Goal: Task Accomplishment & Management: Use online tool/utility

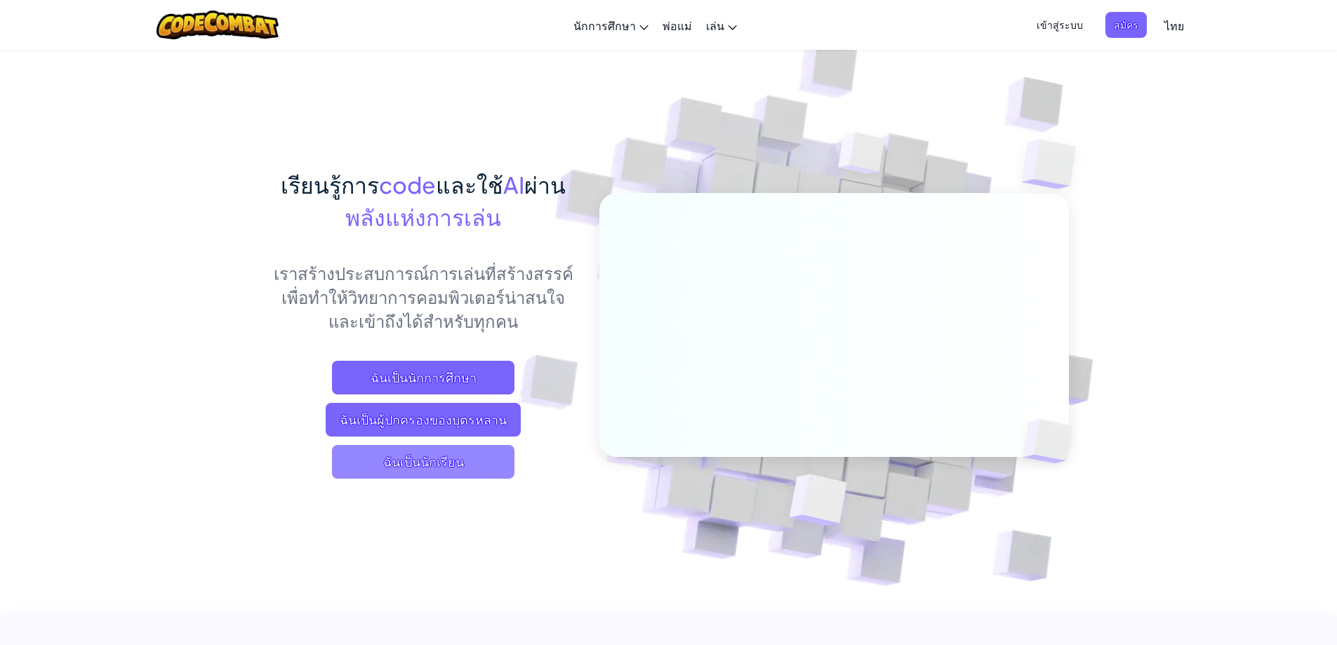
click at [474, 463] on span "ฉันเป็นนักเรียน" at bounding box center [423, 462] width 183 height 34
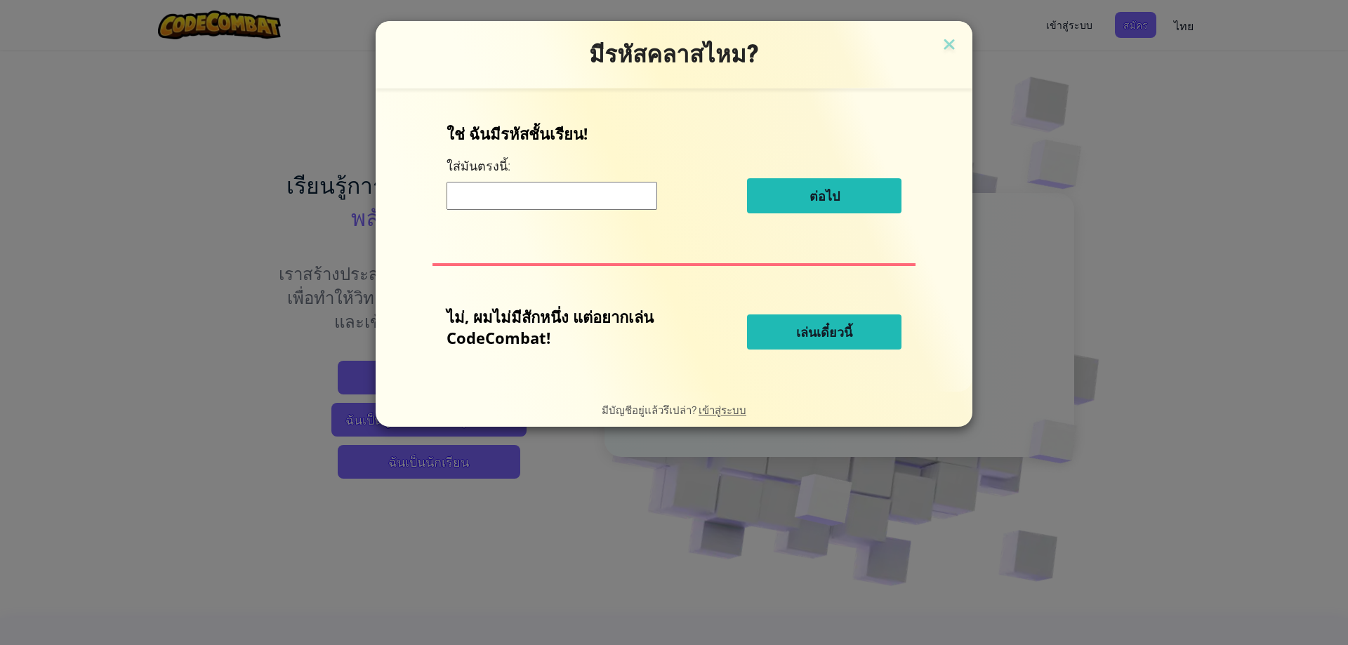
click at [833, 328] on span "เล่นเดี๋ยวนี้" at bounding box center [824, 332] width 56 height 17
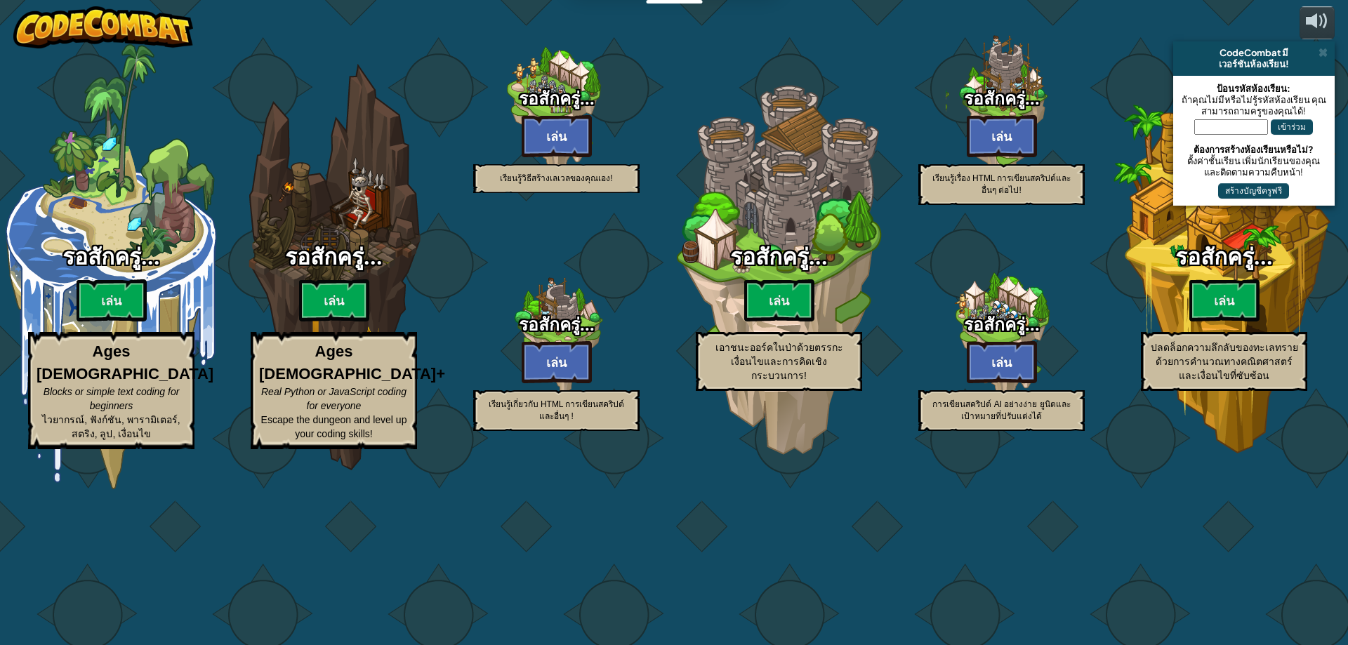
select select "th"
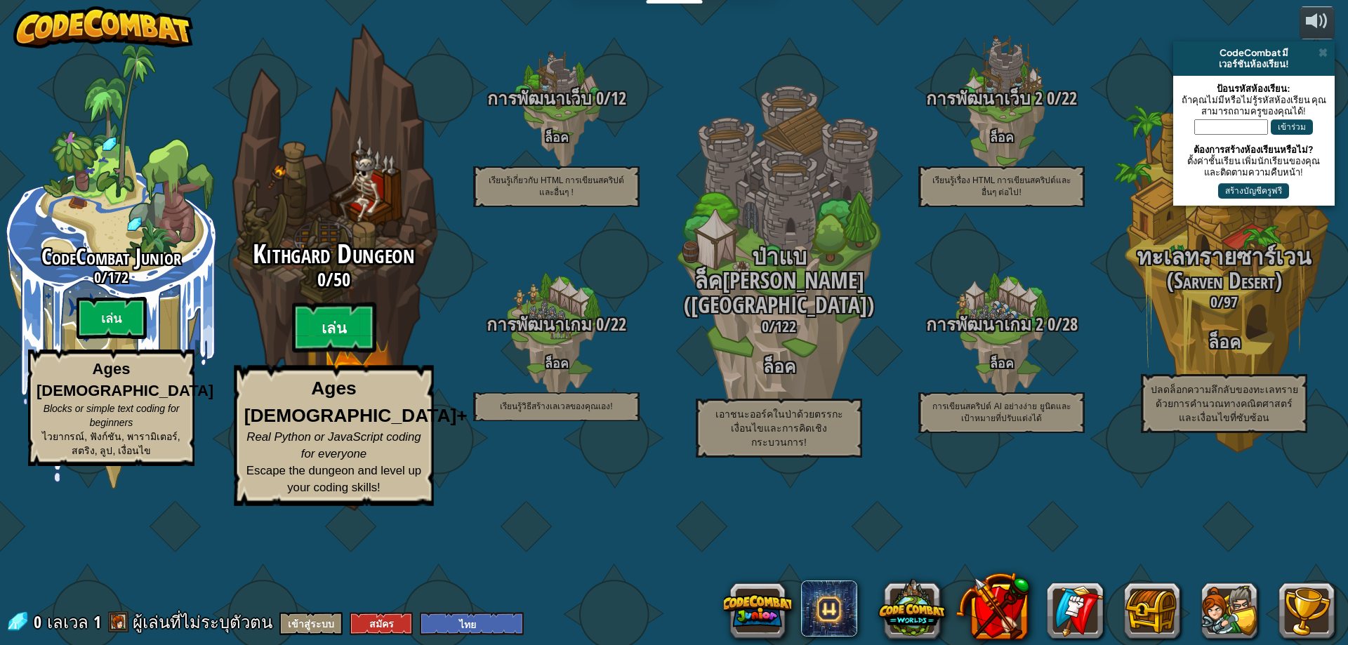
click at [337, 353] on btn "เล่น" at bounding box center [334, 328] width 84 height 51
select select "th"
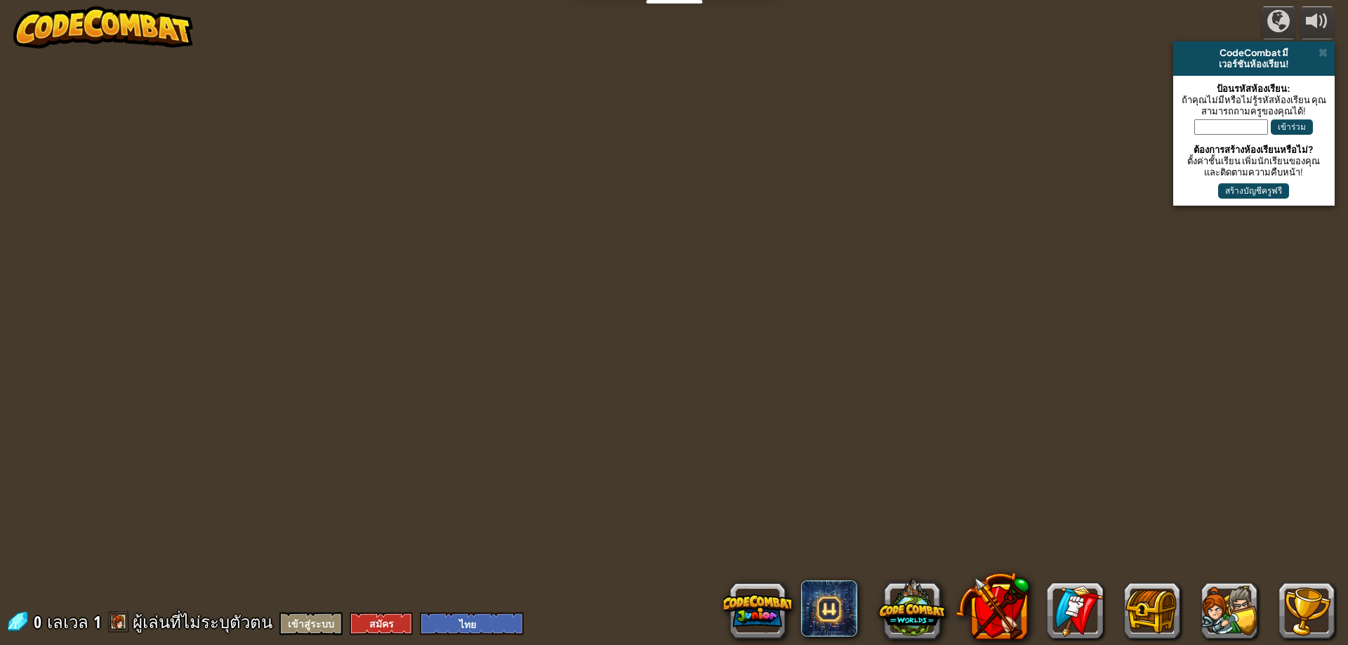
select select "th"
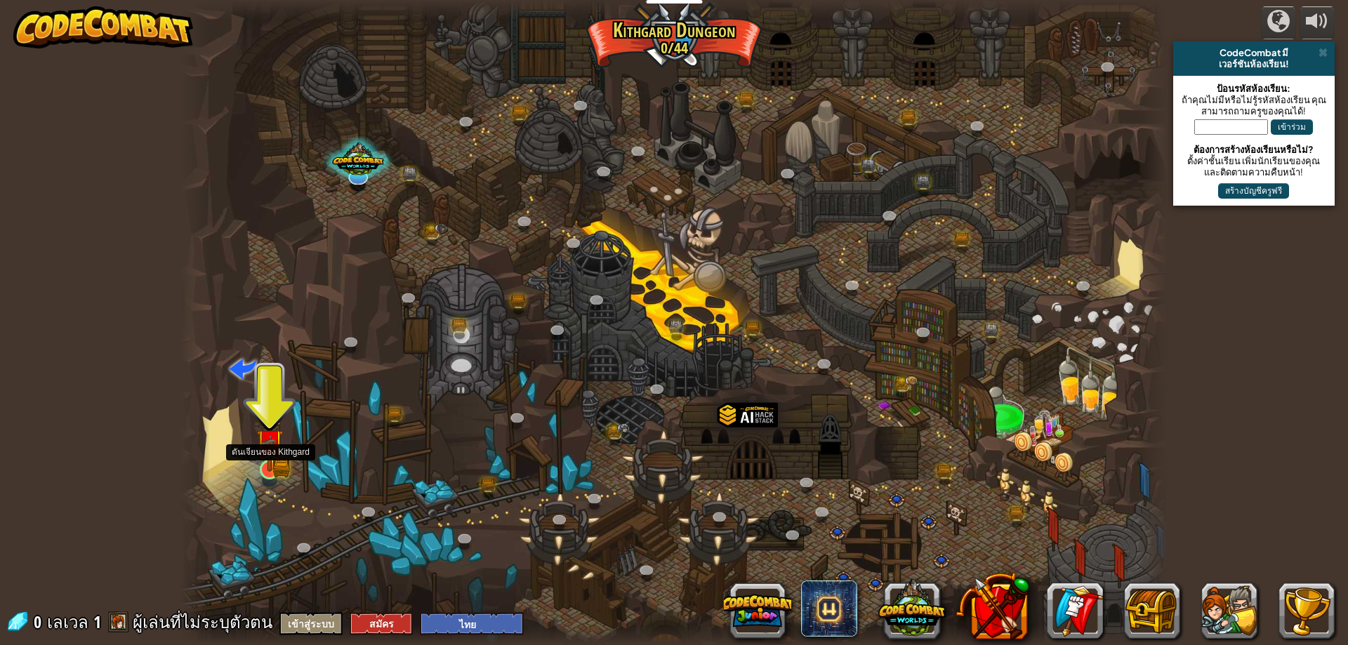
click at [266, 450] on img at bounding box center [269, 442] width 15 height 15
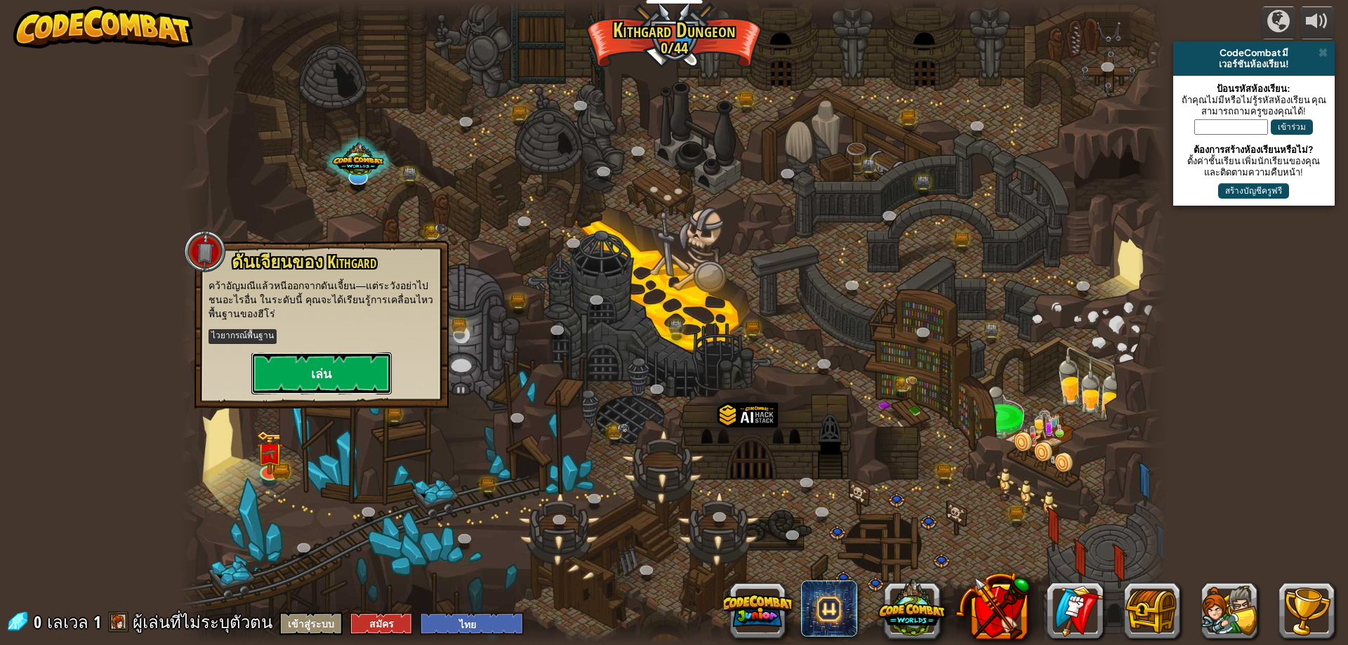
click at [350, 362] on button "เล่น" at bounding box center [321, 373] width 140 height 42
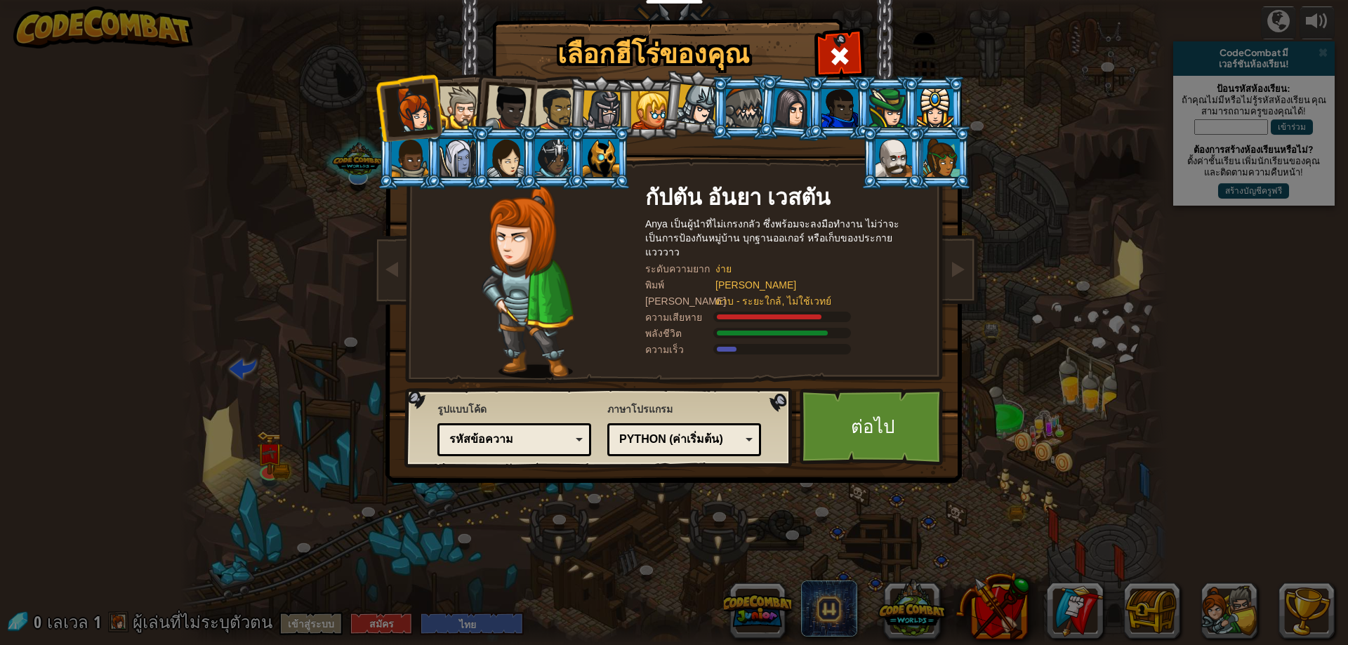
click at [461, 102] on div at bounding box center [460, 107] width 43 height 43
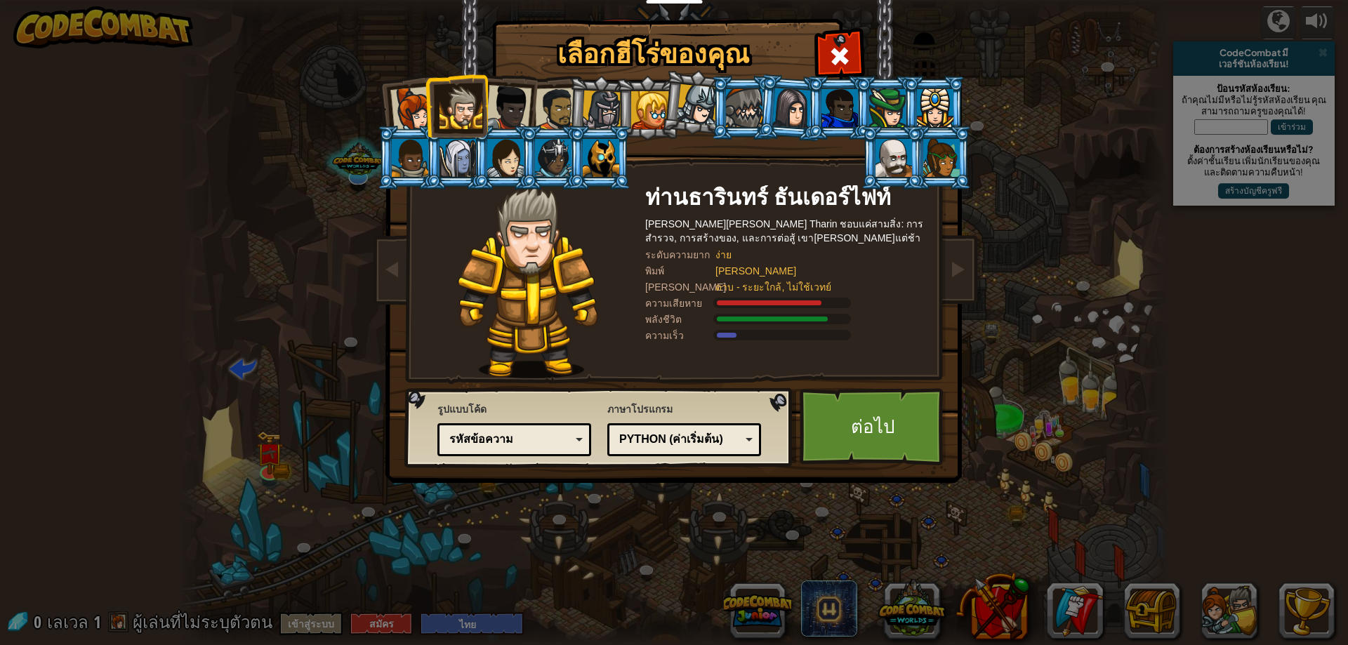
click at [420, 102] on div at bounding box center [413, 109] width 46 height 46
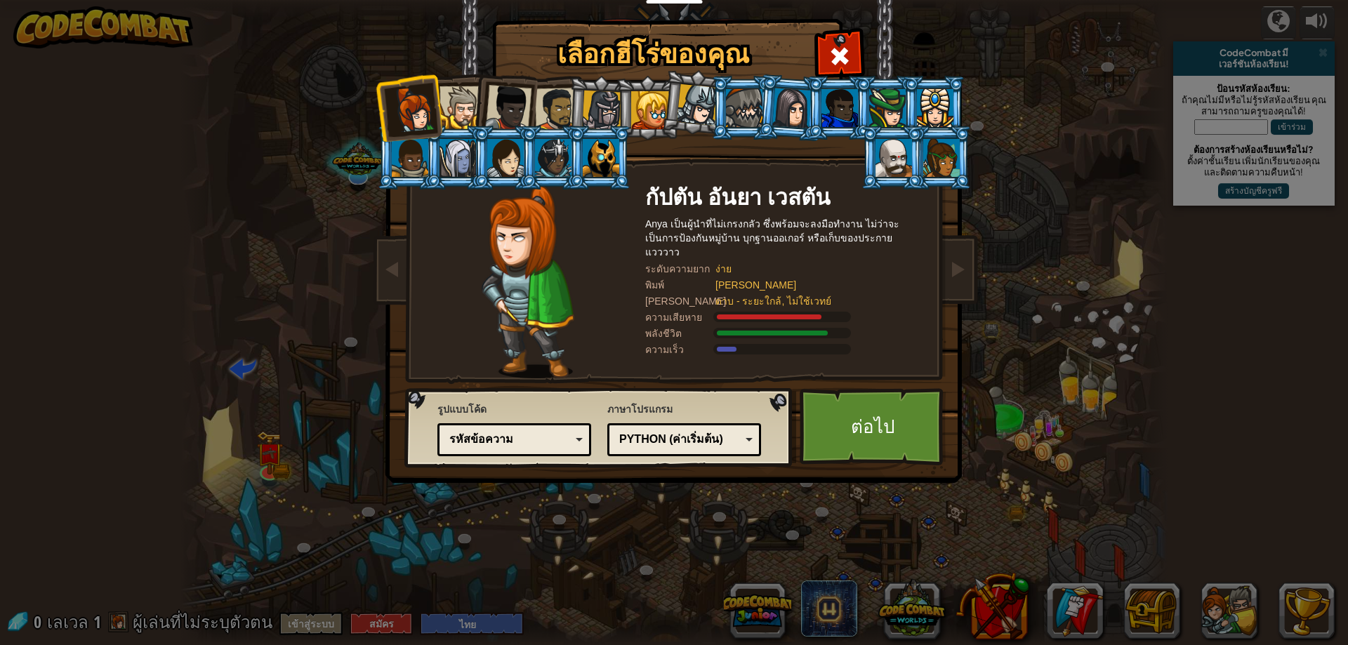
click at [454, 114] on div at bounding box center [460, 107] width 43 height 43
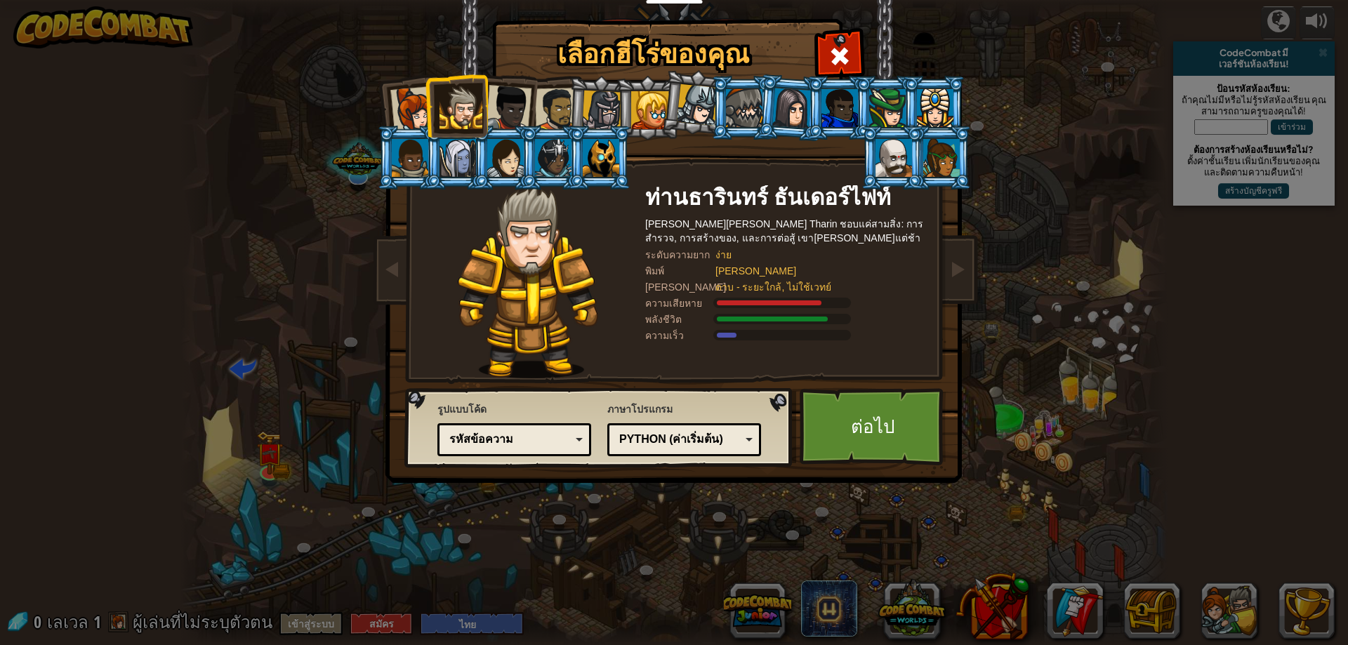
click at [407, 112] on div at bounding box center [413, 109] width 46 height 46
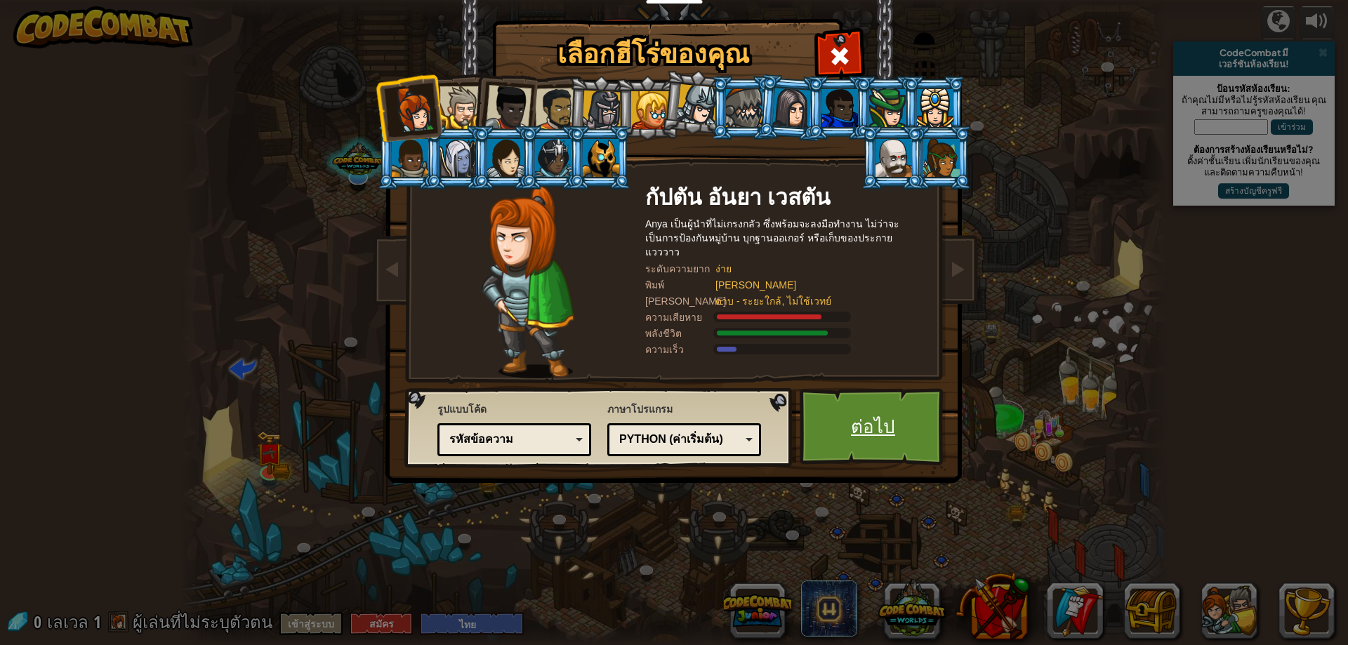
click at [850, 432] on link "ต่อไป" at bounding box center [873, 426] width 147 height 77
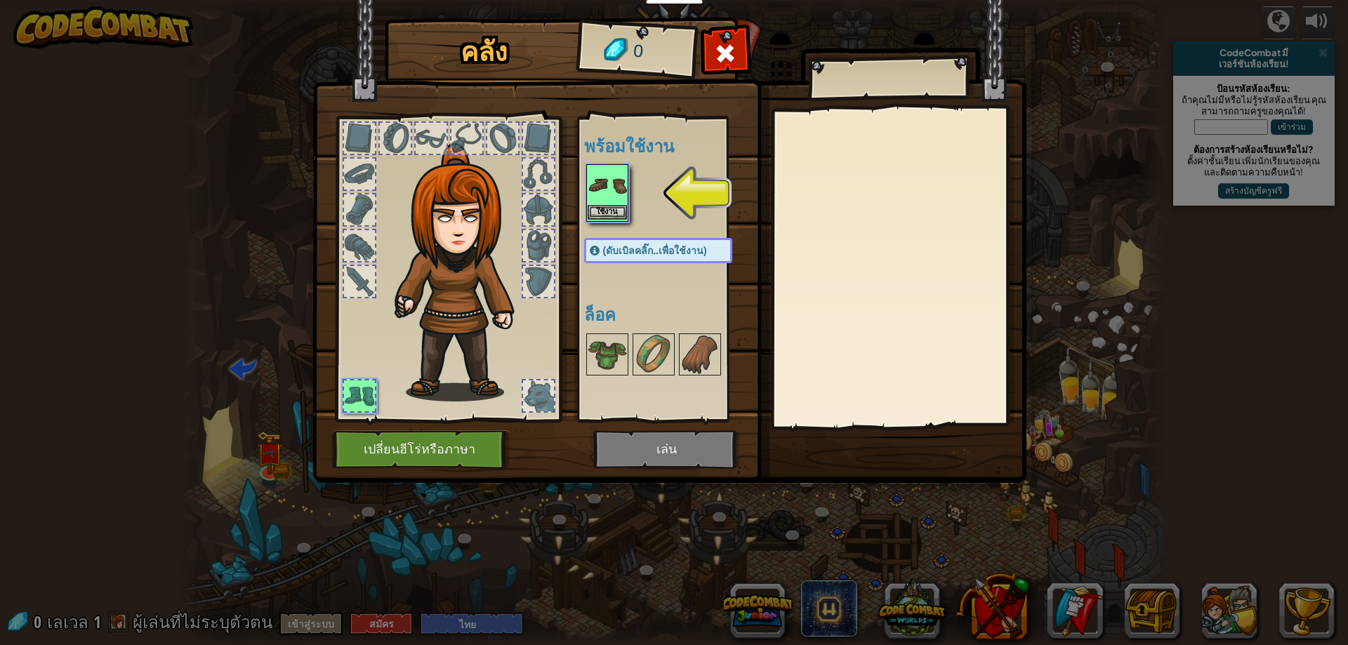
click at [614, 190] on img at bounding box center [607, 185] width 39 height 39
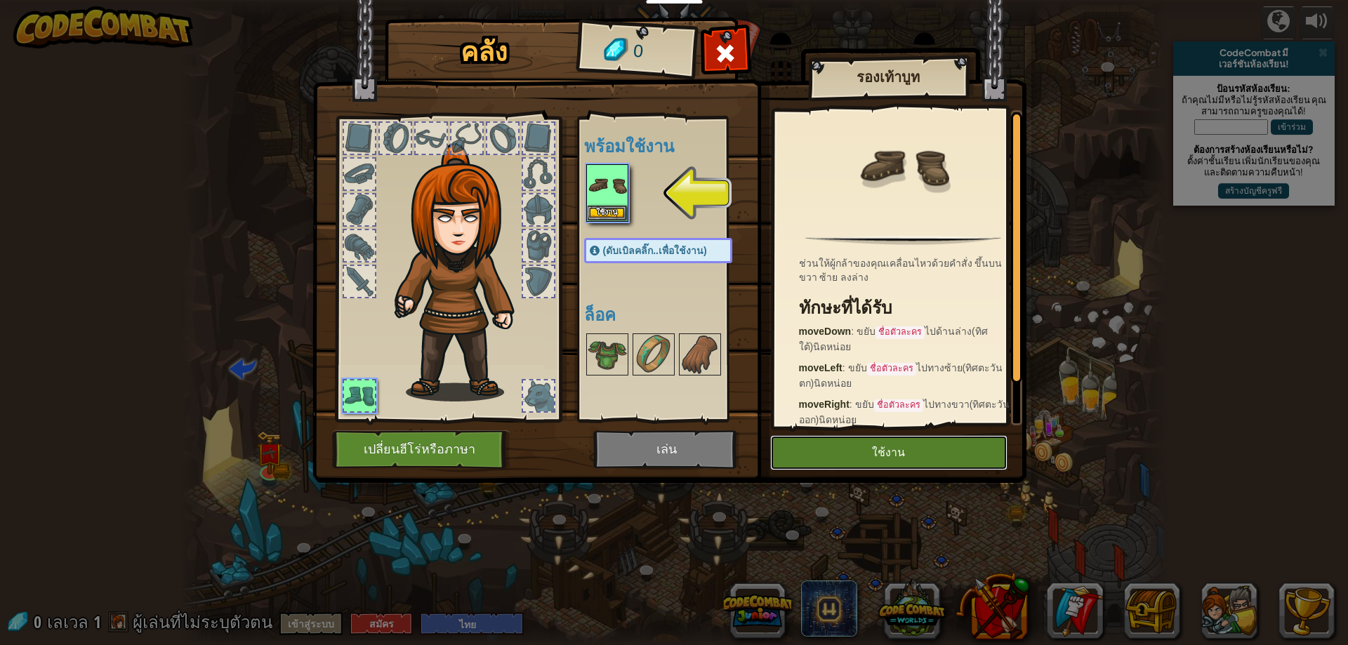
click at [882, 451] on button "ใช้งาน" at bounding box center [888, 452] width 237 height 35
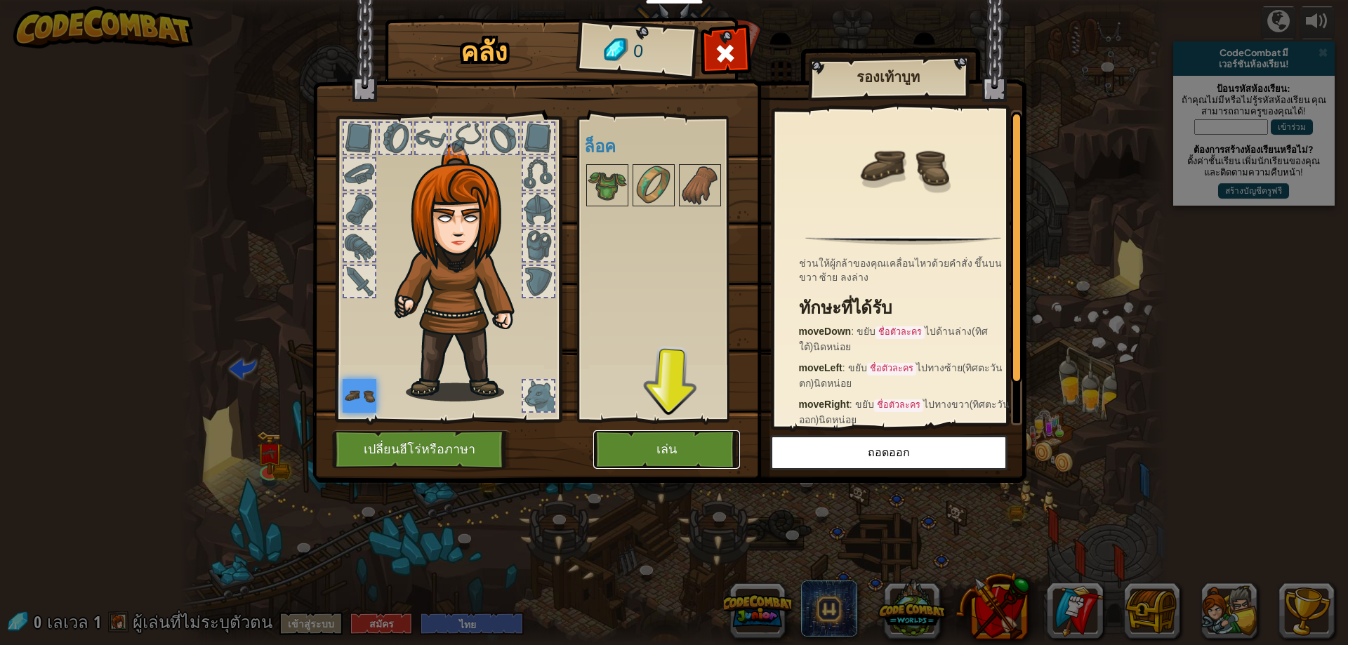
click at [701, 441] on button "เล่น" at bounding box center [666, 449] width 147 height 39
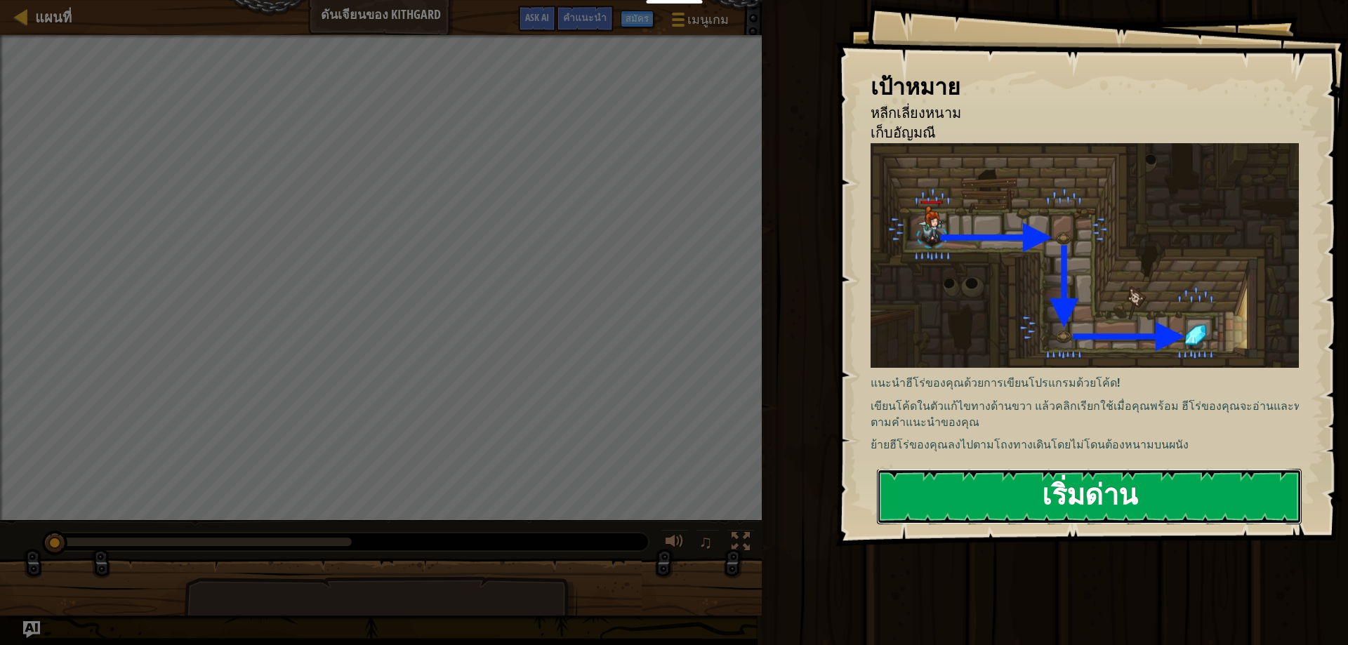
click at [986, 492] on button "เริ่มด่าน" at bounding box center [1089, 496] width 425 height 55
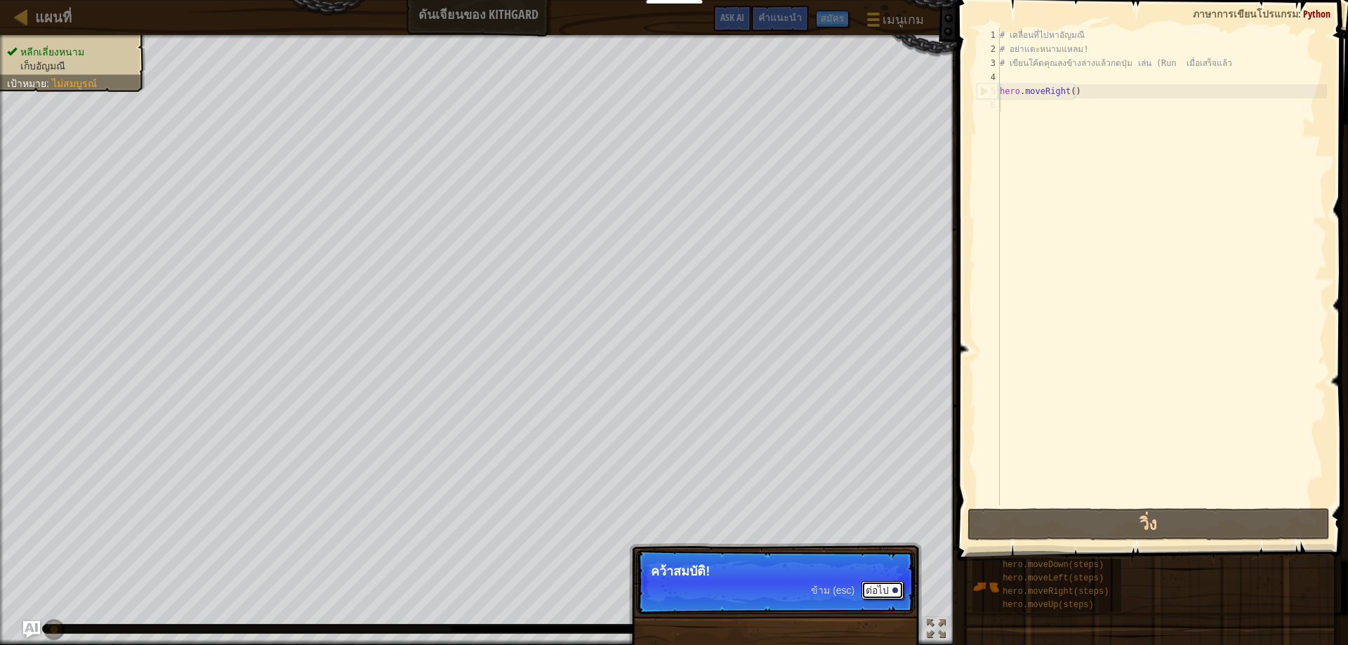
click at [872, 588] on button "ต่อไป" at bounding box center [882, 590] width 42 height 18
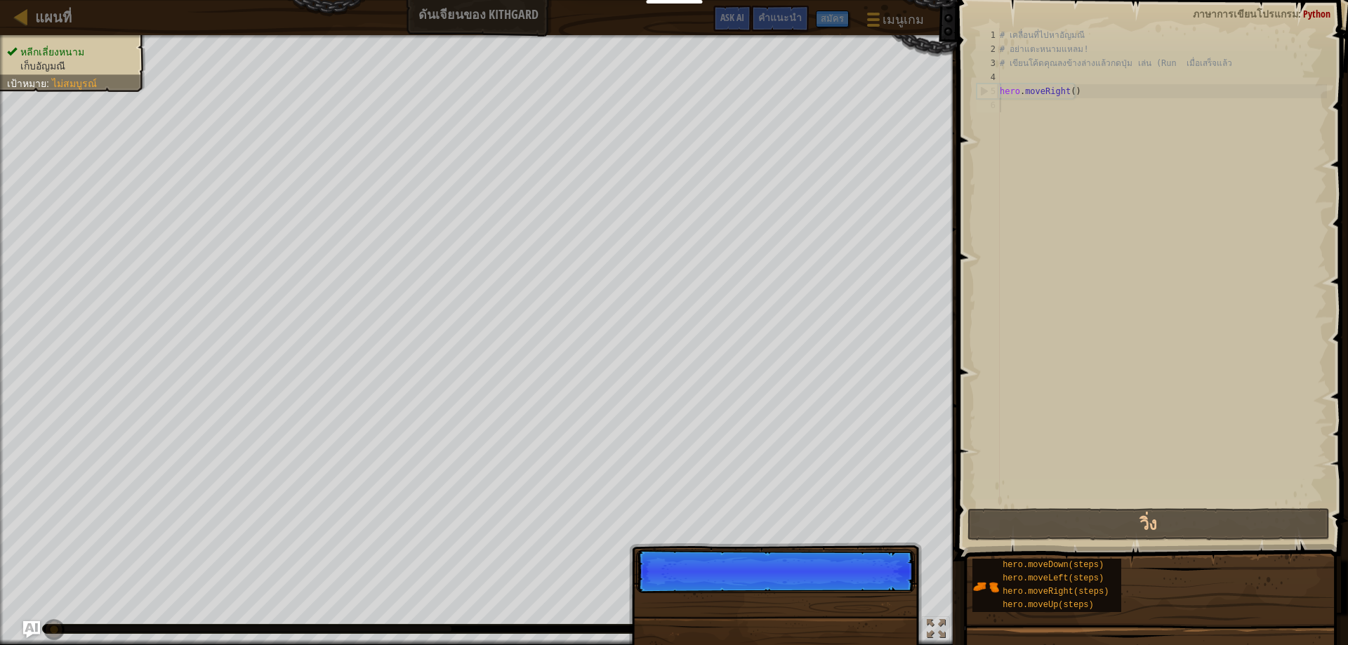
scroll to position [6, 0]
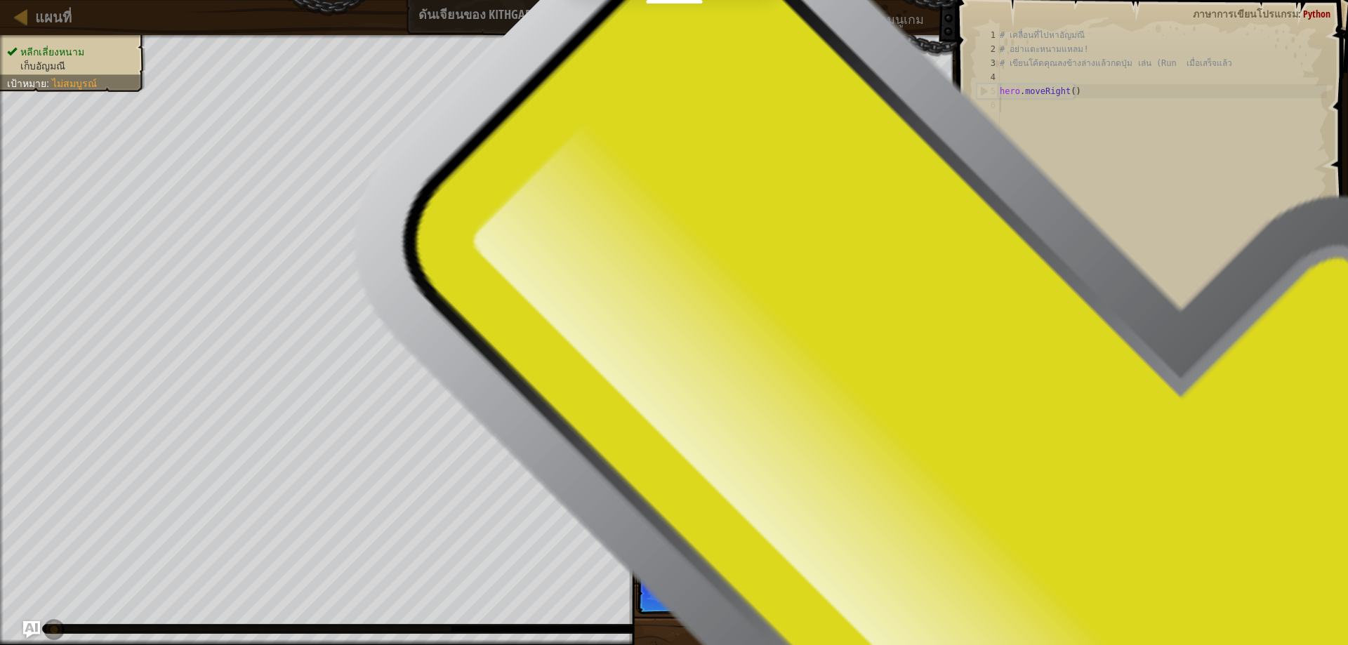
click at [0, 0] on button "ต่อไป" at bounding box center [0, 0] width 0 height 0
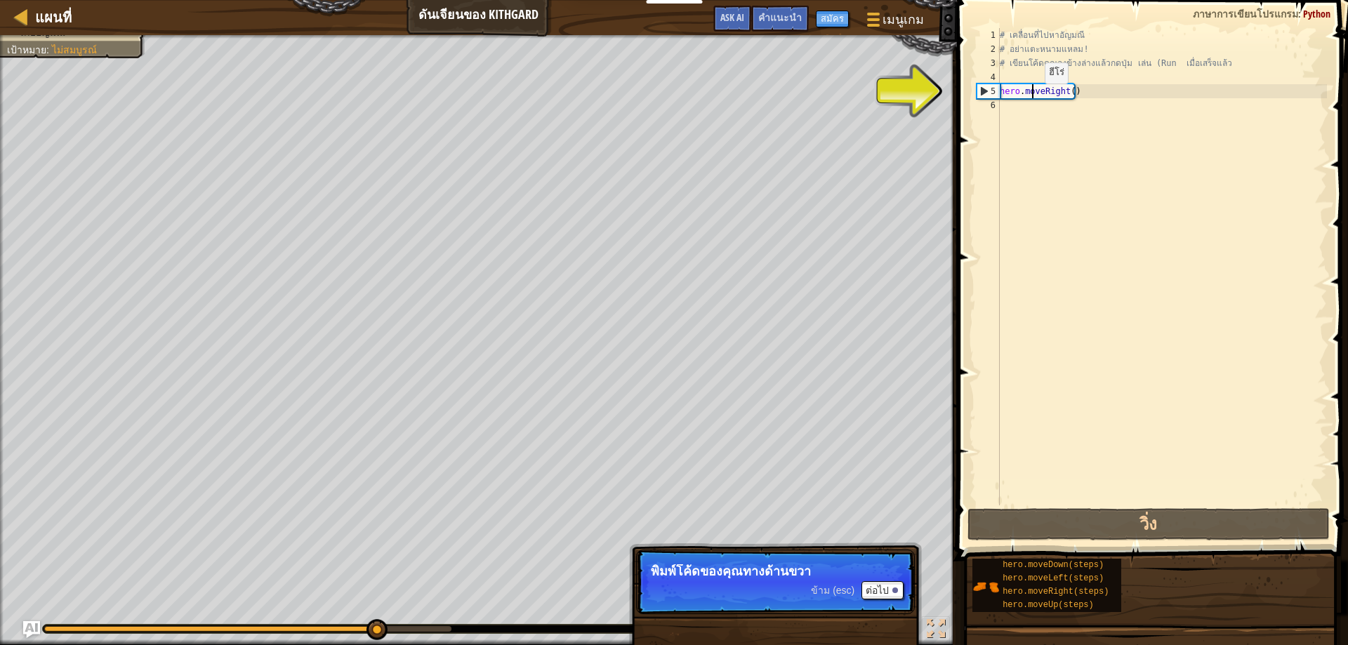
click at [1033, 98] on div "# เคลื่อนที่ไปหาอัญมณี # อย่าแตะหนามแหลม! # เขียนโค้ดคุณลงข้างล่างแล้วกดปุ่ม เล…" at bounding box center [1162, 280] width 330 height 505
type textarea "hero.moveRight()"
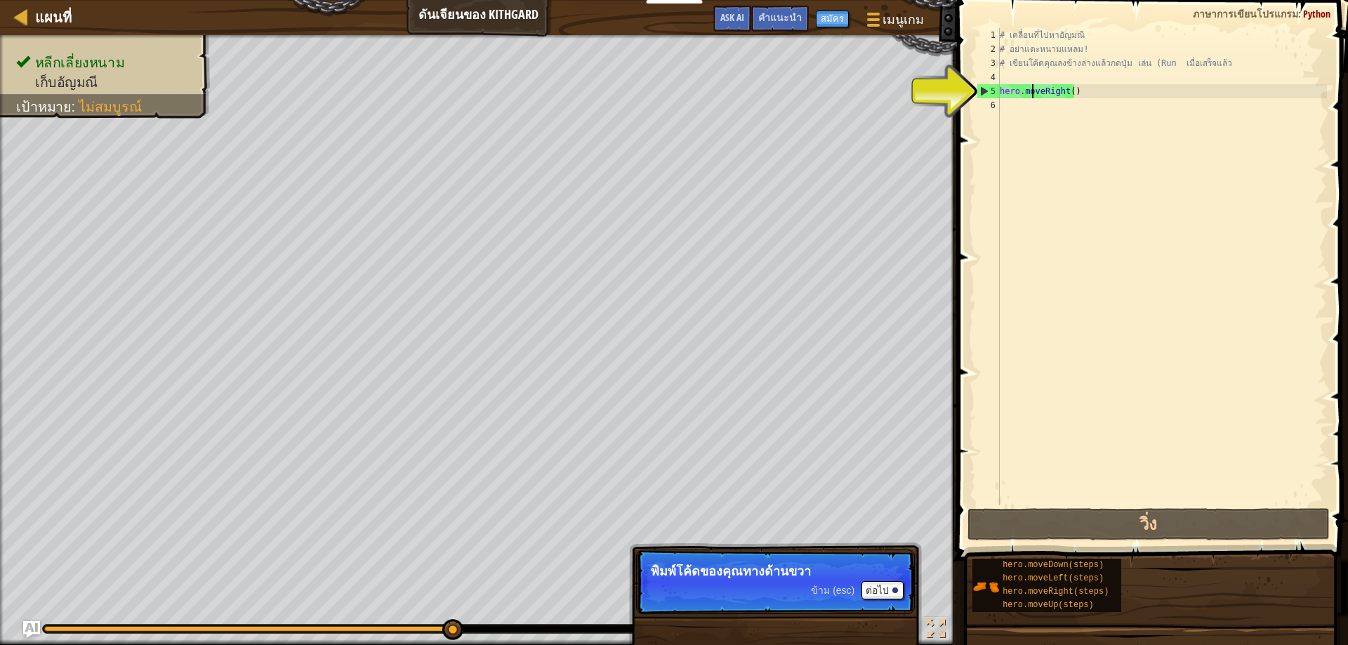
click at [1004, 108] on div "# เคลื่อนที่ไปหาอัญมณี # อย่าแตะหนามแหลม! # เขียนโค้ดคุณลงข้างล่างแล้วกดปุ่ม เล…" at bounding box center [1162, 280] width 330 height 505
click at [1017, 103] on div "# เคลื่อนที่ไปหาอัญมณี # อย่าแตะหนามแหลม! # เขียนโค้ดคุณลงข้างล่างแล้วกดปุ่ม เล…" at bounding box center [1162, 280] width 330 height 505
click at [1019, 96] on div "# เคลื่อนที่ไปหาอัญมณี # อย่าแตะหนามแหลม! # เขียนโค้ดคุณลงข้างล่างแล้วกดปุ่ม เล…" at bounding box center [1162, 280] width 330 height 505
type textarea "hero.moveRight()"
click at [1001, 110] on div "# เคลื่อนที่ไปหาอัญมณี # อย่าแตะหนามแหลม! # เขียนโค้ดคุณลงข้างล่างแล้วกดปุ่ม เล…" at bounding box center [1162, 280] width 330 height 505
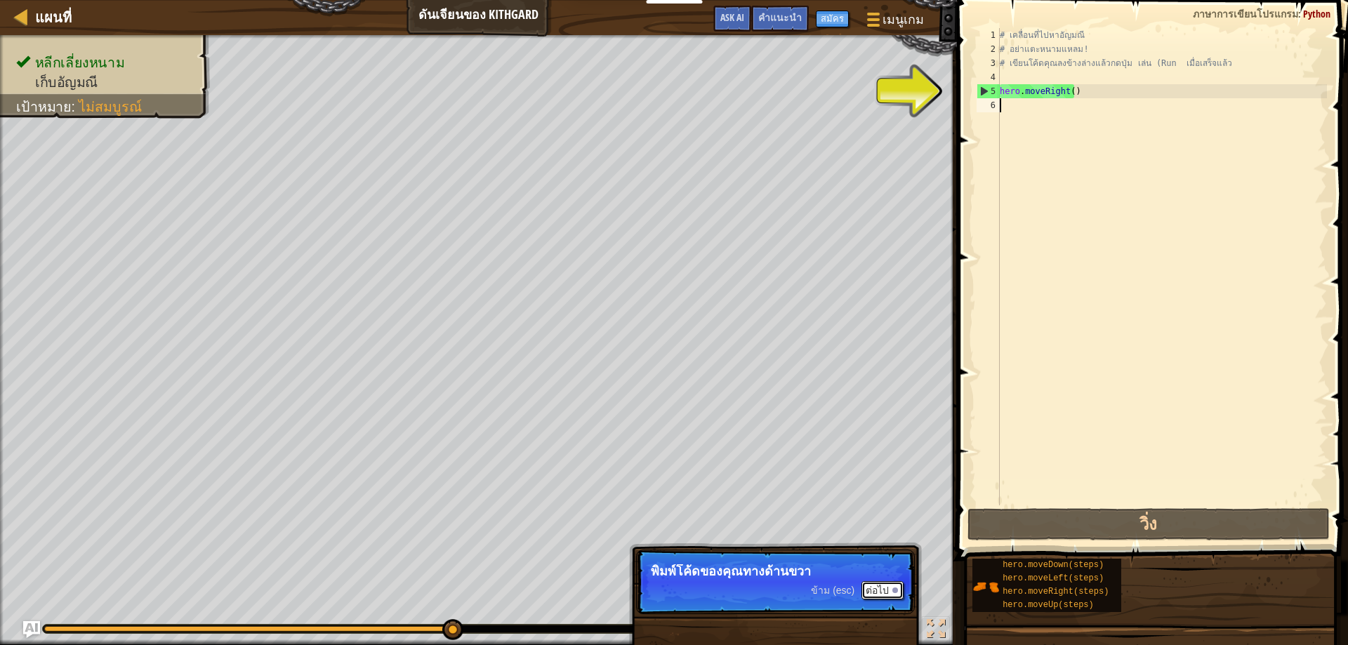
click at [877, 581] on button "ต่อไป" at bounding box center [882, 590] width 42 height 18
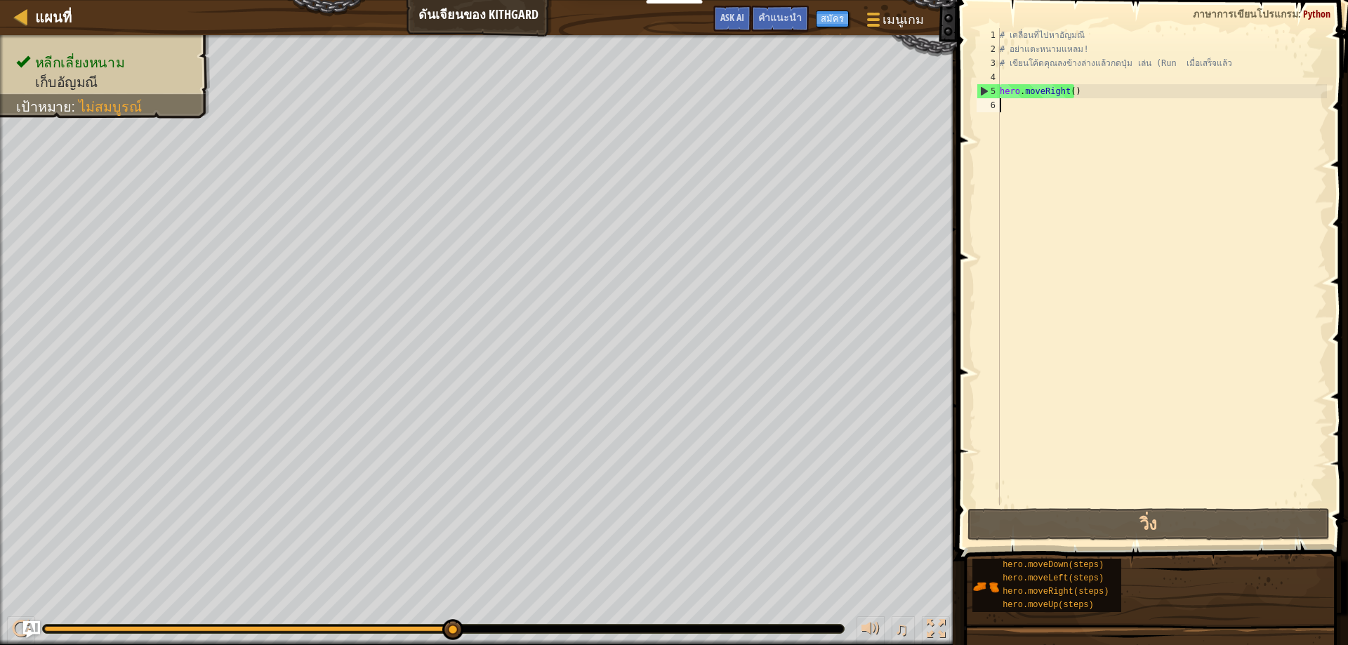
click at [1019, 117] on div "# เคลื่อนที่ไปหาอัญมณี # อย่าแตะหนามแหลม! # เขียนโค้ดคุณลงข้างล่างแล้วกดปุ่ม เล…" at bounding box center [1162, 280] width 330 height 505
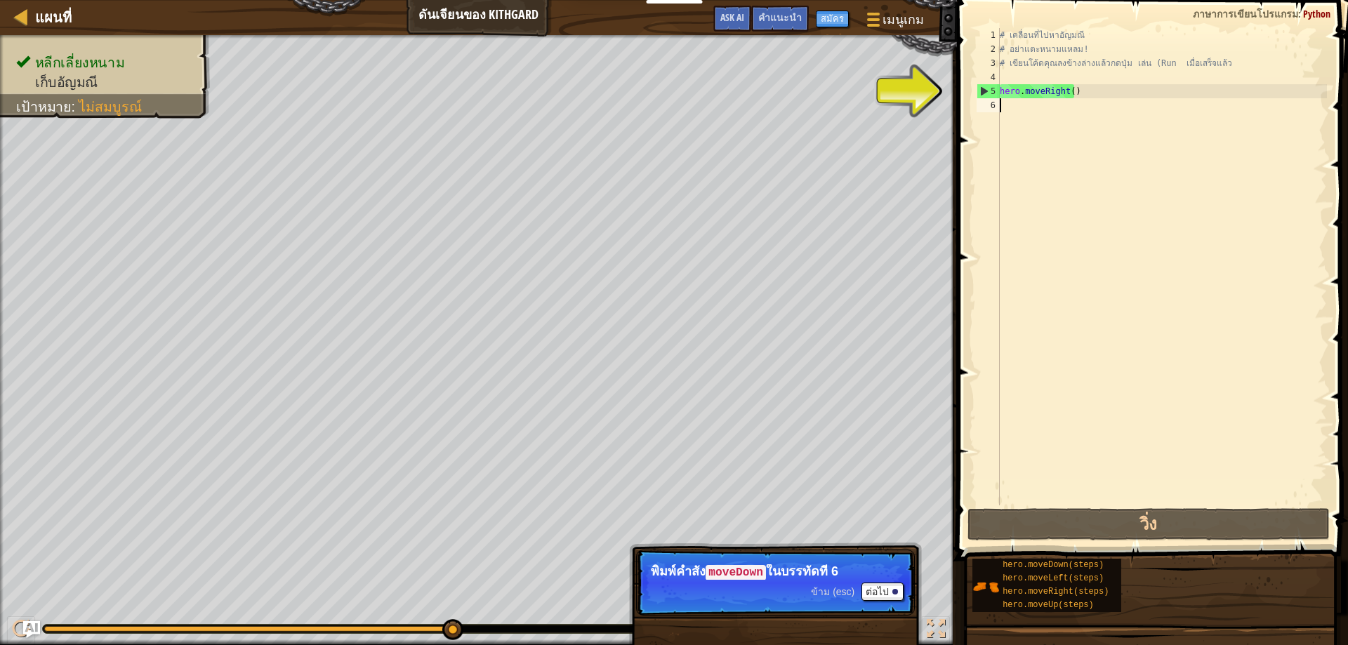
type textarea "h"
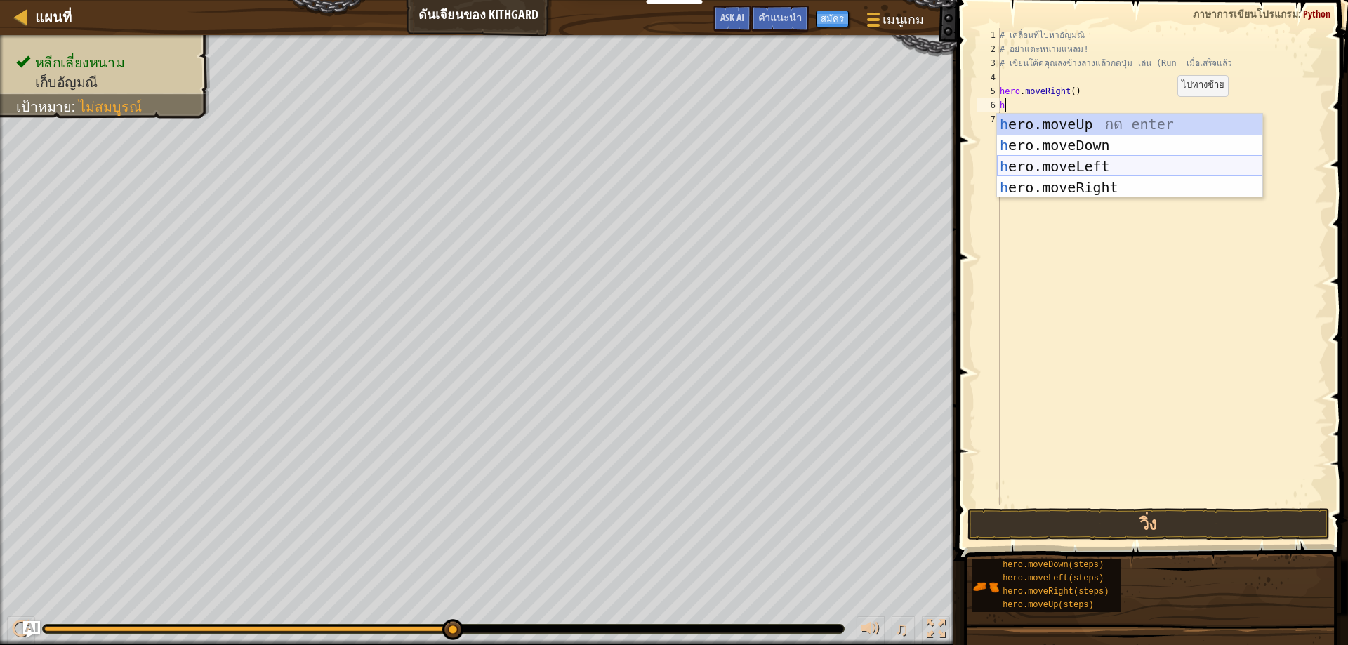
click at [1088, 164] on div "h ero.moveUp กด enter h ero.moveDown กด enter h ero.moveLeft กด enter h ero.mov…" at bounding box center [1129, 177] width 265 height 126
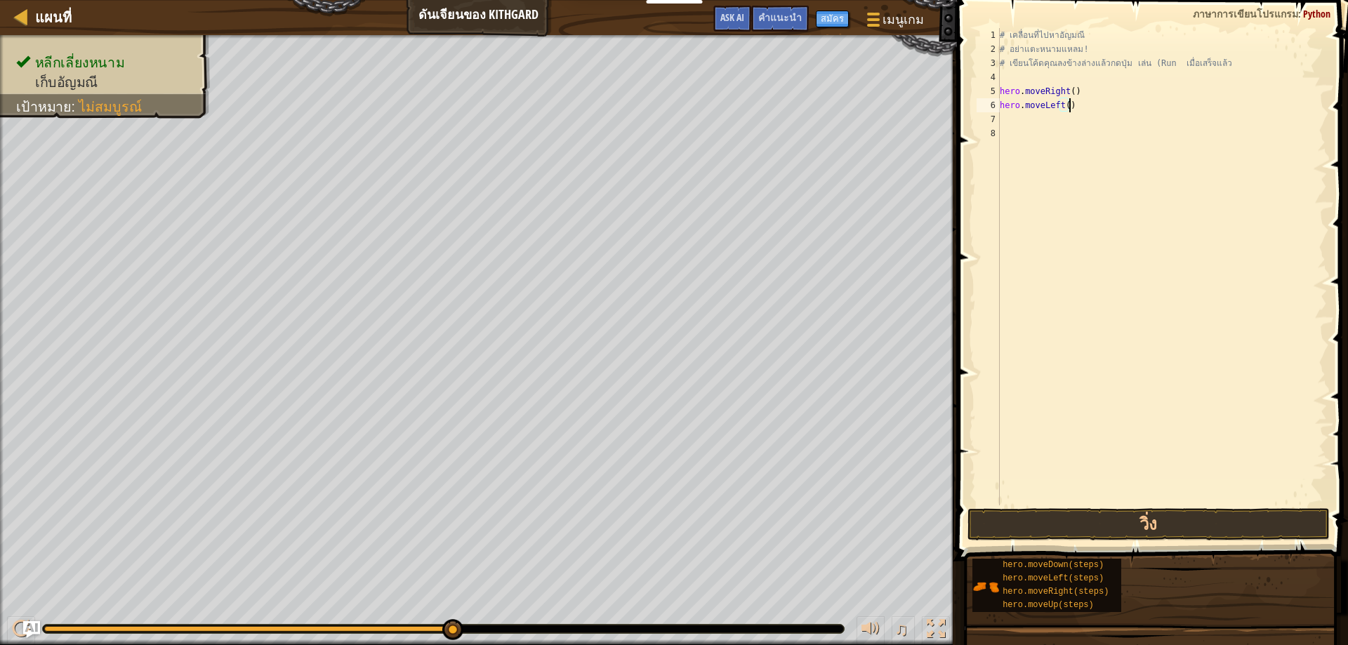
click at [1076, 107] on div "# เคลื่อนที่ไปหาอัญมณี # อย่าแตะหนามแหลม! # เขียนโค้ดคุณลงข้างล่างแล้วกดปุ่ม เล…" at bounding box center [1162, 280] width 330 height 505
click at [1090, 509] on button "วิ่ง" at bounding box center [1148, 524] width 363 height 32
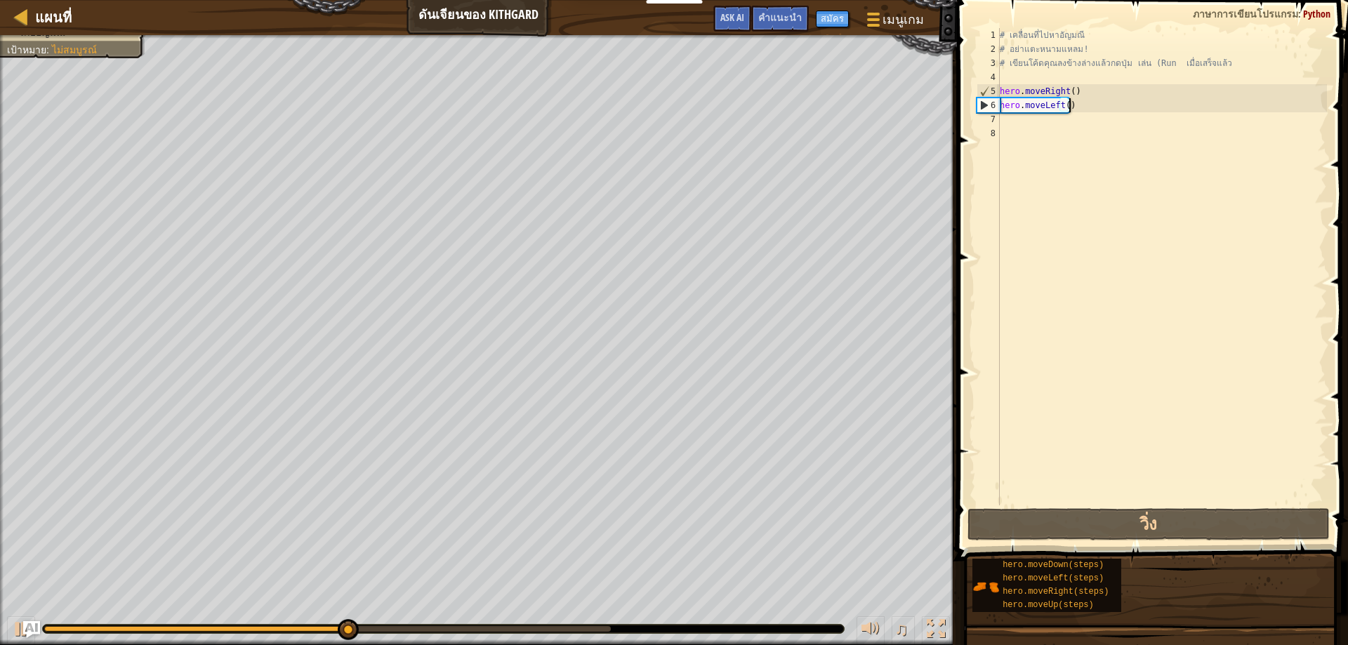
click at [1074, 107] on div "# เคลื่อนที่ไปหาอัญมณี # อย่าแตะหนามแหลม! # เขียนโค้ดคุณลงข้างล่างแล้วกดปุ่ม เล…" at bounding box center [1162, 280] width 330 height 505
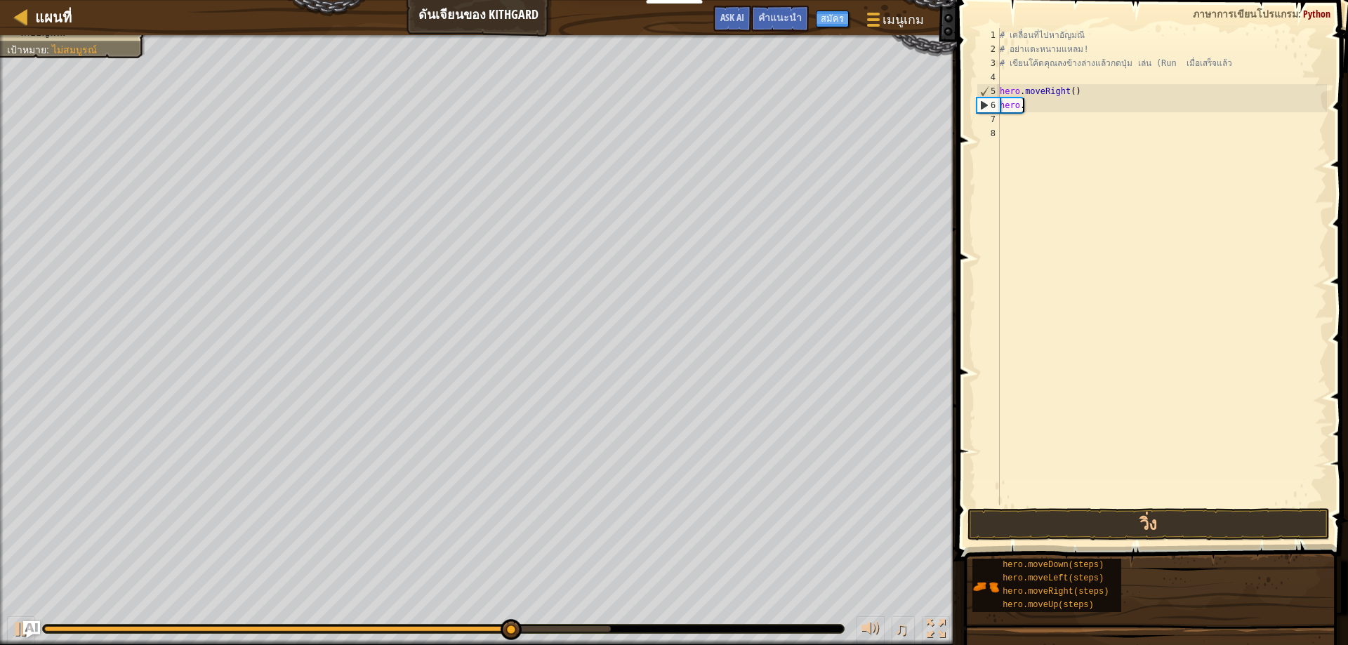
type textarea "h"
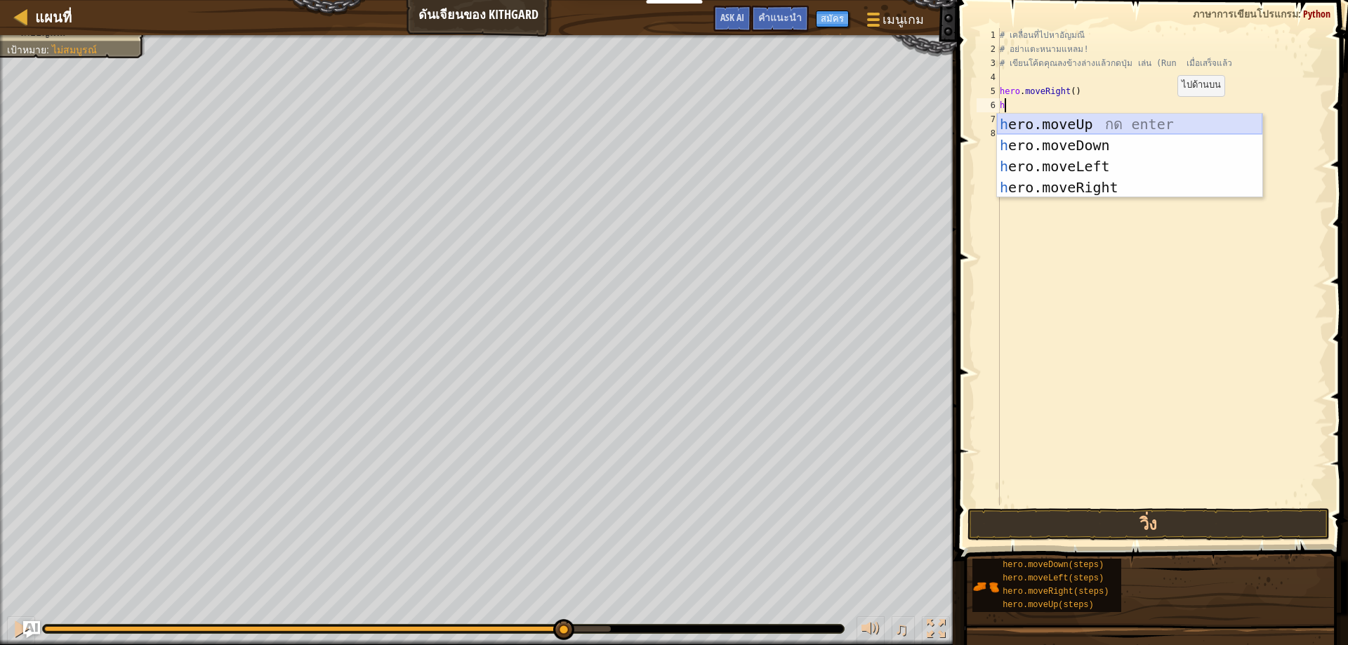
click at [1052, 120] on div "h ero.moveUp กด enter h ero.moveDown กด enter h ero.moveLeft กด enter h ero.mov…" at bounding box center [1129, 177] width 265 height 126
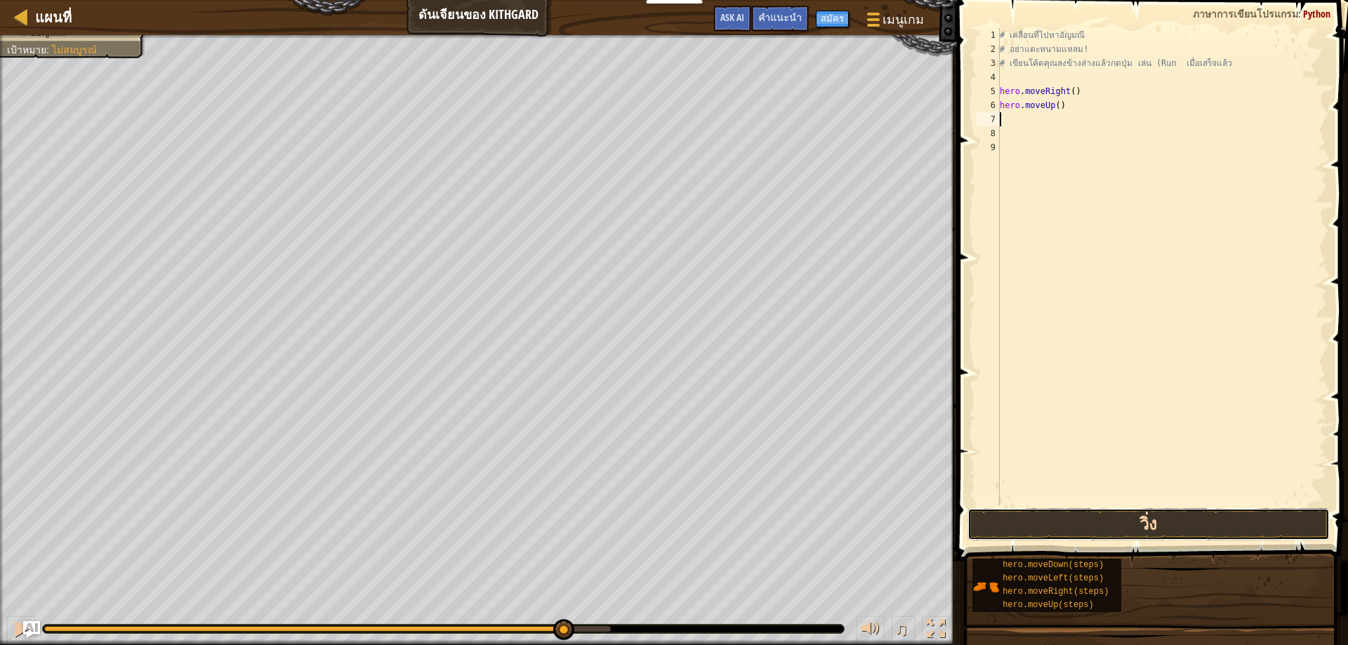
click at [987, 527] on button "วิ่ง" at bounding box center [1148, 524] width 363 height 32
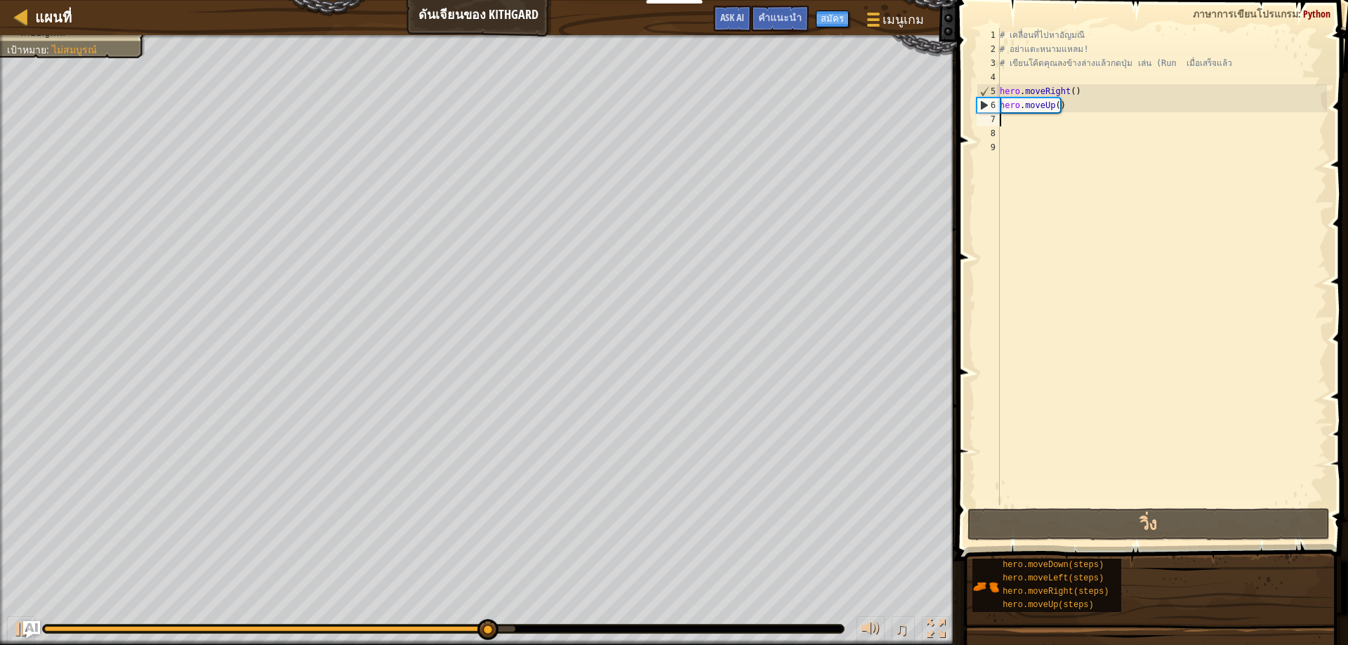
click at [1103, 106] on div "# เคลื่อนที่ไปหา[PERSON_NAME] # อย่าแตะหนามแหลม! # เขียนโค้ดคุณลงข้างล่างแล้วกด…" at bounding box center [1162, 280] width 330 height 505
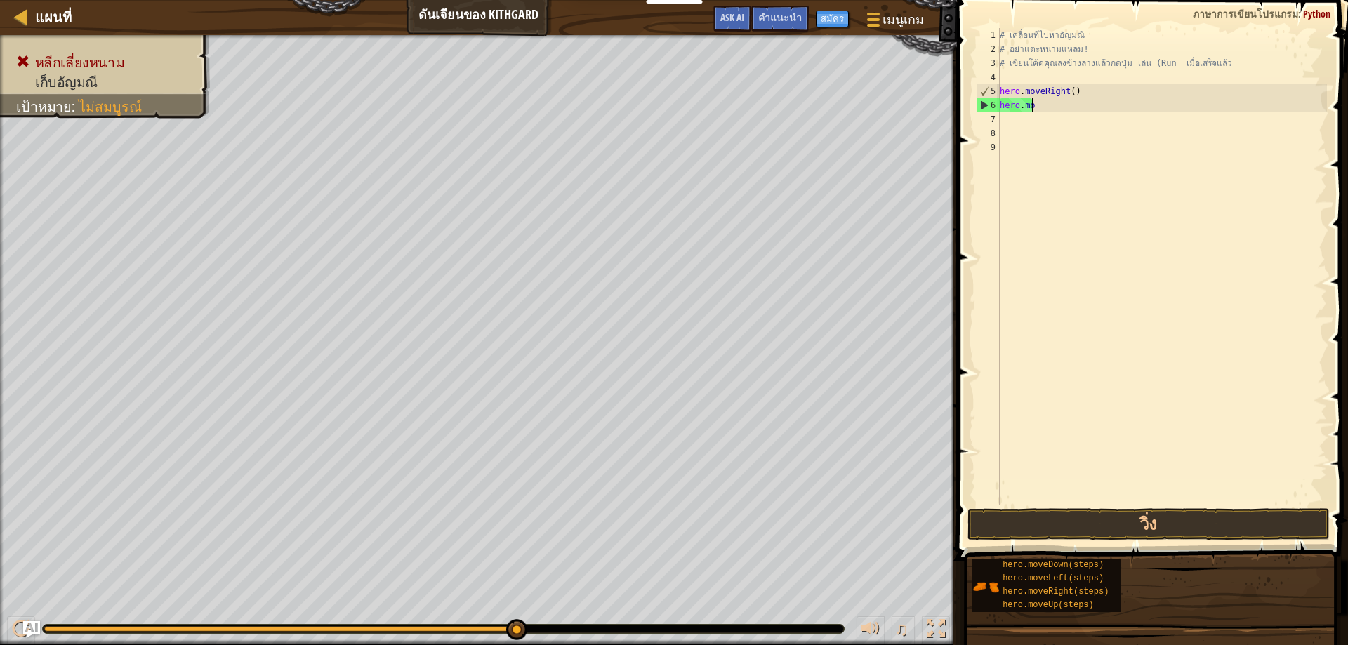
type textarea "h"
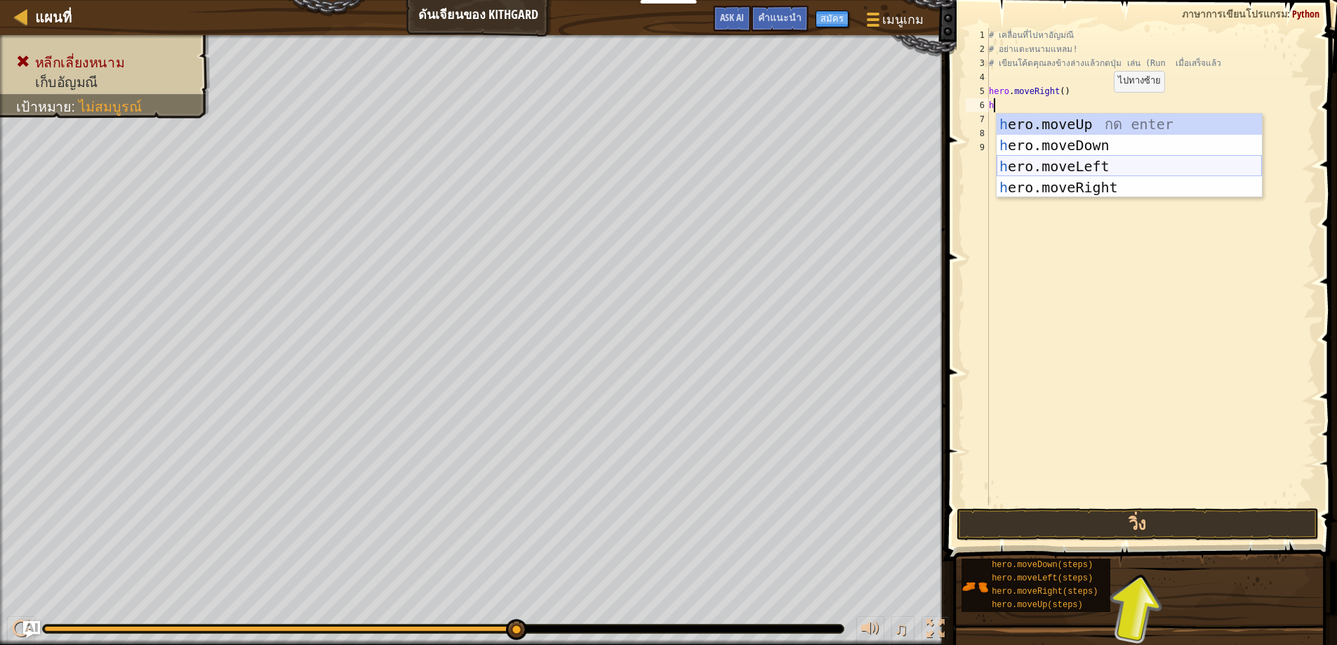
click at [1116, 161] on div "h ero.moveUp กด enter h ero.moveDown กด enter h ero.moveLeft กด enter h ero.mov…" at bounding box center [1129, 177] width 265 height 126
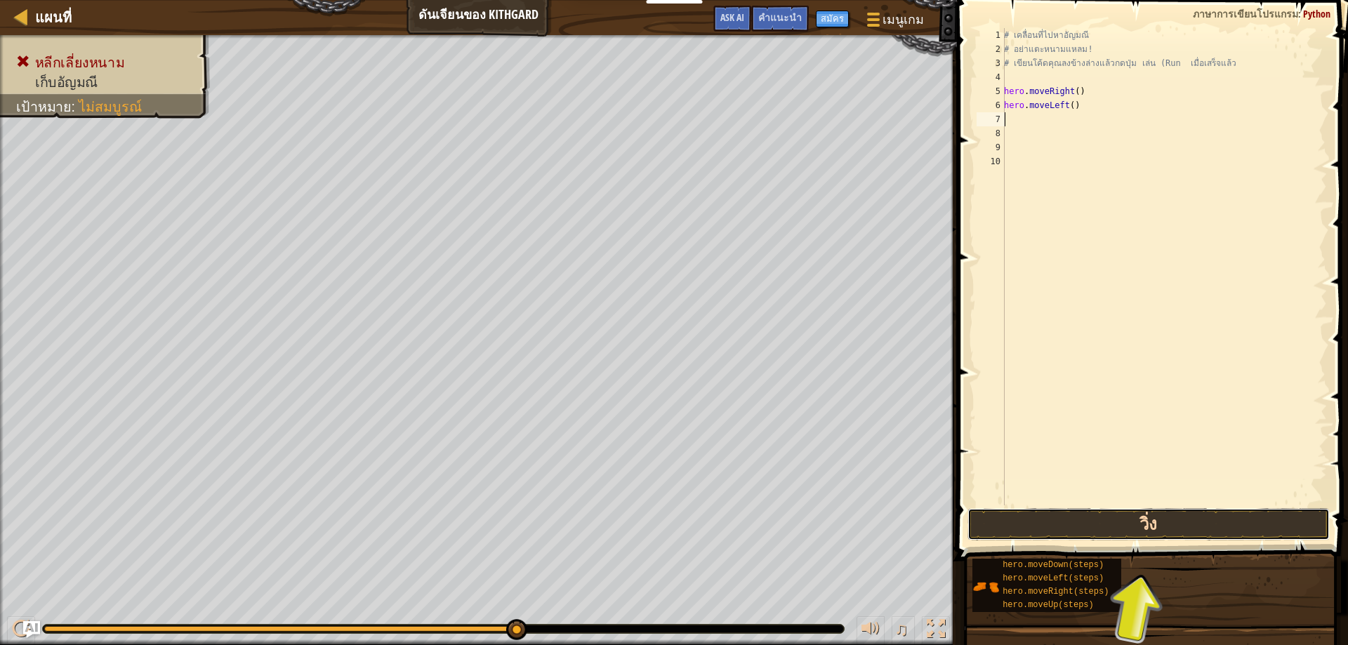
click at [1083, 510] on button "วิ่ง" at bounding box center [1148, 524] width 363 height 32
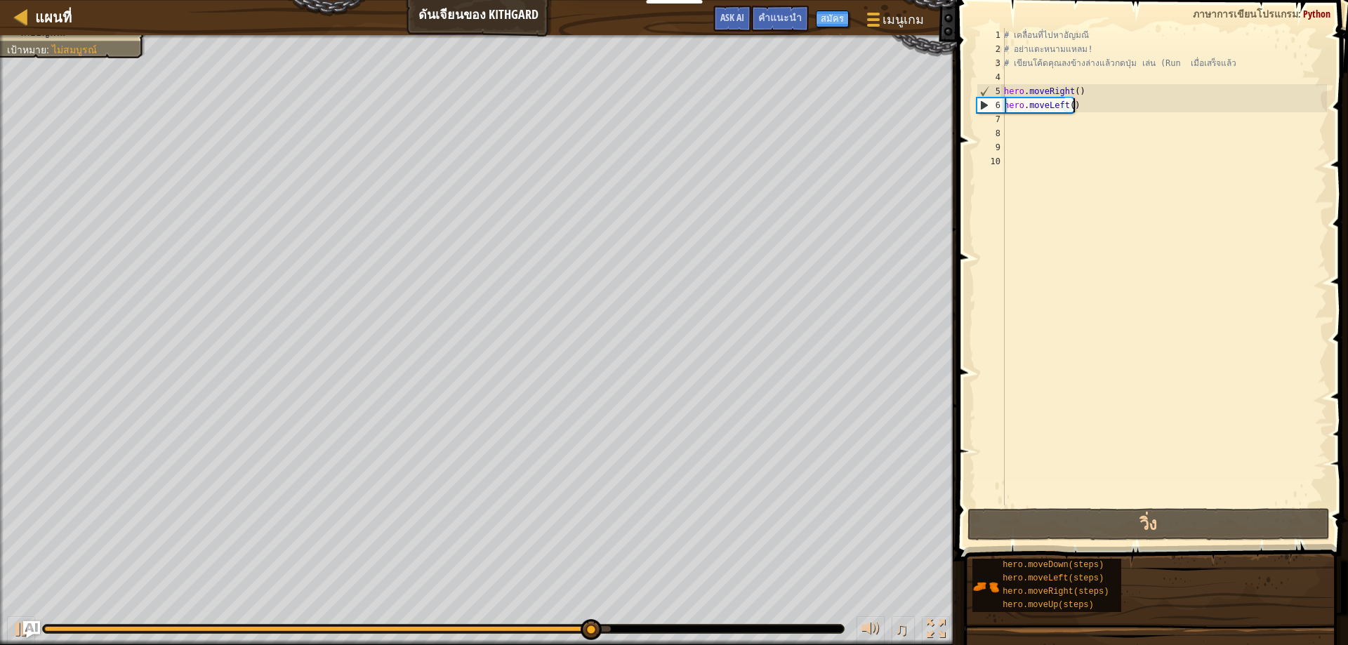
click at [1094, 102] on div "# เคลื่อนที่ไปหาอัญมณี # อย่าแตะหนามแหลม! # เขียนโค้ดคุณลงข้างล่างแล้วกดปุ่ม เล…" at bounding box center [1164, 280] width 326 height 505
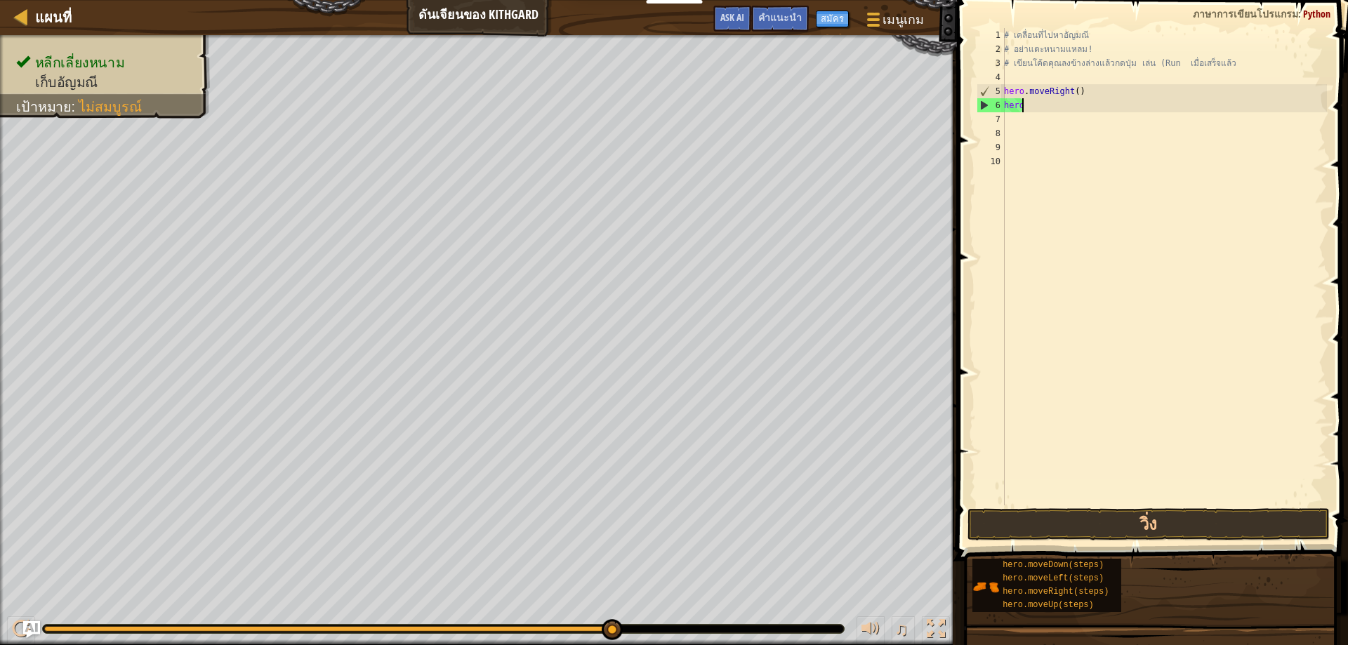
type textarea "h"
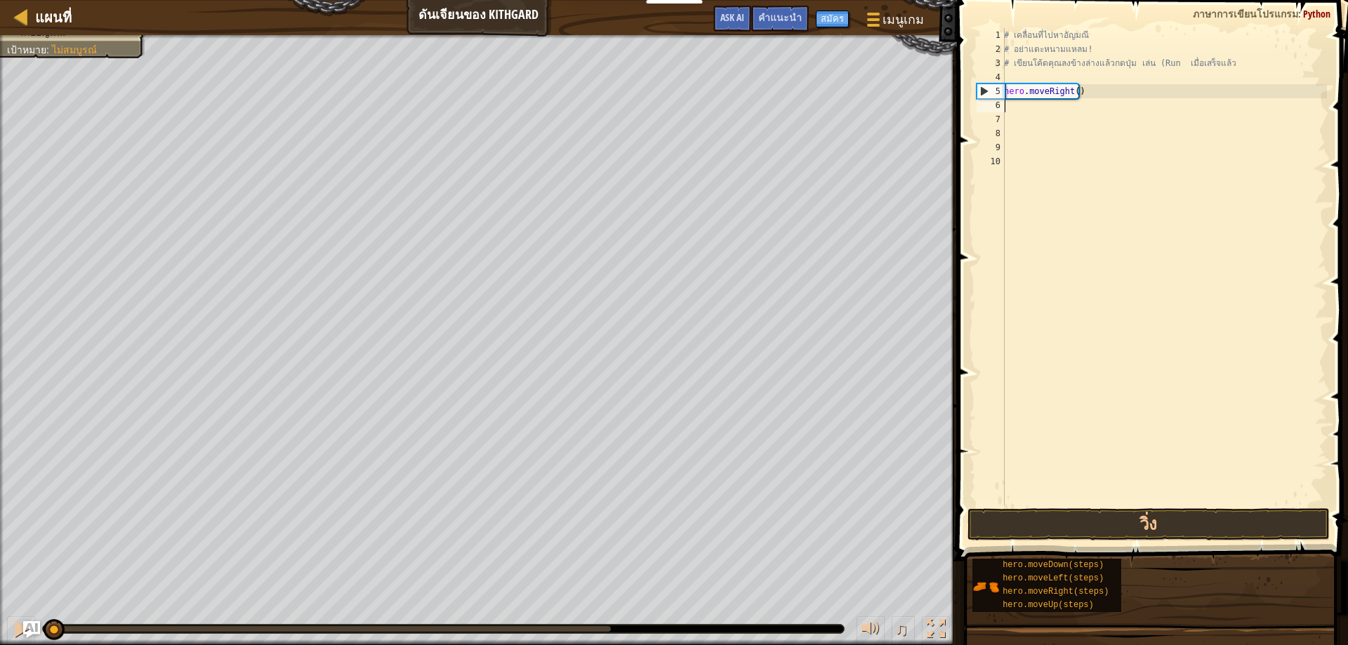
drag, startPoint x: 612, startPoint y: 630, endPoint x: 7, endPoint y: 673, distance: 606.7
click at [7, 0] on html "นักการศึกษา สร้างบัญชีฟรี โซลูชั่นสำหรับโรงเรียนและเขต ดูเครื่องมือสำหรับครู กา…" at bounding box center [674, 0] width 1348 height 0
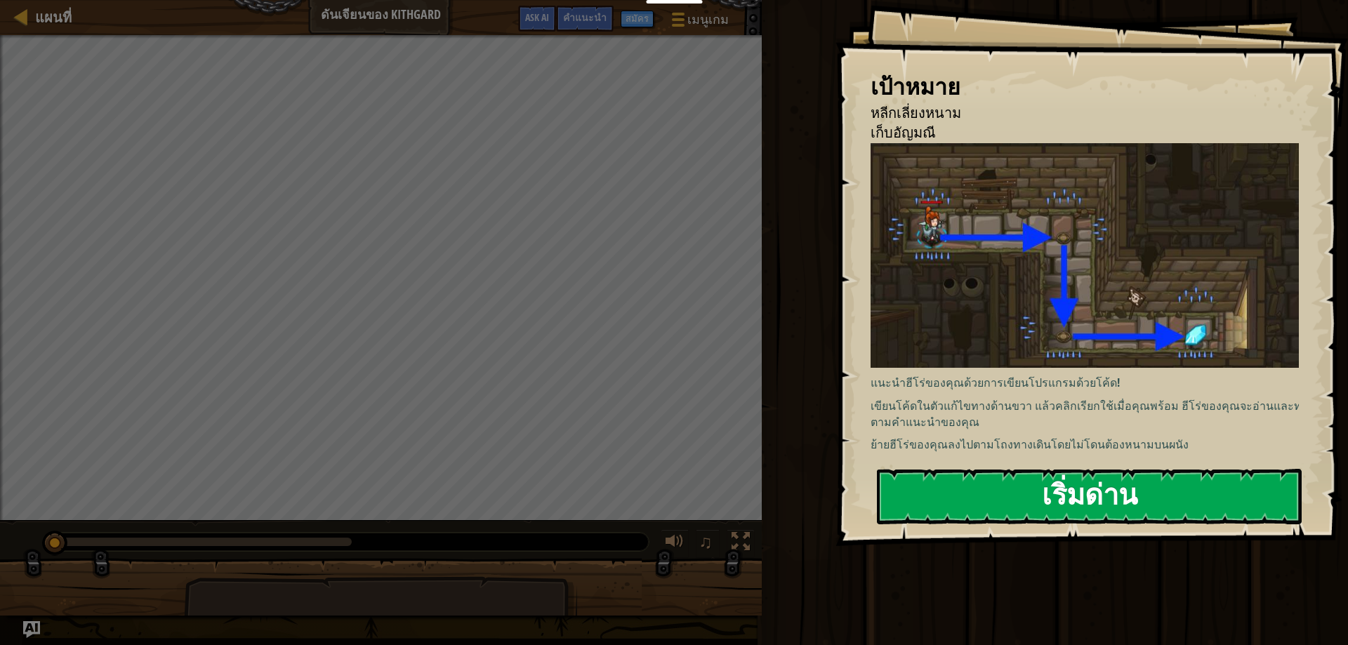
click at [1126, 496] on button "เริ่มด่าน" at bounding box center [1089, 496] width 425 height 55
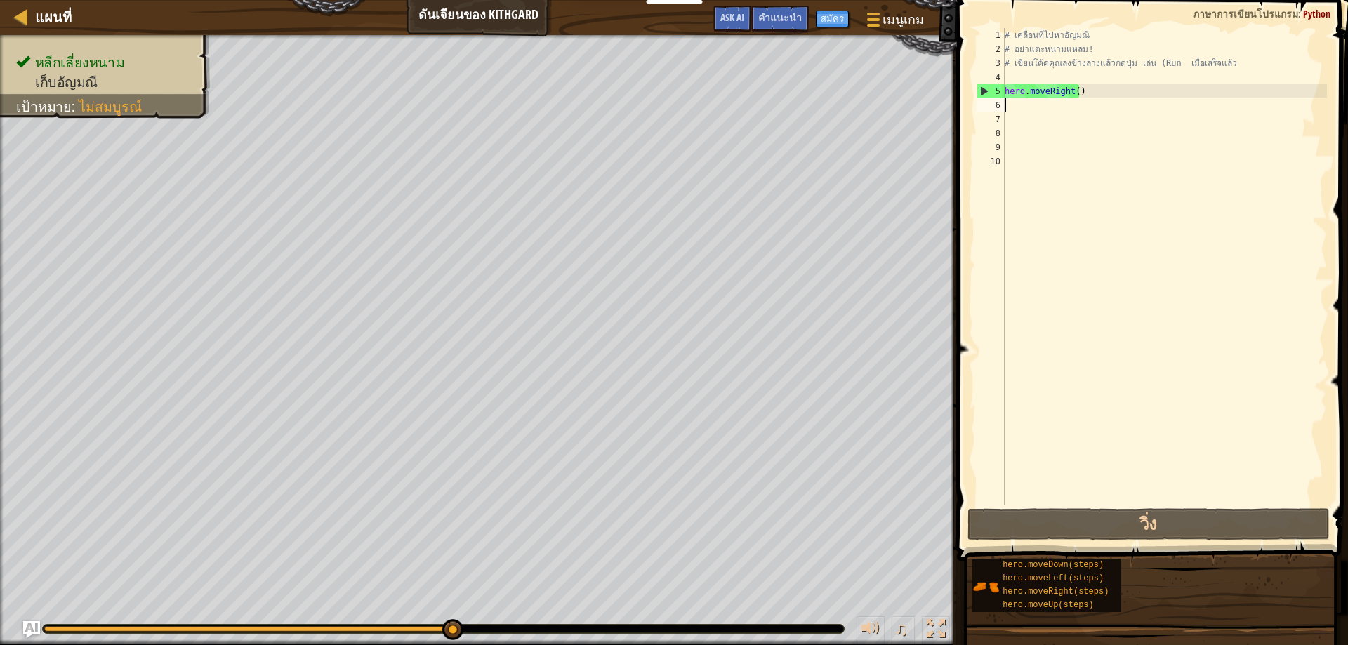
click at [1008, 105] on div "# เคลื่อนที่ไปหาอัญมณี # อย่าแตะหนามแหลม! # เขียนโค้ดคุณลงข้างล่างแล้วกดปุ่ม เล…" at bounding box center [1164, 280] width 325 height 505
type textarea "h"
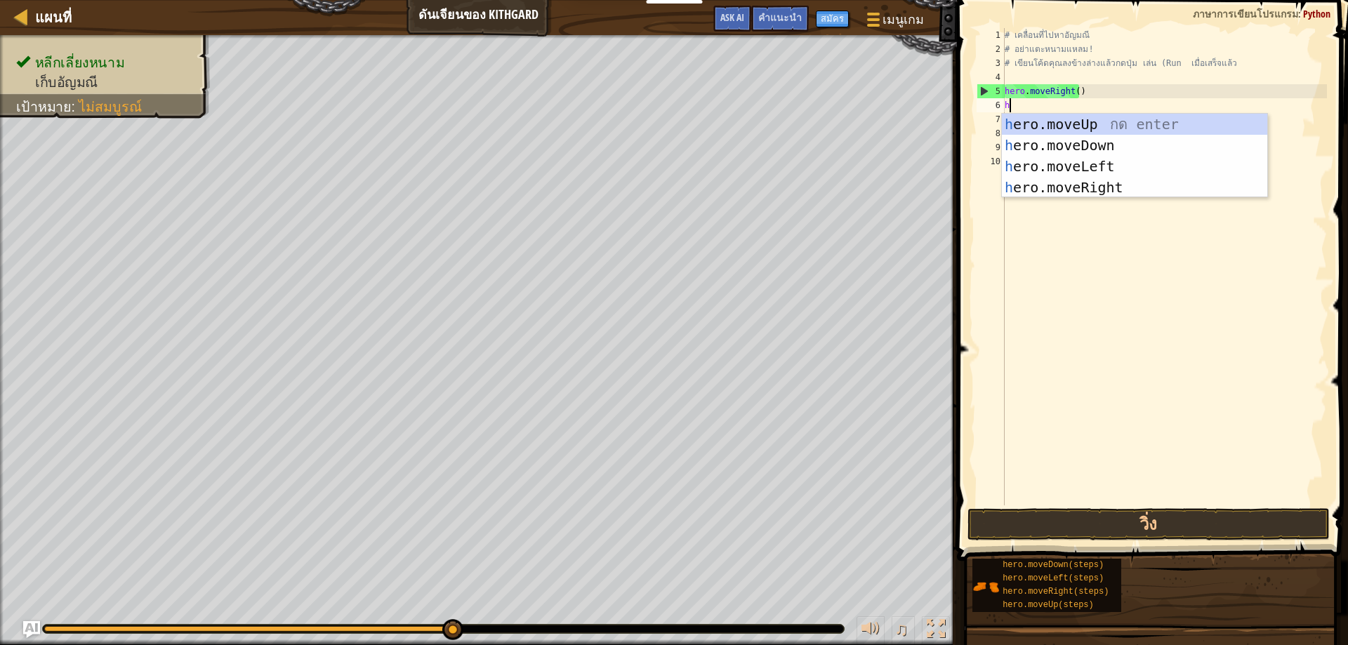
scroll to position [6, 0]
click at [1064, 169] on div "h ero.moveUp กด enter h ero.moveDown กด enter h ero.moveLeft กด enter h ero.mov…" at bounding box center [1134, 177] width 265 height 126
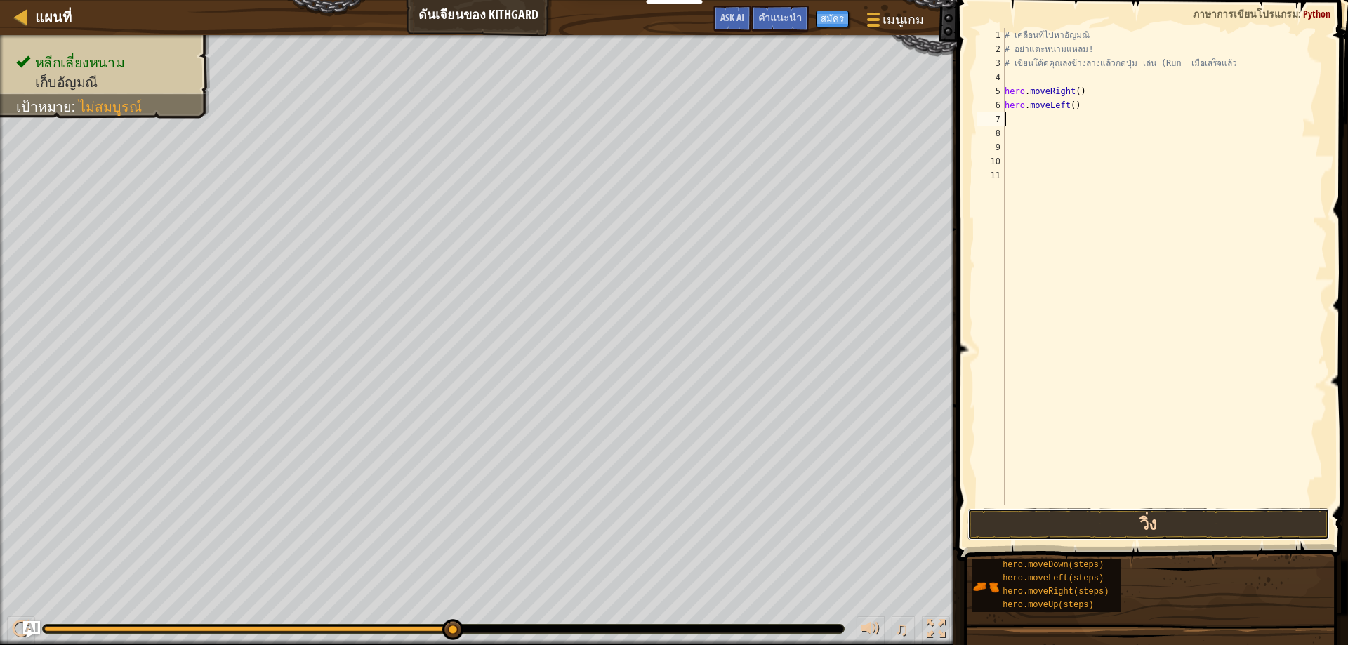
click at [1059, 531] on button "วิ่ง" at bounding box center [1148, 524] width 363 height 32
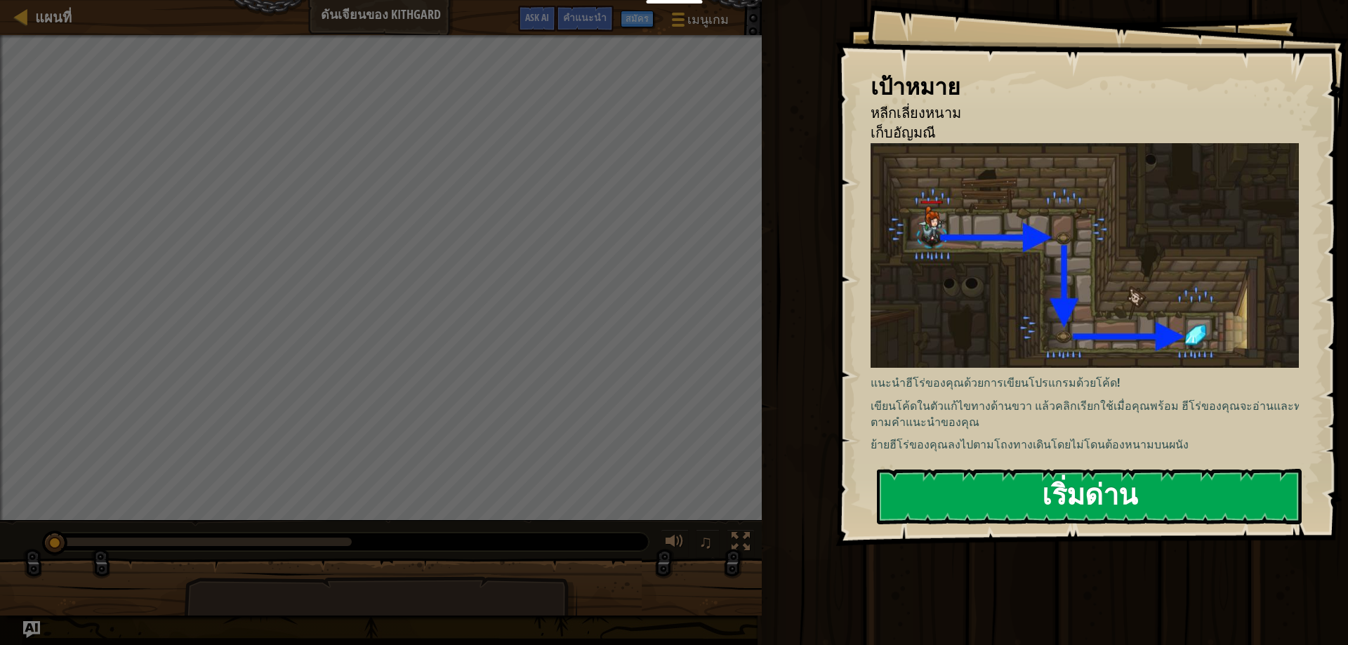
click at [970, 267] on img at bounding box center [1090, 255] width 439 height 225
click at [940, 502] on button "เริ่มด่าน" at bounding box center [1089, 496] width 425 height 55
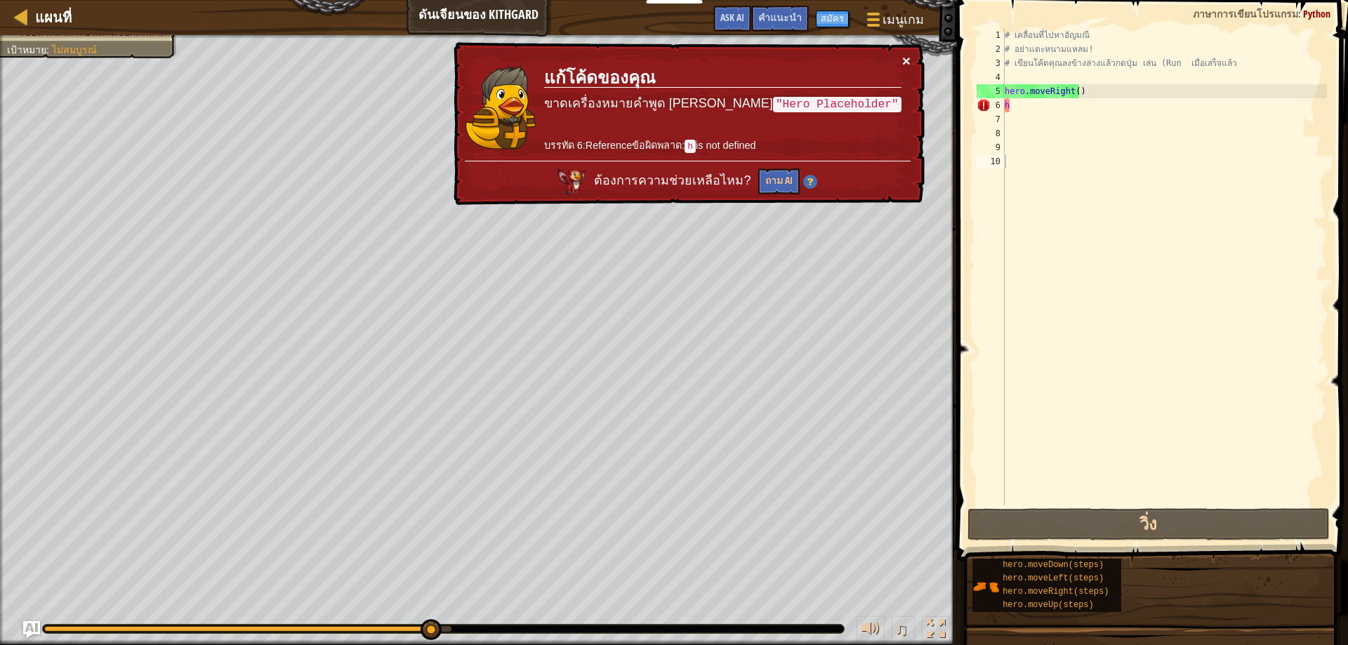
click at [902, 54] on button "×" at bounding box center [906, 60] width 8 height 15
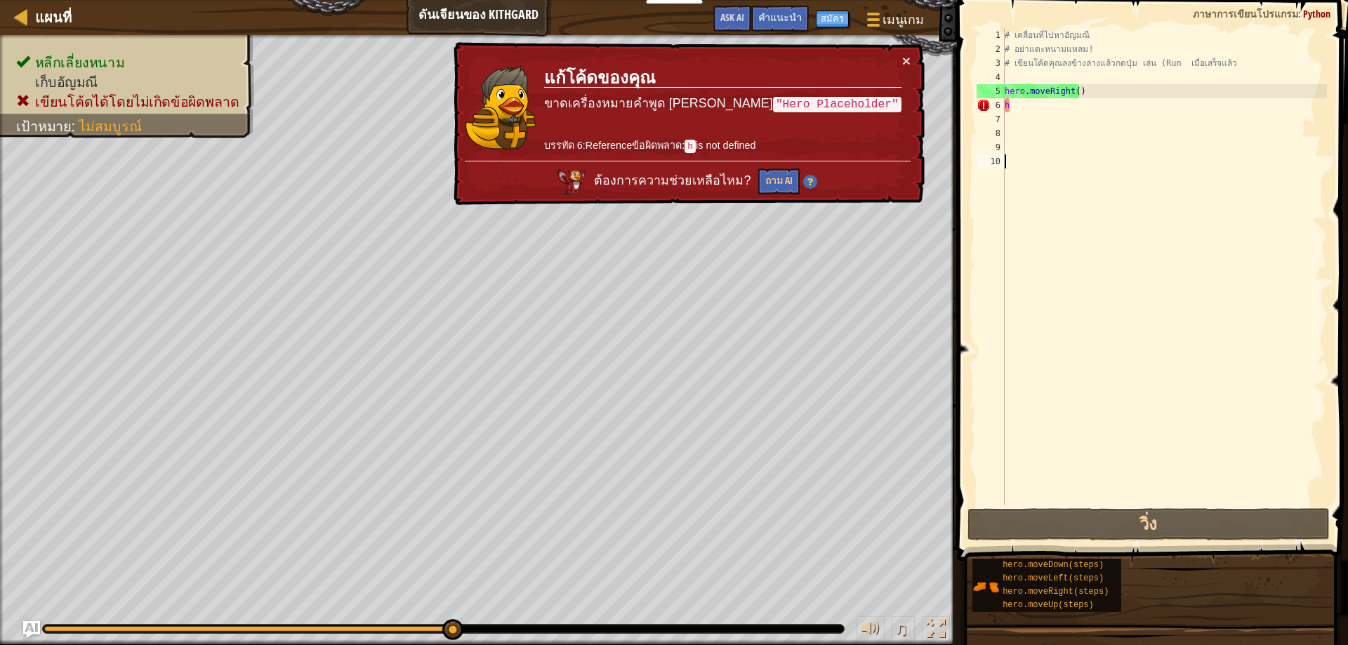
click at [1029, 107] on div "# เคลื่อนที่ไปหาอัญมณี # อย่าแตะหนามแหลม! # เขียนโค้ดคุณลงข้างล่างแล้วกดปุ่ม เล…" at bounding box center [1164, 280] width 325 height 505
type textarea "h"
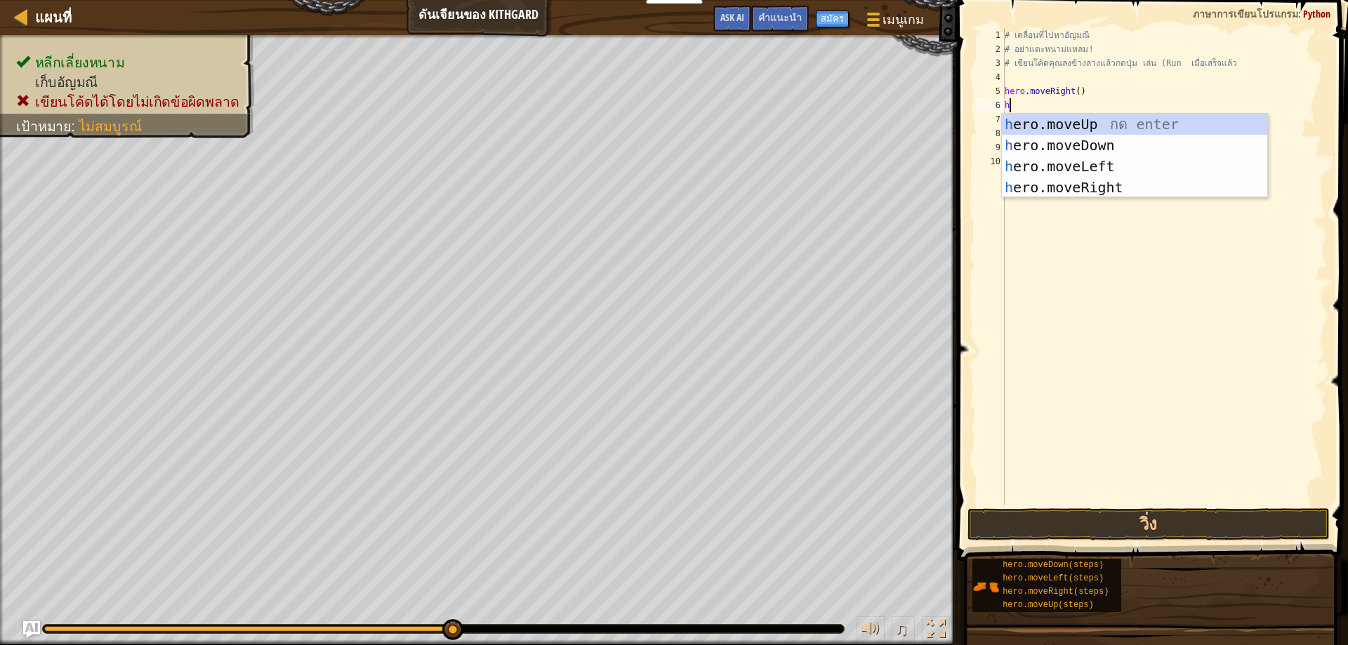
scroll to position [6, 0]
type textarea "her"
click at [1098, 183] on div "her o.moveUp กด enter her o.moveDown กด enter her o.moveLeft กด enter her o.mov…" at bounding box center [1134, 177] width 265 height 126
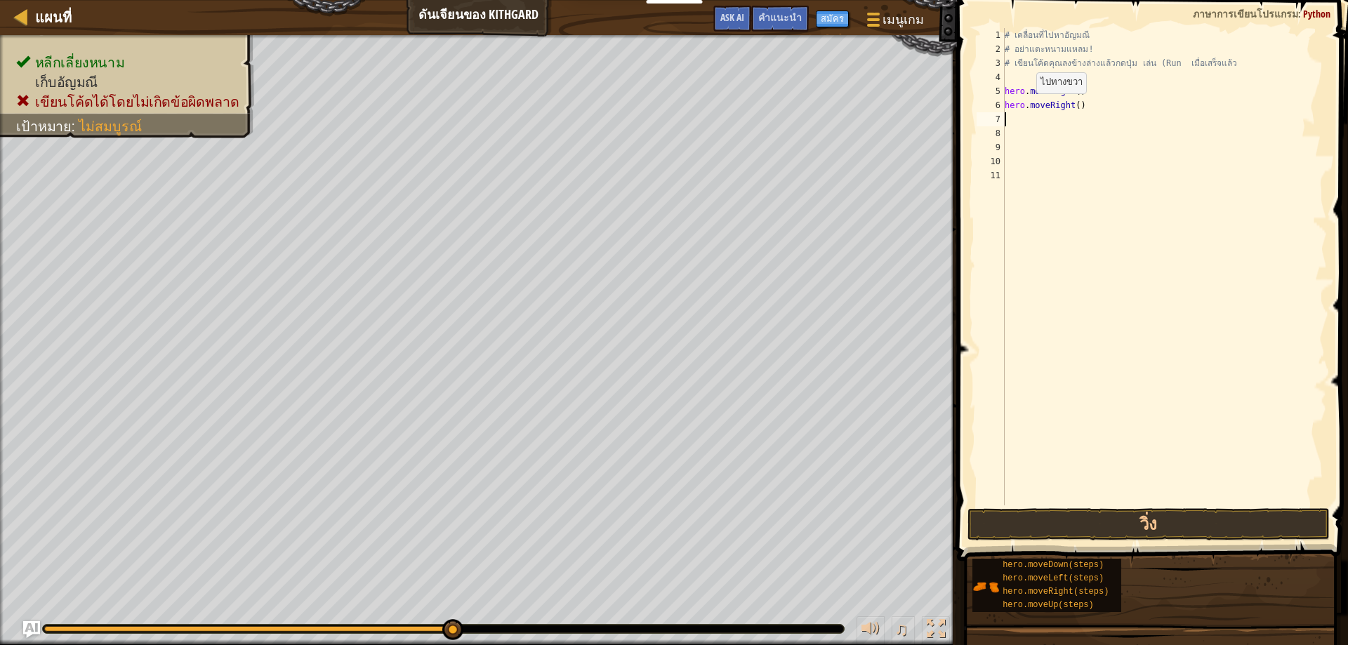
scroll to position [6, 0]
click at [985, 522] on button "วิ่ง" at bounding box center [1148, 524] width 363 height 32
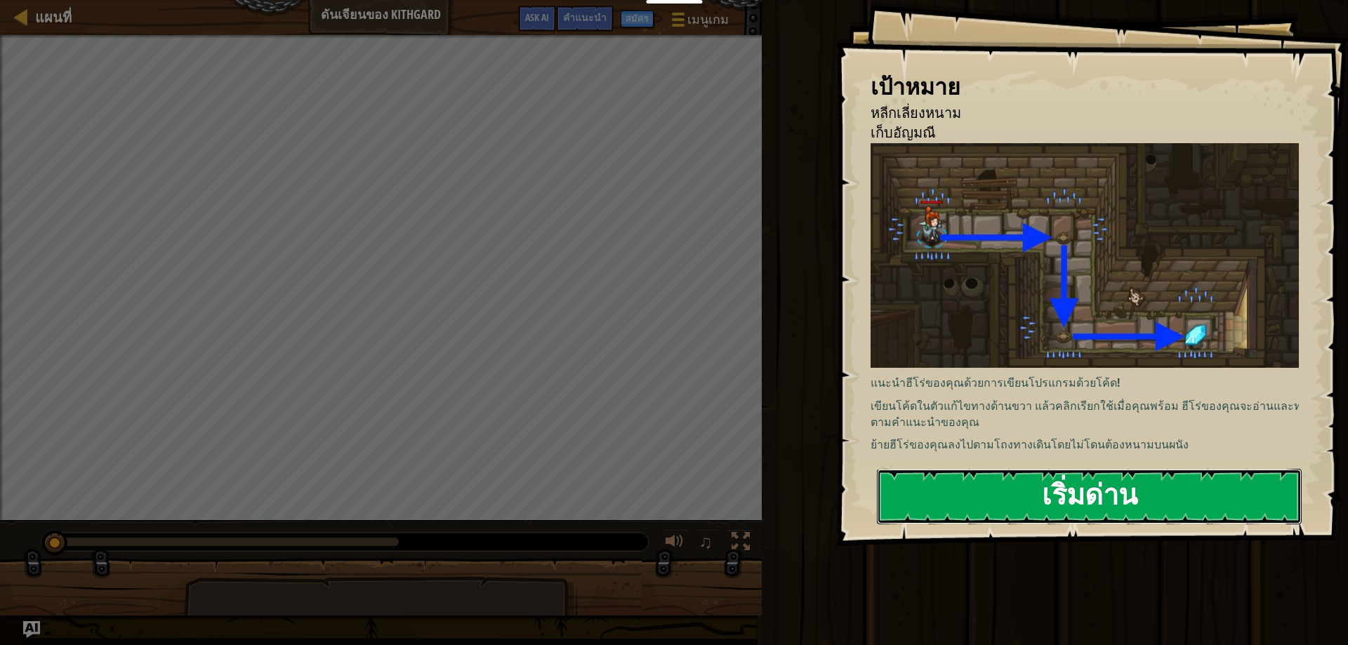
click at [1019, 493] on button "เริ่มด่าน" at bounding box center [1089, 496] width 425 height 55
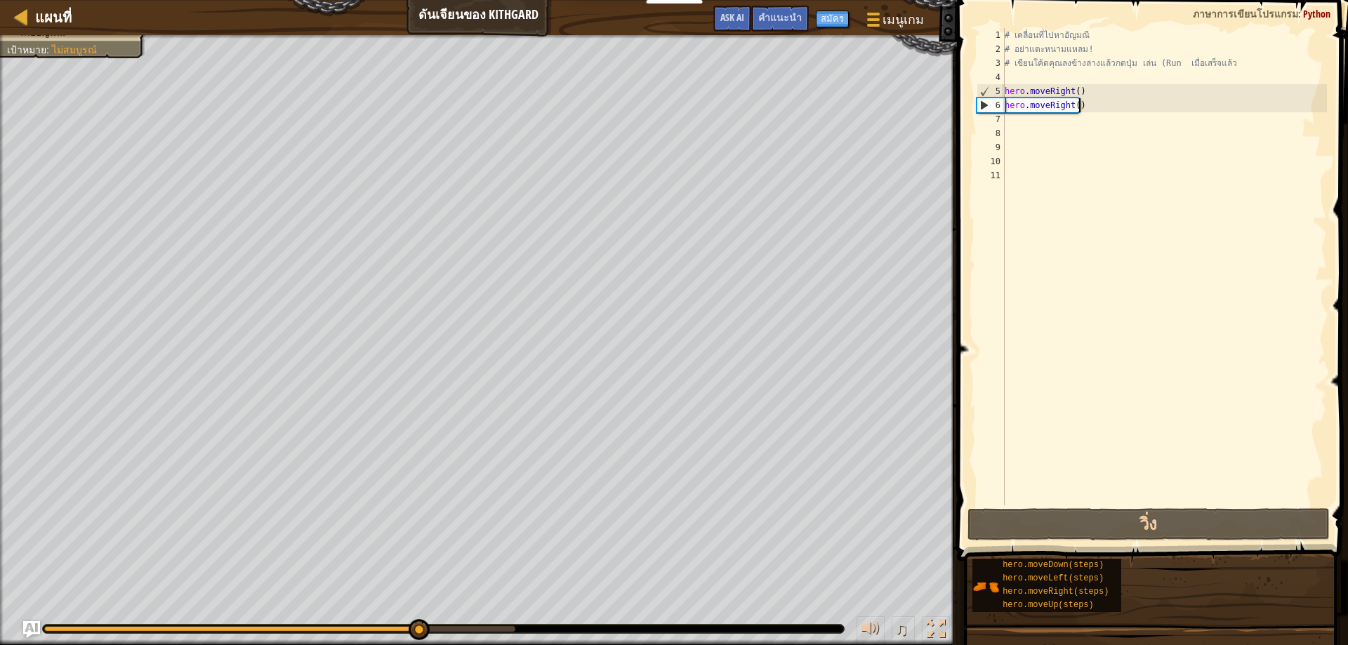
click at [1087, 105] on div "# เคลื่อนที่ไปหาอัญมณี # อย่าแตะหนามแหลม! # เขียนโค้ดคุณลงข้างล่างแล้วกดปุ่ม เล…" at bounding box center [1164, 280] width 325 height 505
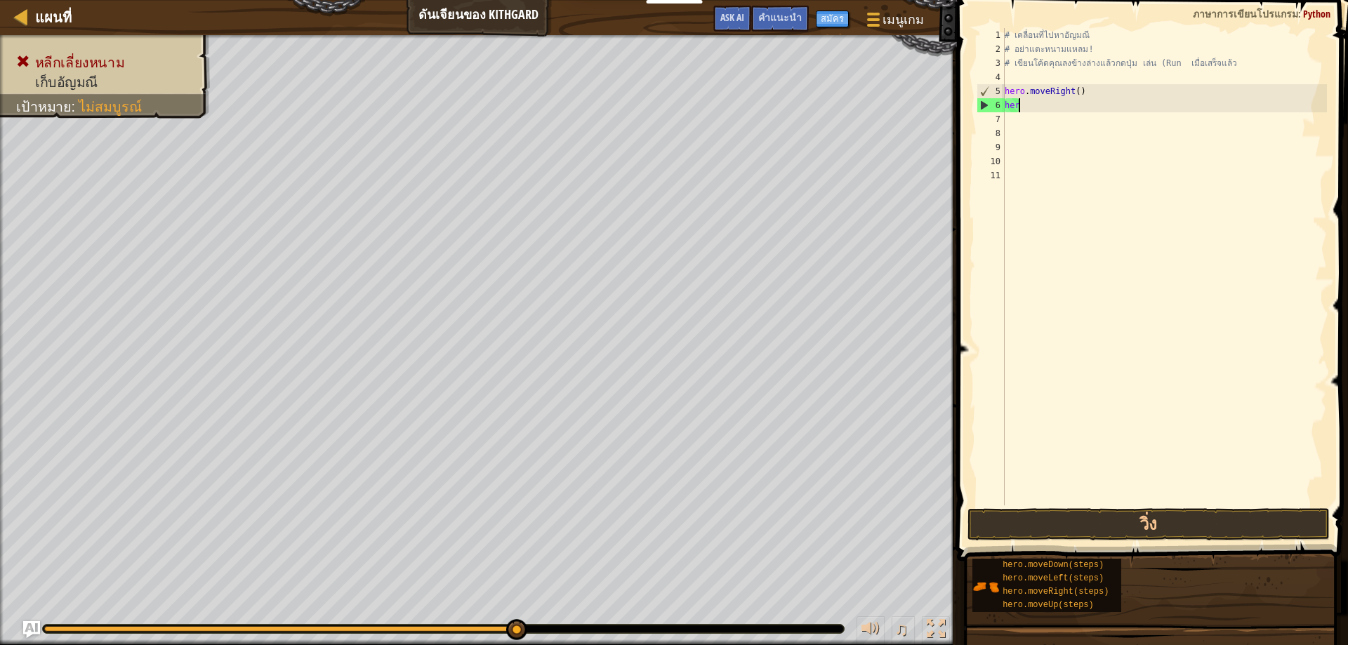
type textarea "h"
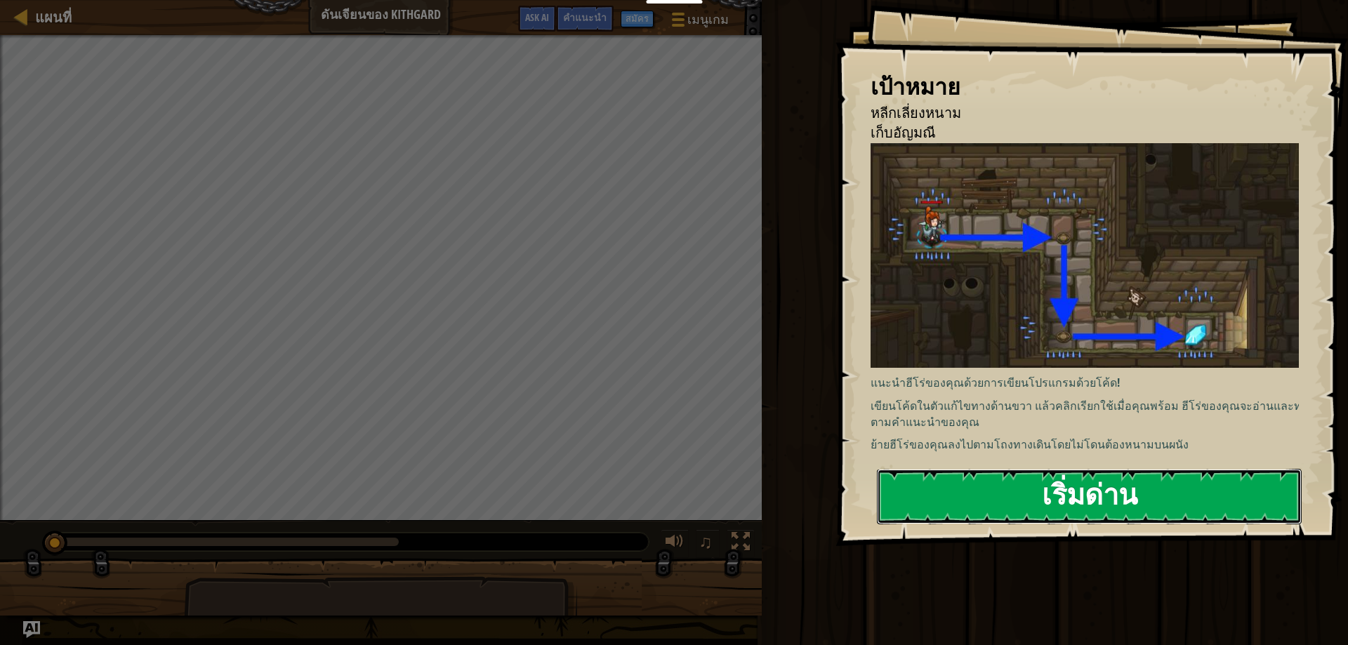
click at [939, 495] on button "เริ่มด่าน" at bounding box center [1089, 496] width 425 height 55
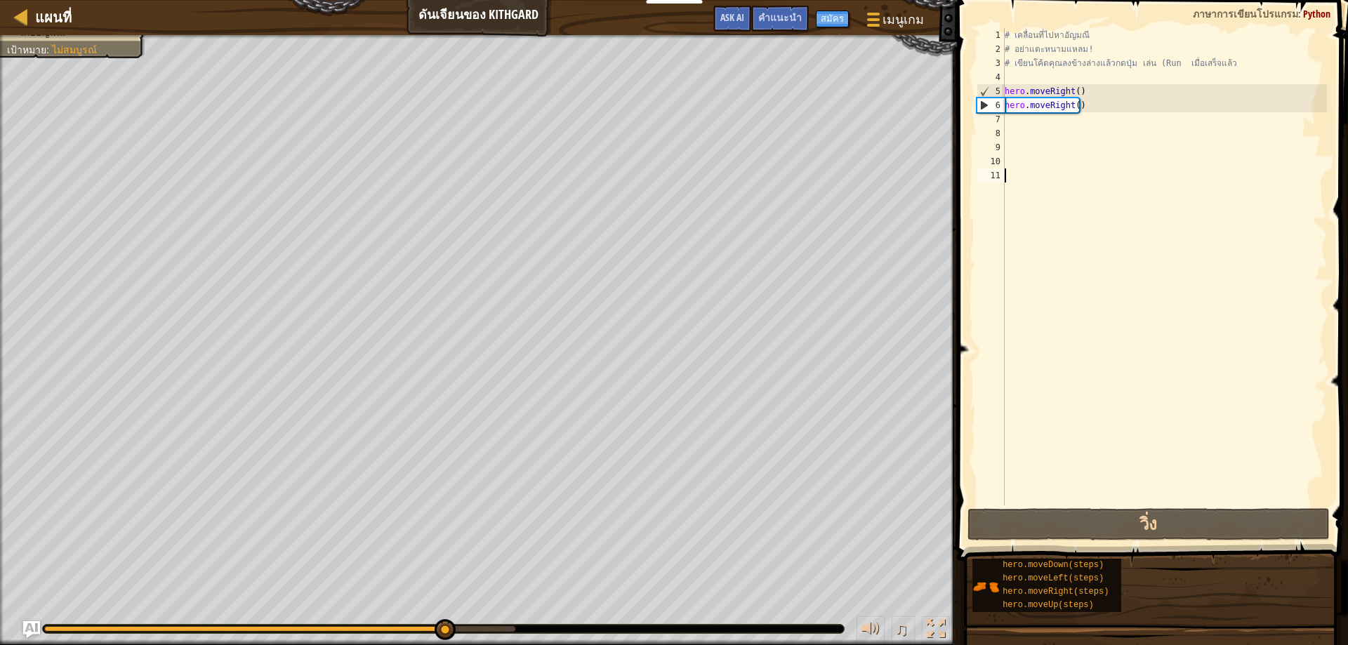
click at [981, 103] on div "6" at bounding box center [990, 105] width 27 height 14
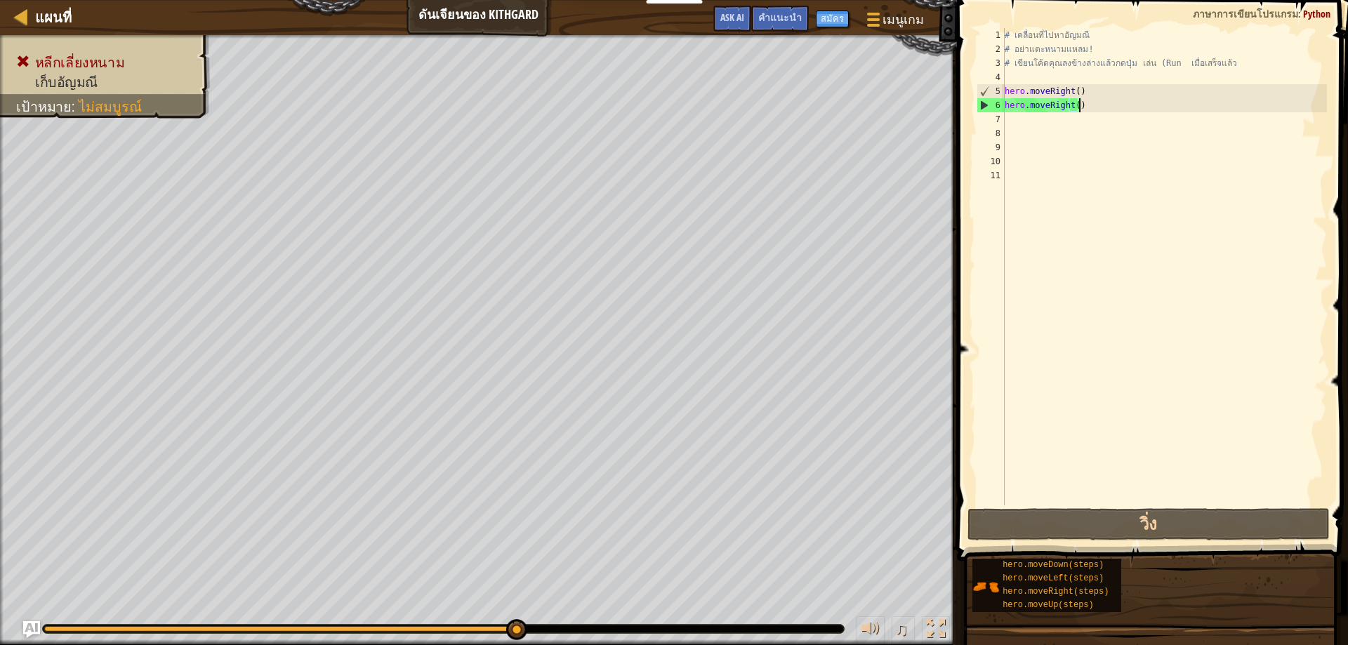
click at [1085, 107] on div "# เคลื่อนที่ไปหา[PERSON_NAME] # อย่าแตะหนามแหลม! # เขียนโค้ดคุณลงข้างล่างแล้วกด…" at bounding box center [1164, 280] width 325 height 505
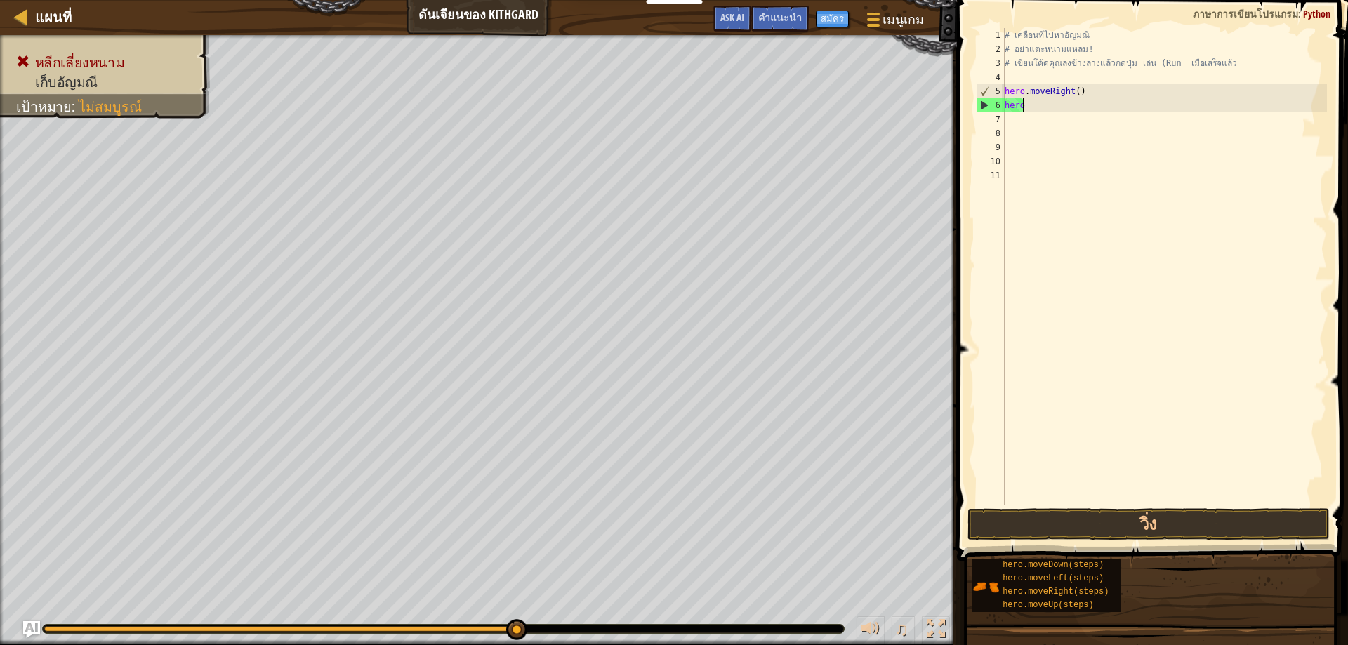
type textarea "h"
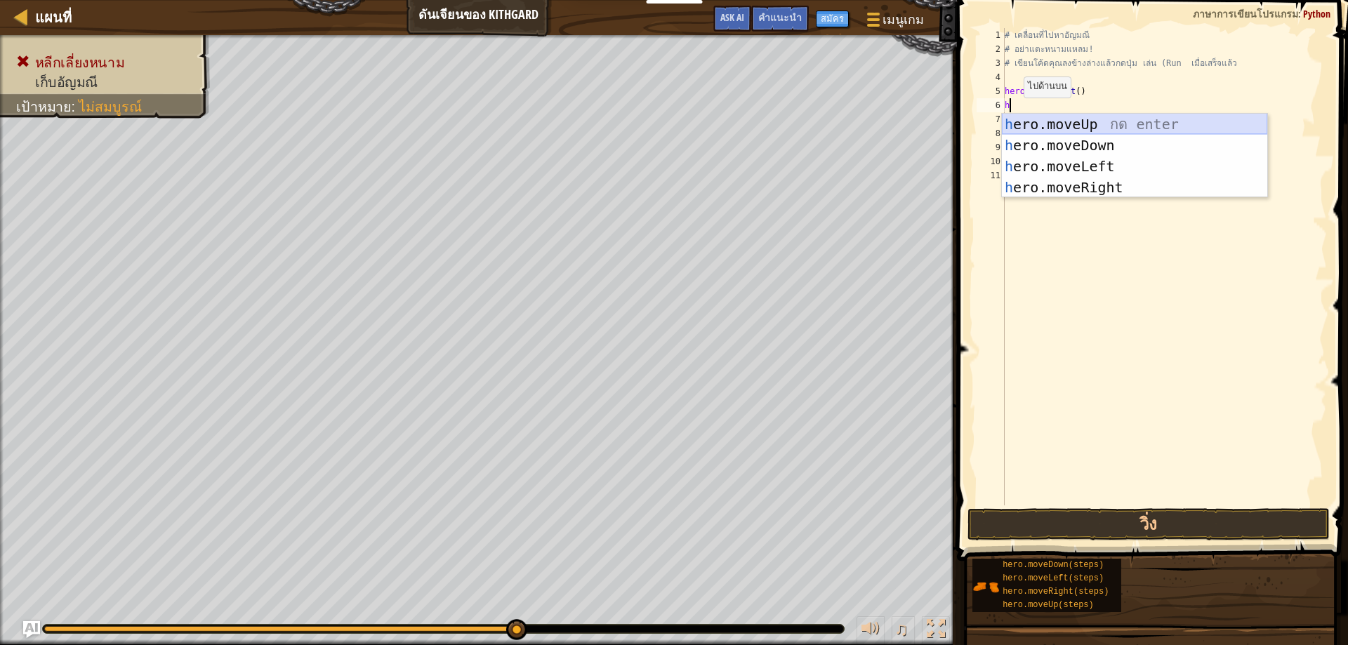
click at [1046, 134] on div "h ero.moveUp กด enter h ero.moveDown กด enter h ero.moveLeft กด enter h ero.mov…" at bounding box center [1134, 177] width 265 height 126
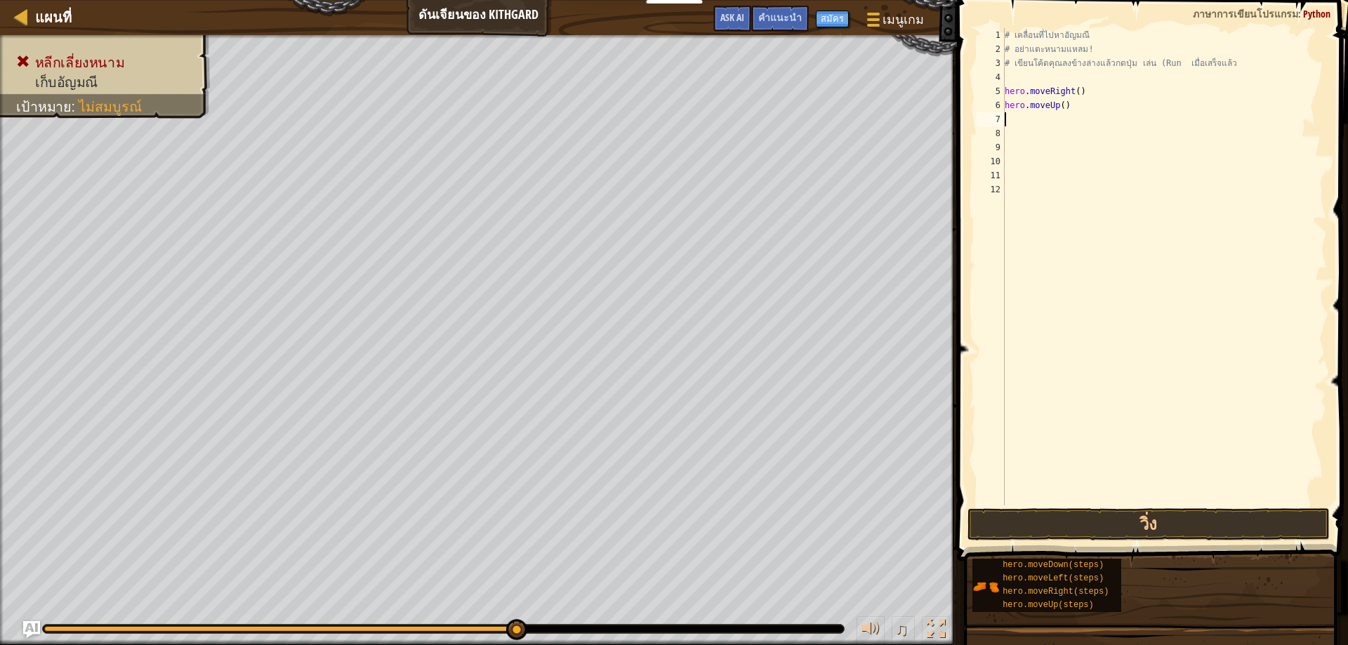
click at [1076, 107] on div "# เคลื่อนที่ไปหา[PERSON_NAME] # อย่าแตะหนามแหลม! # เขียนโค้ดคุณลงข้างล่างแล้วกด…" at bounding box center [1164, 280] width 325 height 505
type textarea "h"
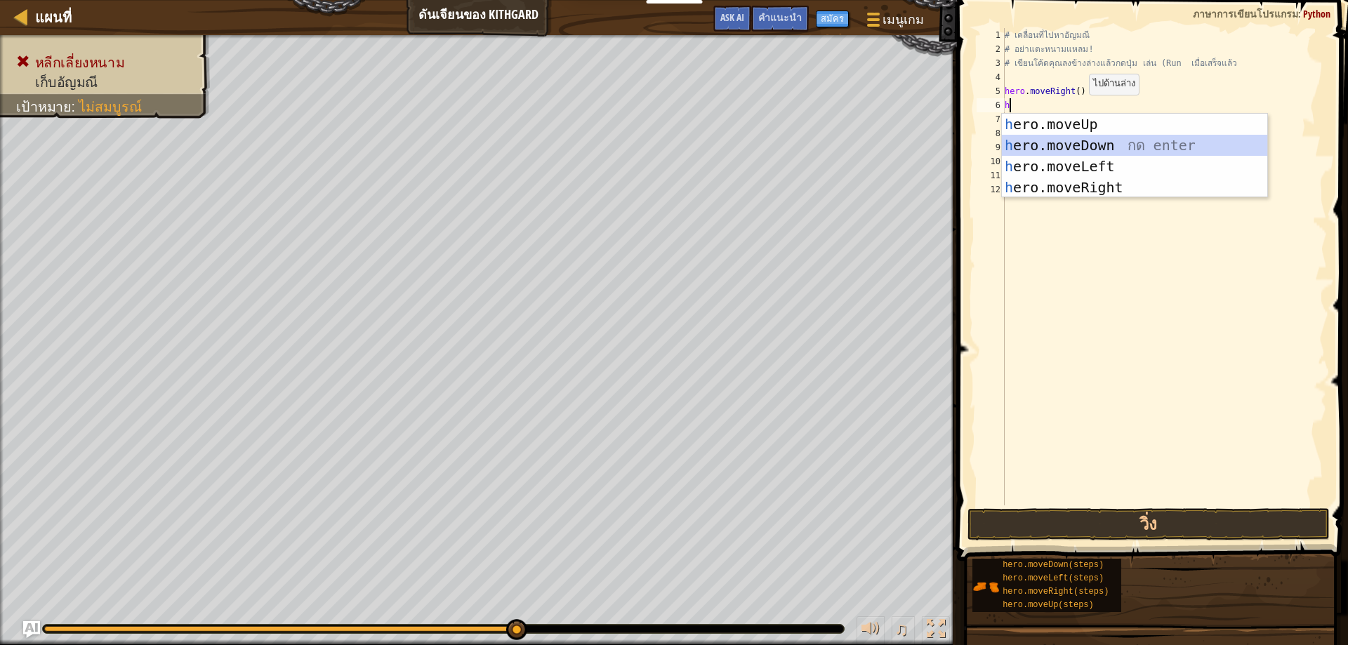
click at [1064, 140] on div "h ero.moveUp กด enter h ero.moveDown กด enter h ero.moveLeft กด enter h ero.mov…" at bounding box center [1134, 177] width 265 height 126
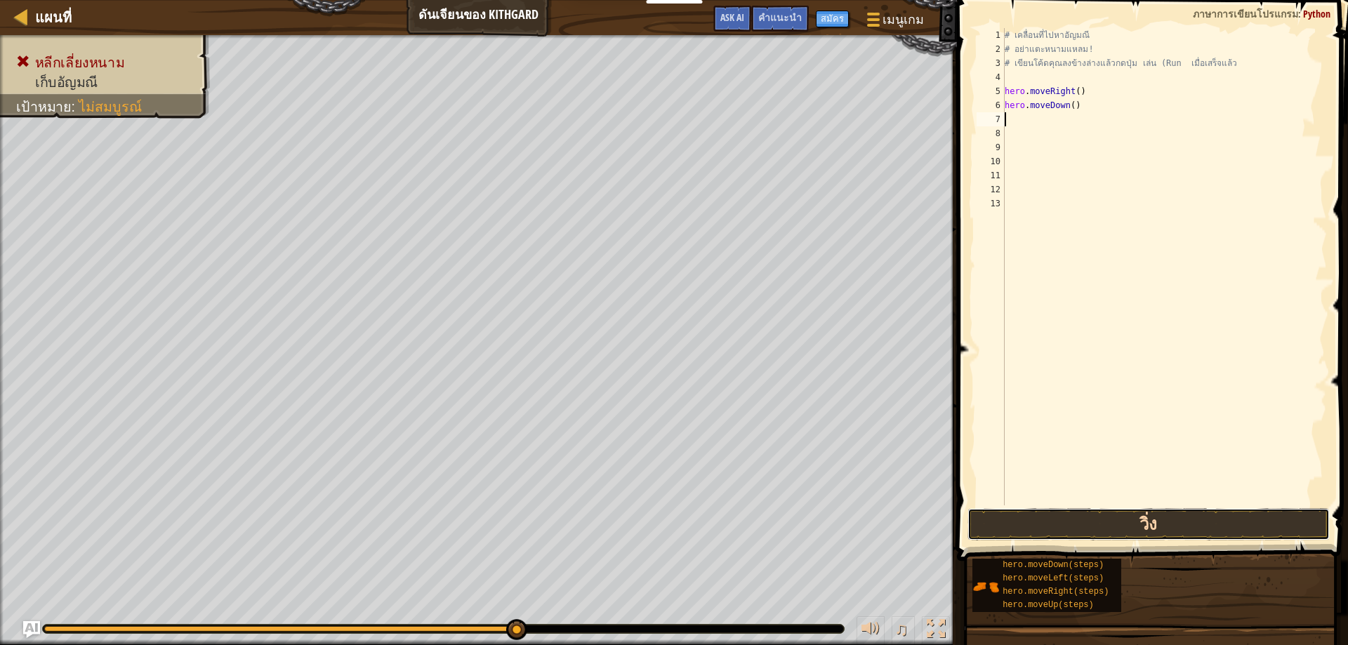
click at [1060, 516] on button "วิ่ง" at bounding box center [1148, 524] width 363 height 32
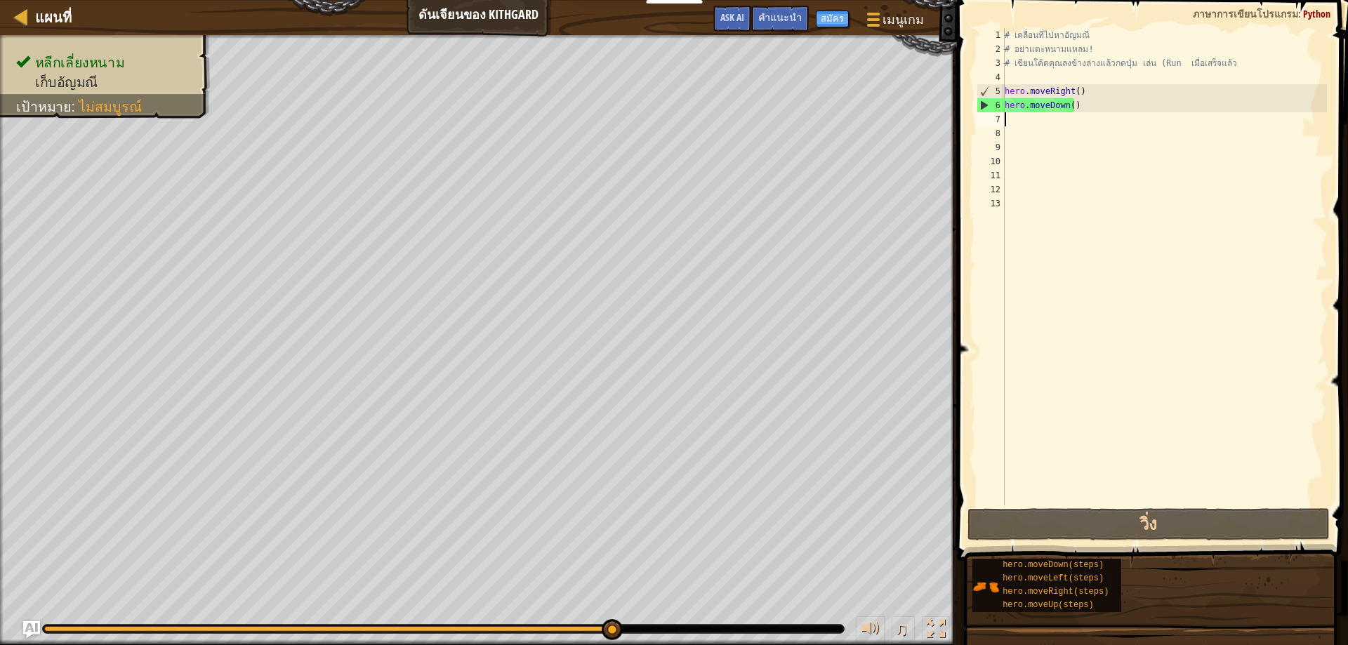
type textarea "h"
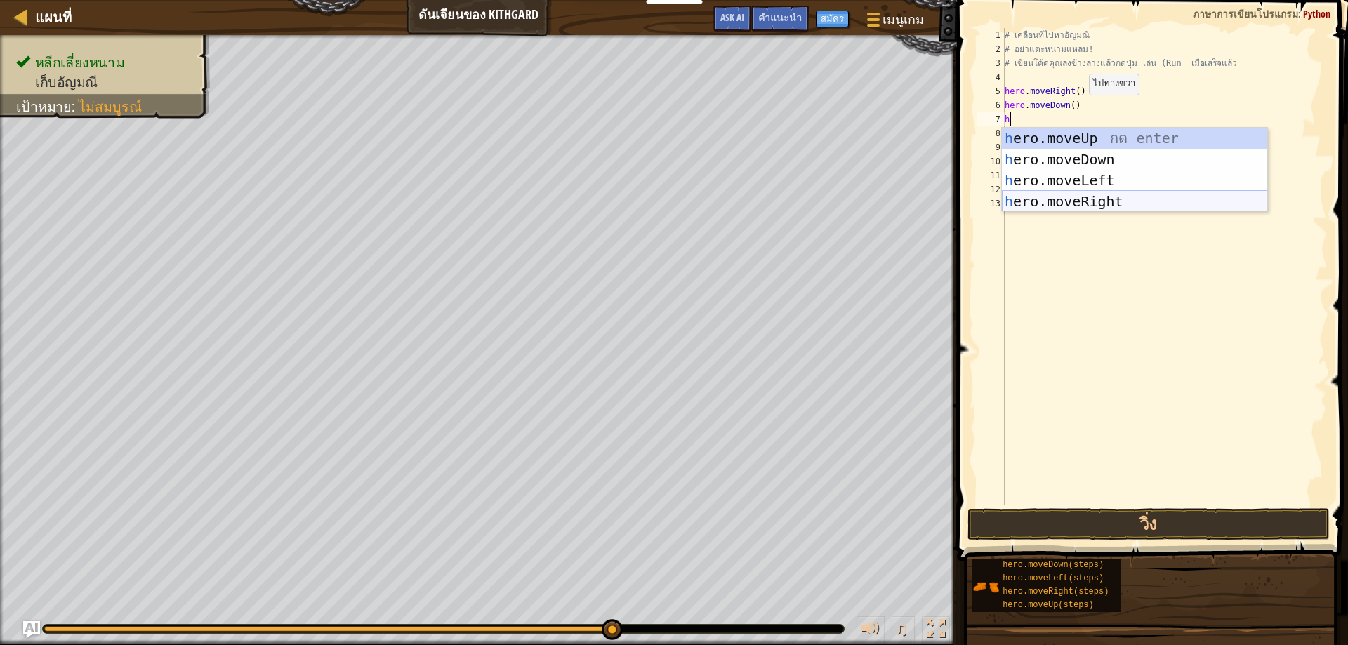
click at [1111, 191] on div "h ero.moveUp กด enter h ero.moveDown กด enter h ero.moveLeft กด enter h ero.mov…" at bounding box center [1134, 191] width 265 height 126
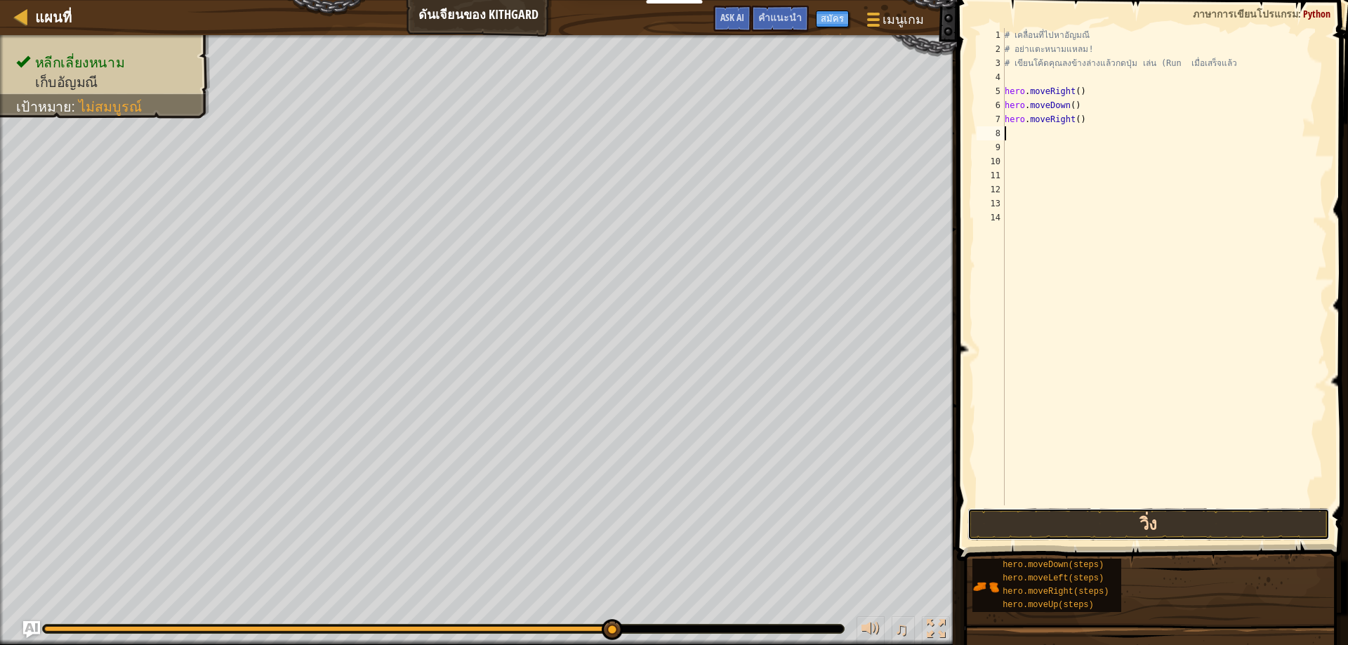
click at [1064, 528] on button "วิ่ง" at bounding box center [1148, 524] width 363 height 32
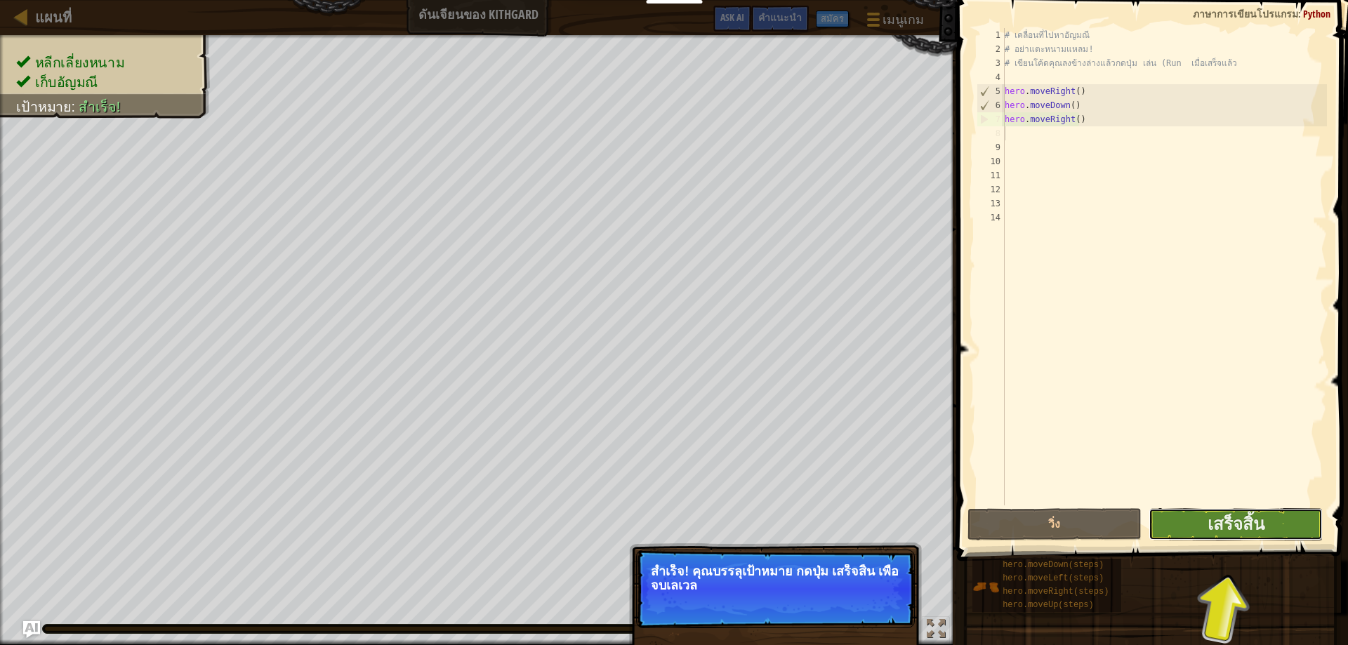
click at [1274, 512] on button "เสร็จสิ้น" at bounding box center [1236, 524] width 174 height 32
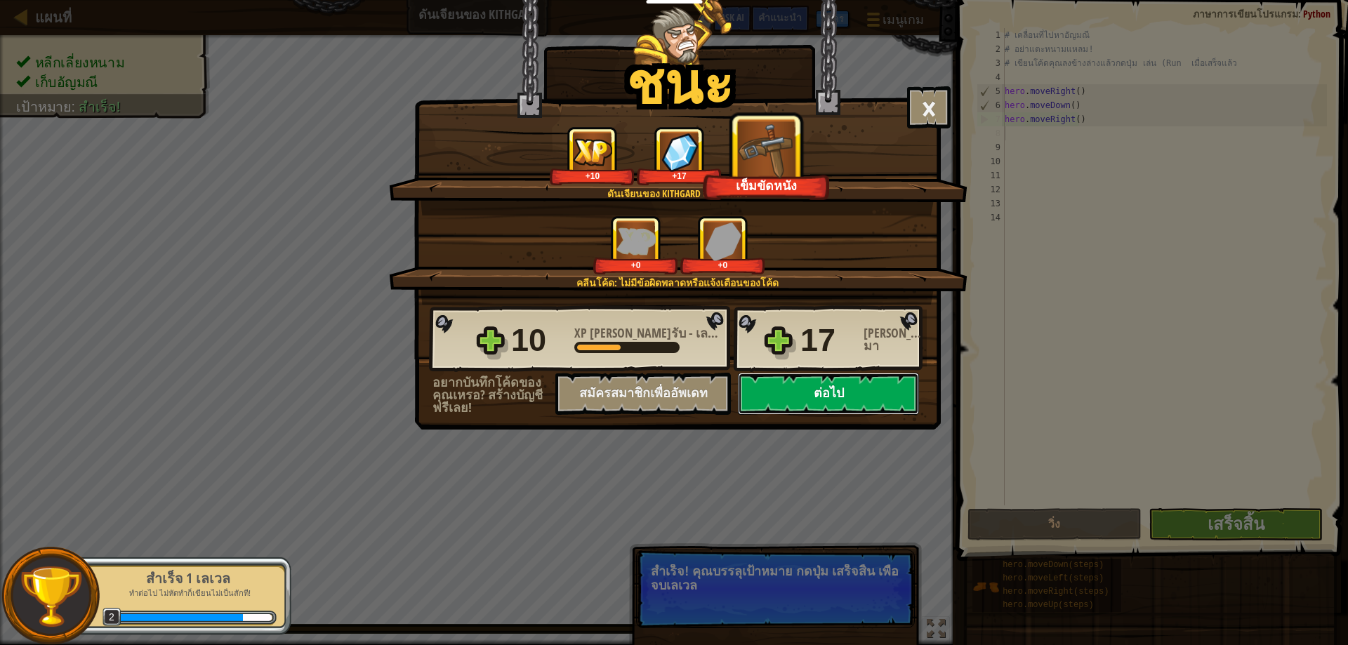
click at [877, 381] on button "ต่อไป" at bounding box center [828, 394] width 181 height 42
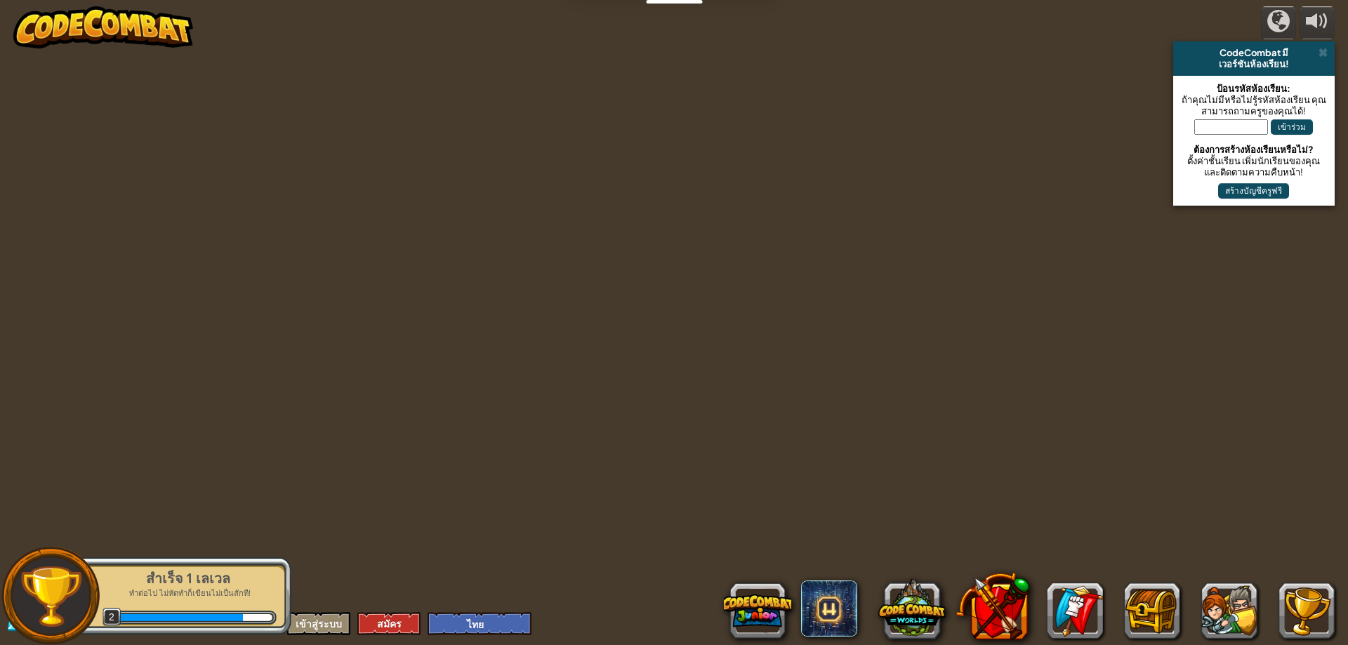
select select "th"
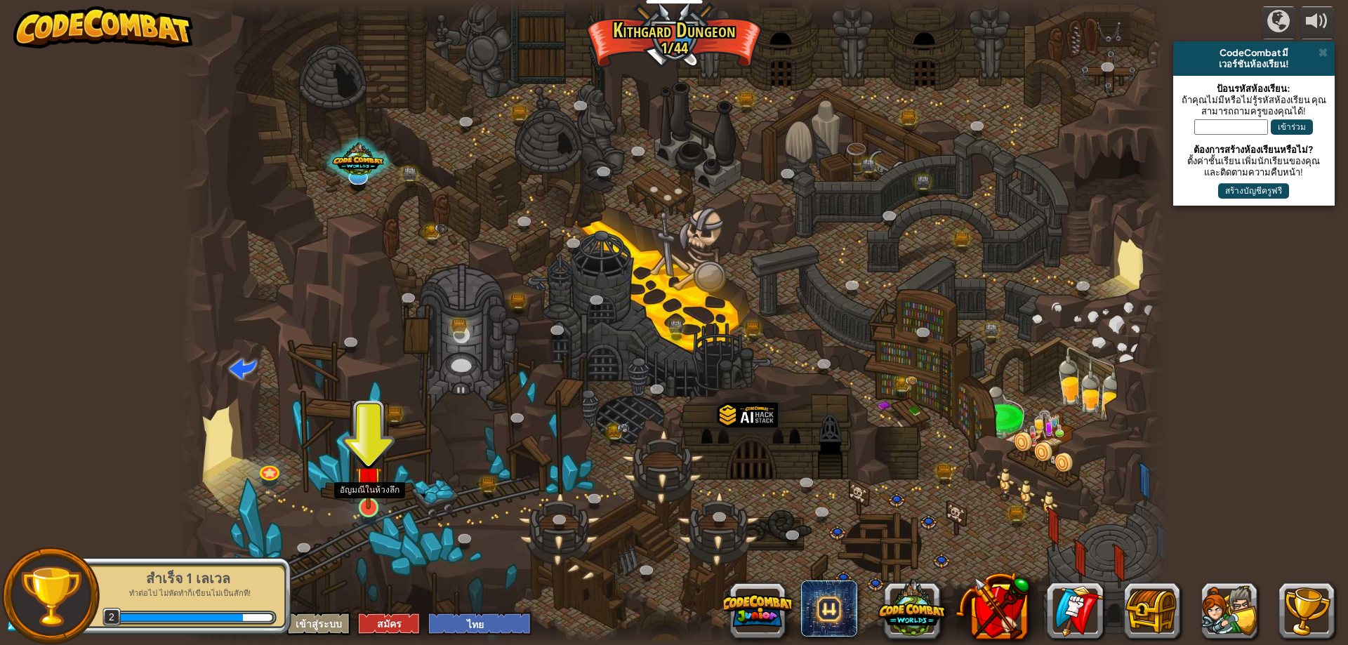
click at [362, 493] on img at bounding box center [368, 479] width 27 height 60
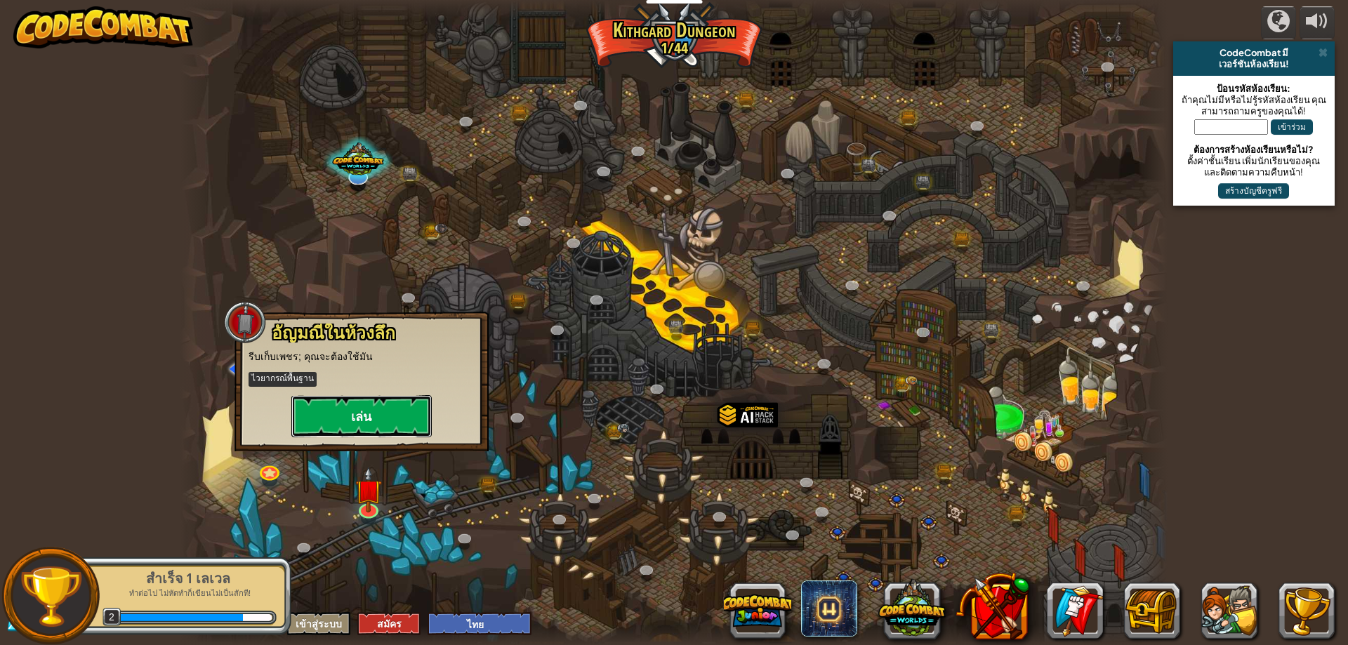
click at [381, 423] on button "เล่น" at bounding box center [361, 416] width 140 height 42
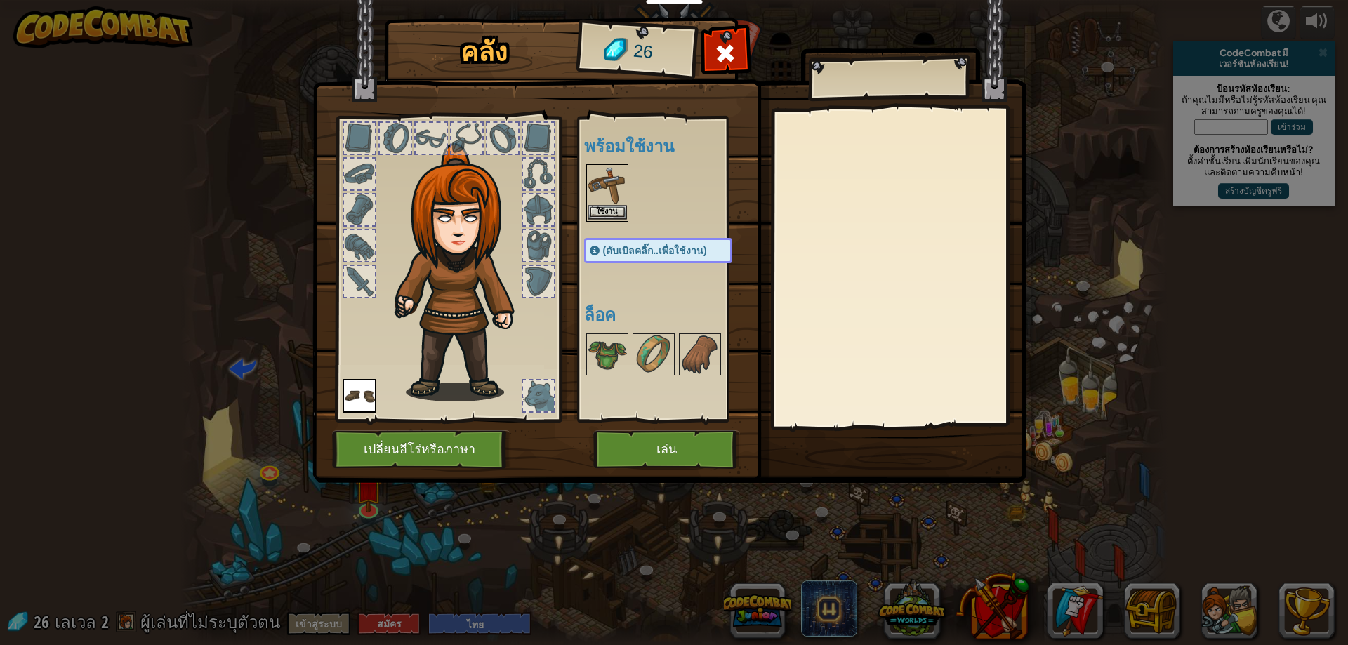
click at [610, 204] on img at bounding box center [607, 185] width 39 height 39
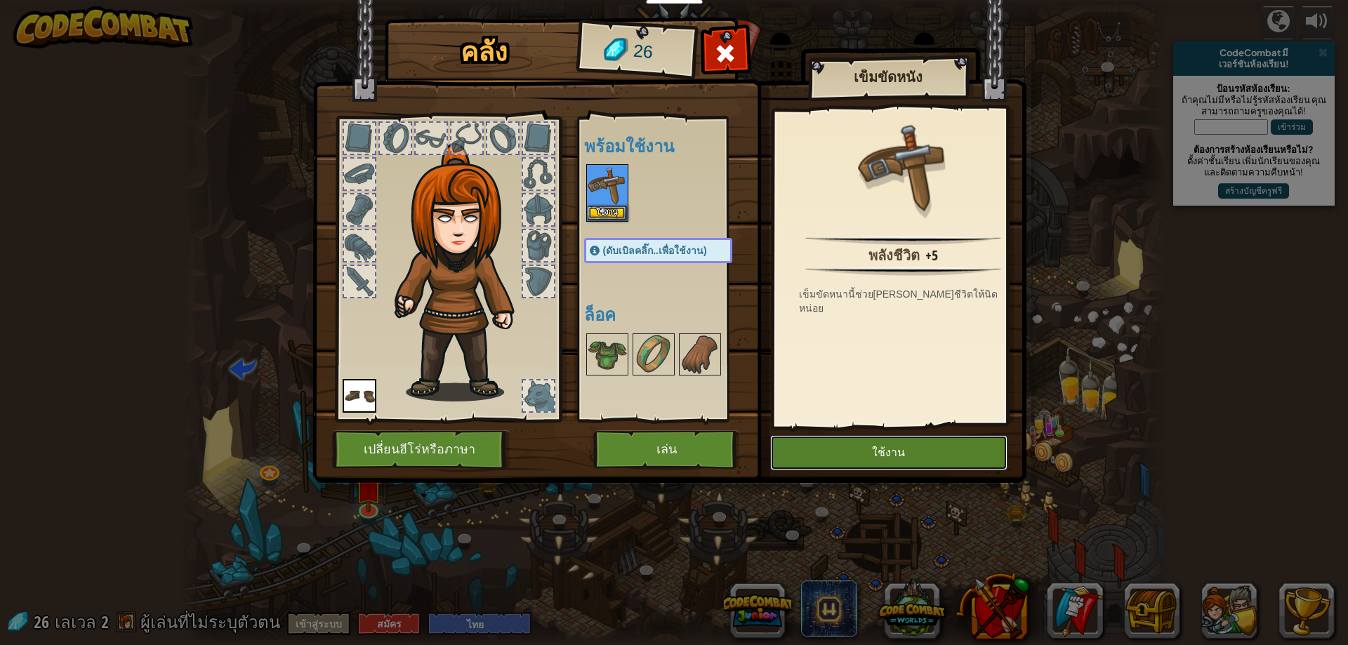
click at [815, 446] on button "ใช้งาน" at bounding box center [888, 452] width 237 height 35
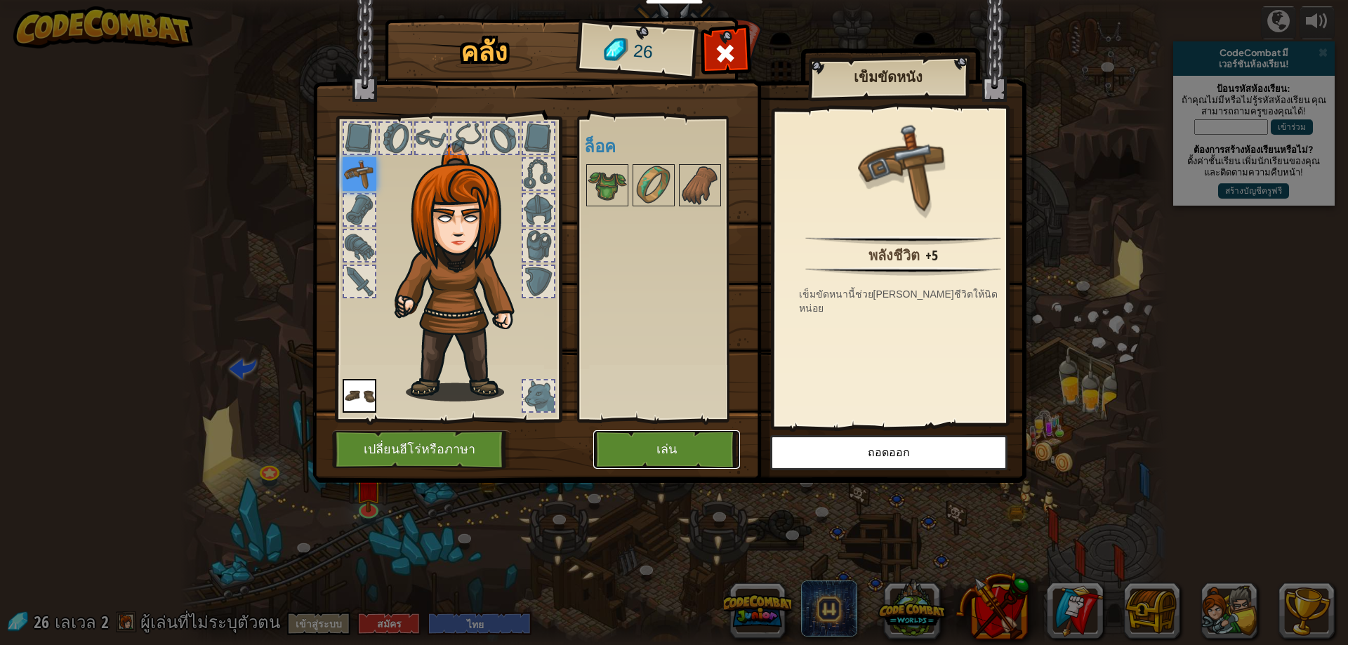
click at [666, 443] on button "เล่น" at bounding box center [666, 449] width 147 height 39
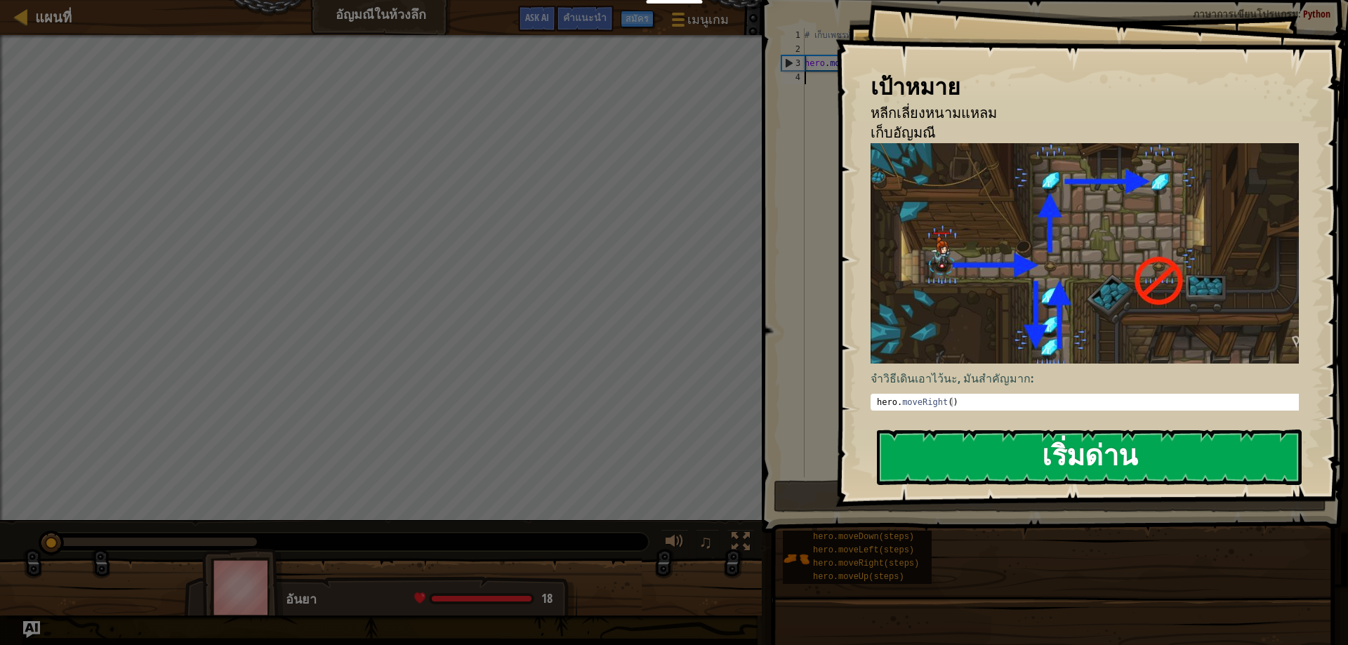
click at [1025, 484] on button "เริ่มด่าน" at bounding box center [1089, 457] width 425 height 55
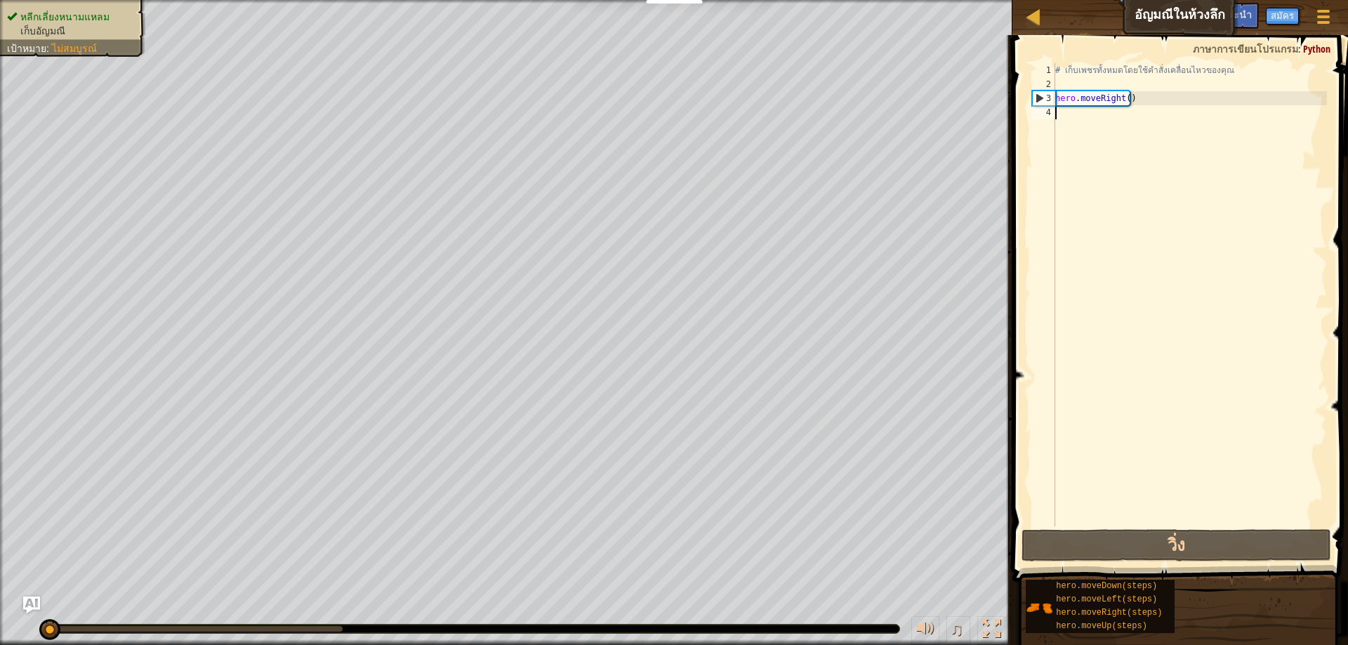
type textarea "h"
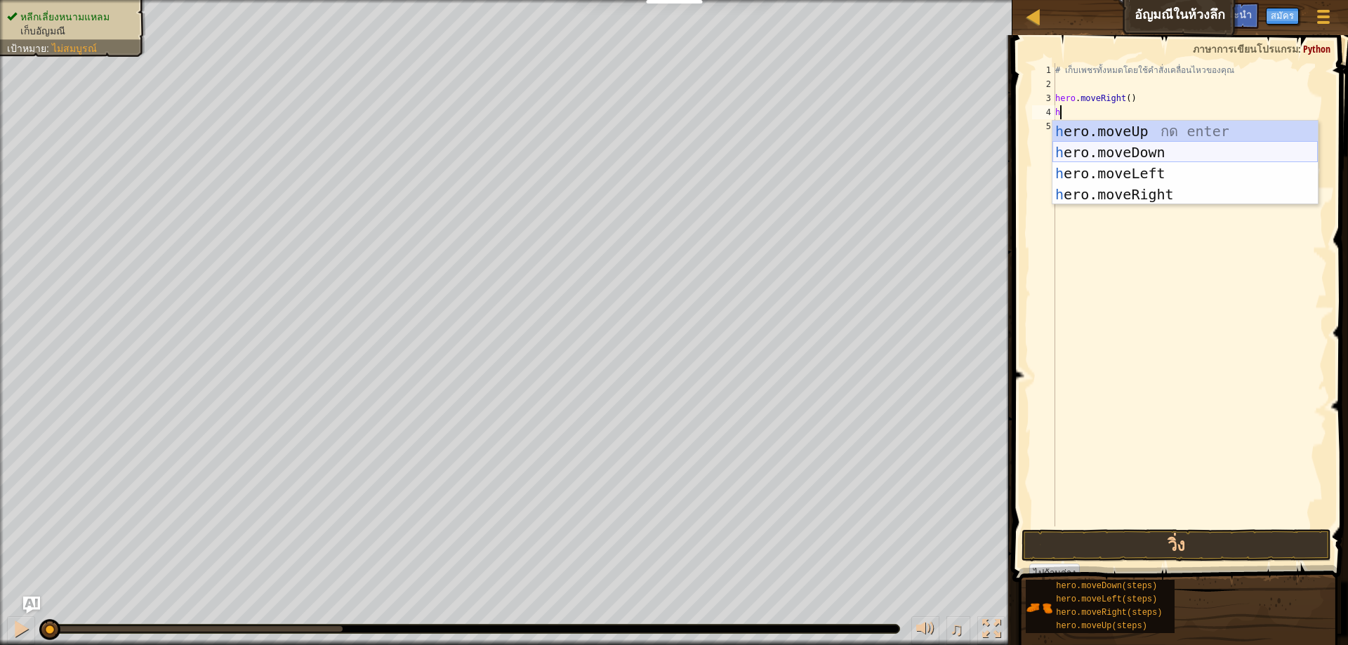
click at [1111, 152] on div "h ero.moveUp กด enter h ero.moveDown กด enter h ero.moveLeft กด enter h ero.mov…" at bounding box center [1184, 184] width 265 height 126
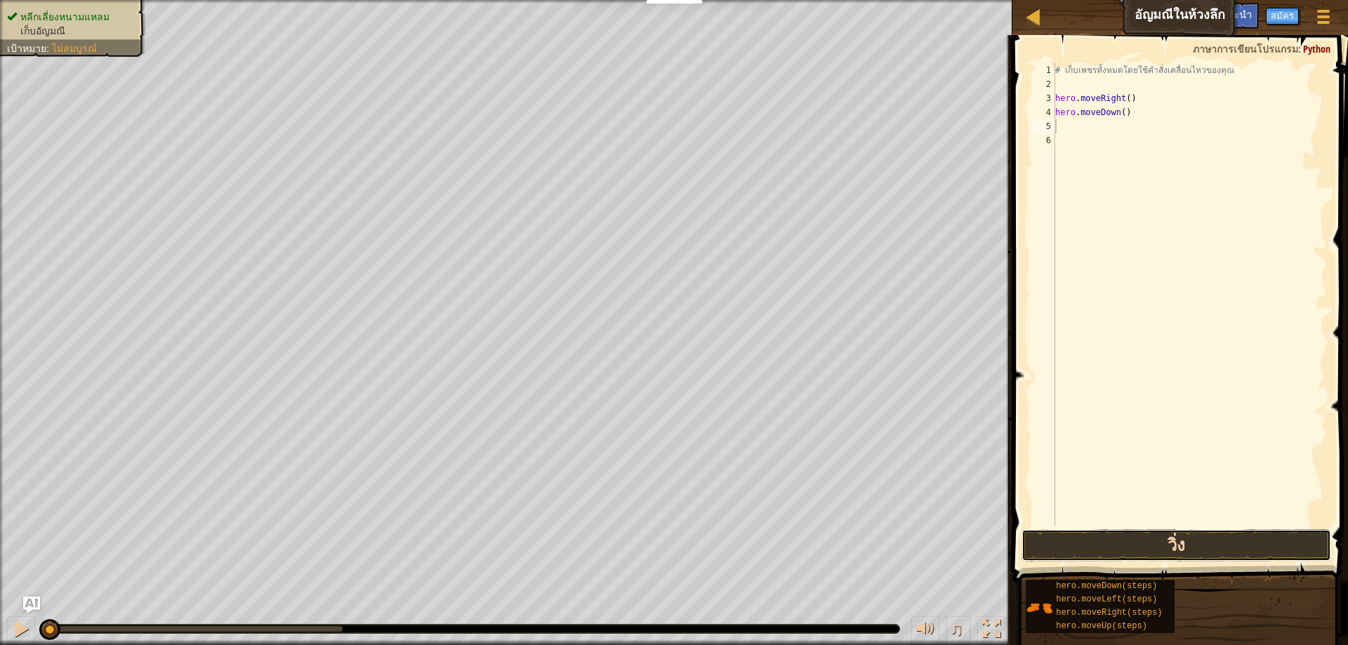
click at [1090, 548] on button "วิ่ง" at bounding box center [1176, 545] width 310 height 32
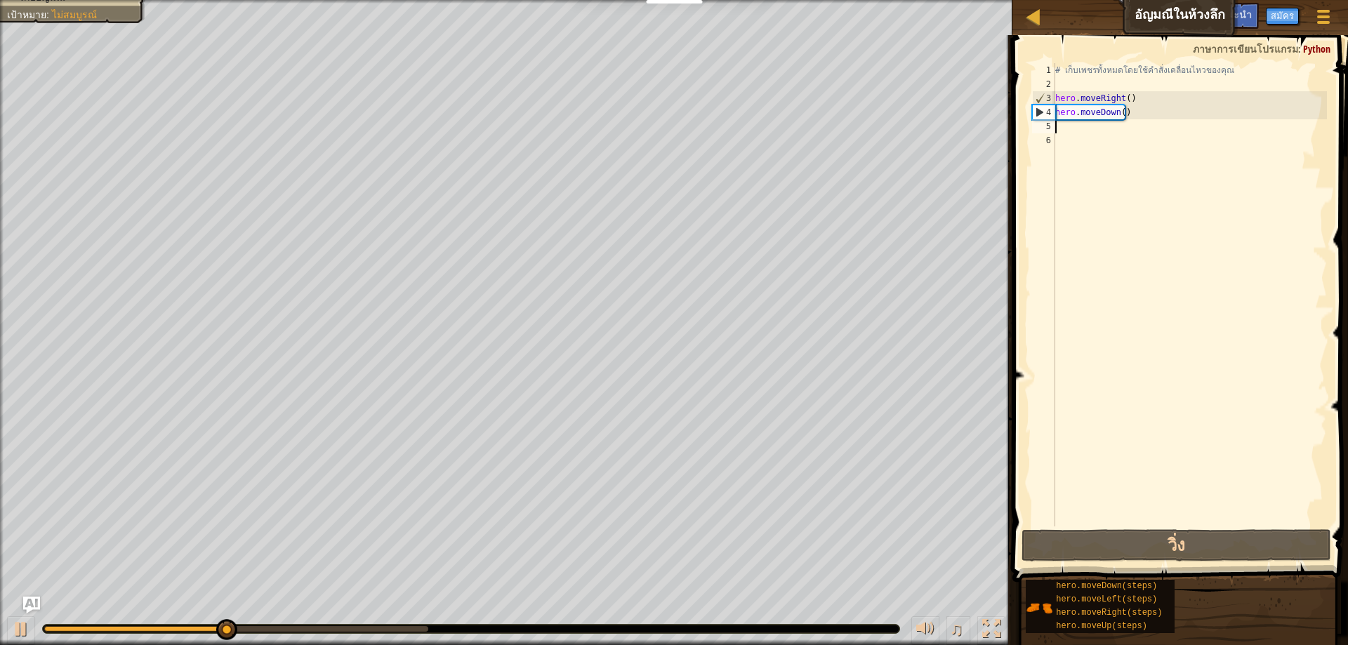
type textarea "h"
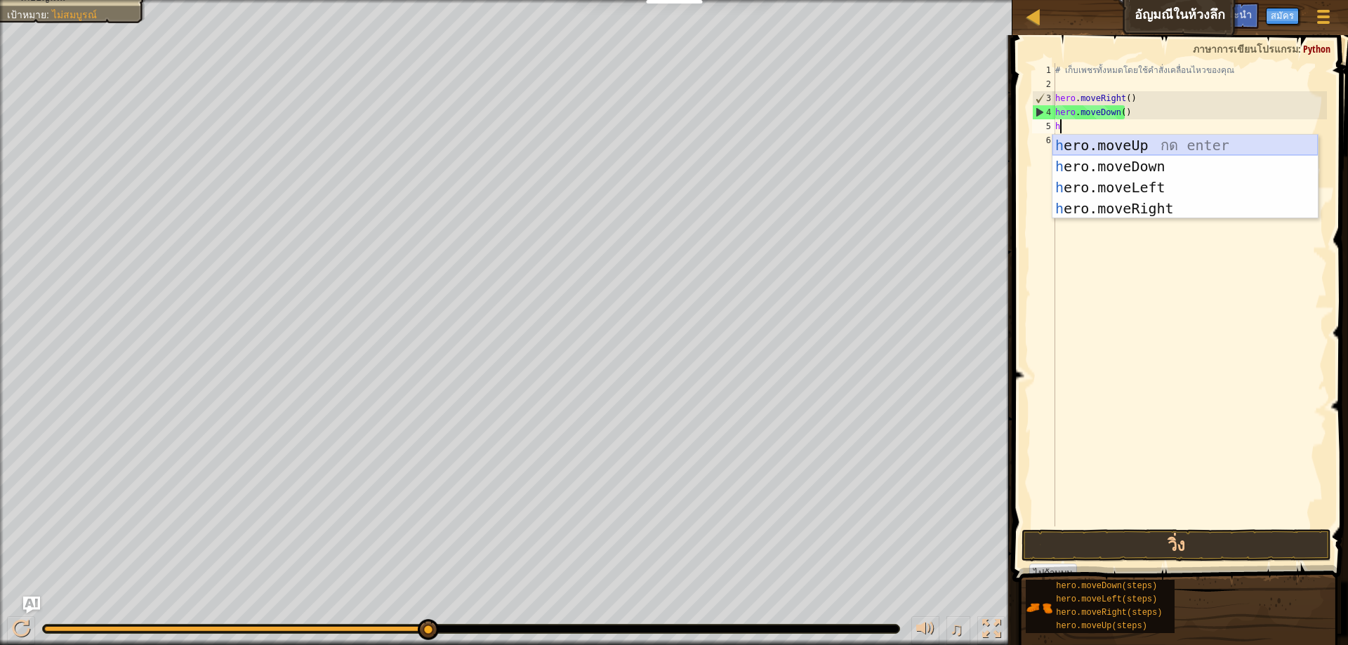
click at [1145, 137] on div "h ero.moveUp กด enter h ero.moveDown กด enter h ero.moveLeft กด enter h ero.mov…" at bounding box center [1184, 198] width 265 height 126
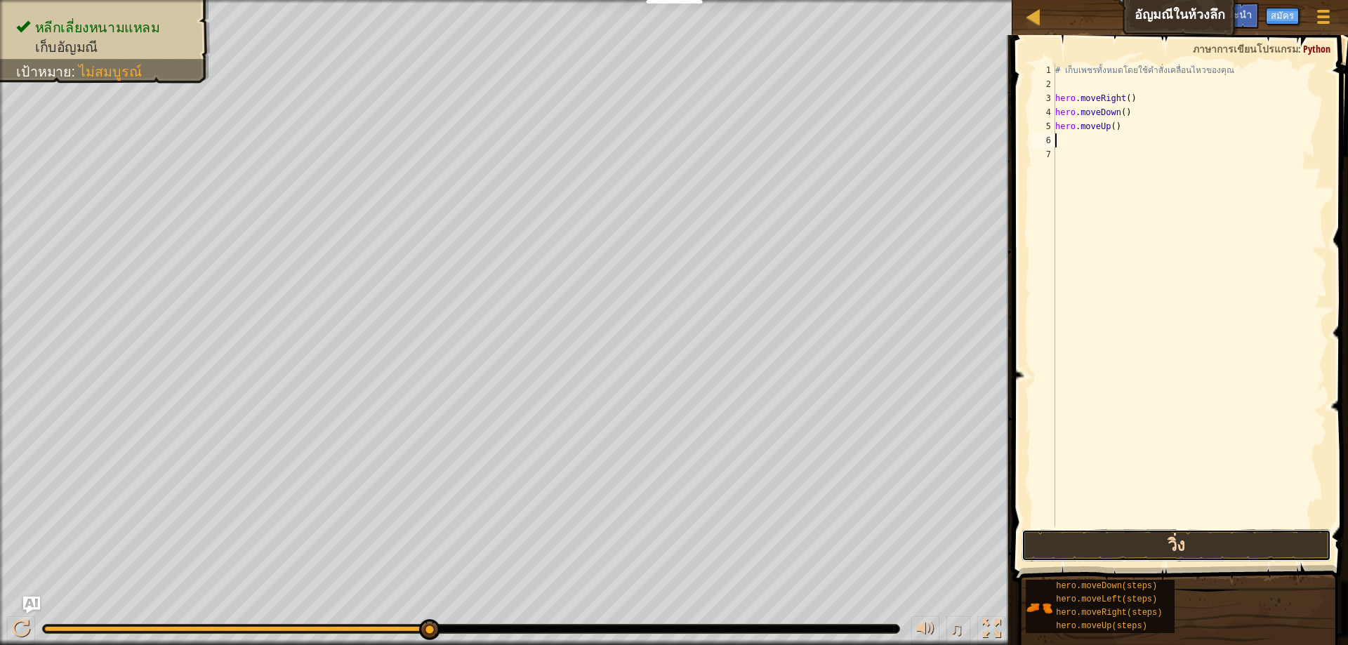
click at [1117, 542] on button "วิ่ง" at bounding box center [1176, 545] width 310 height 32
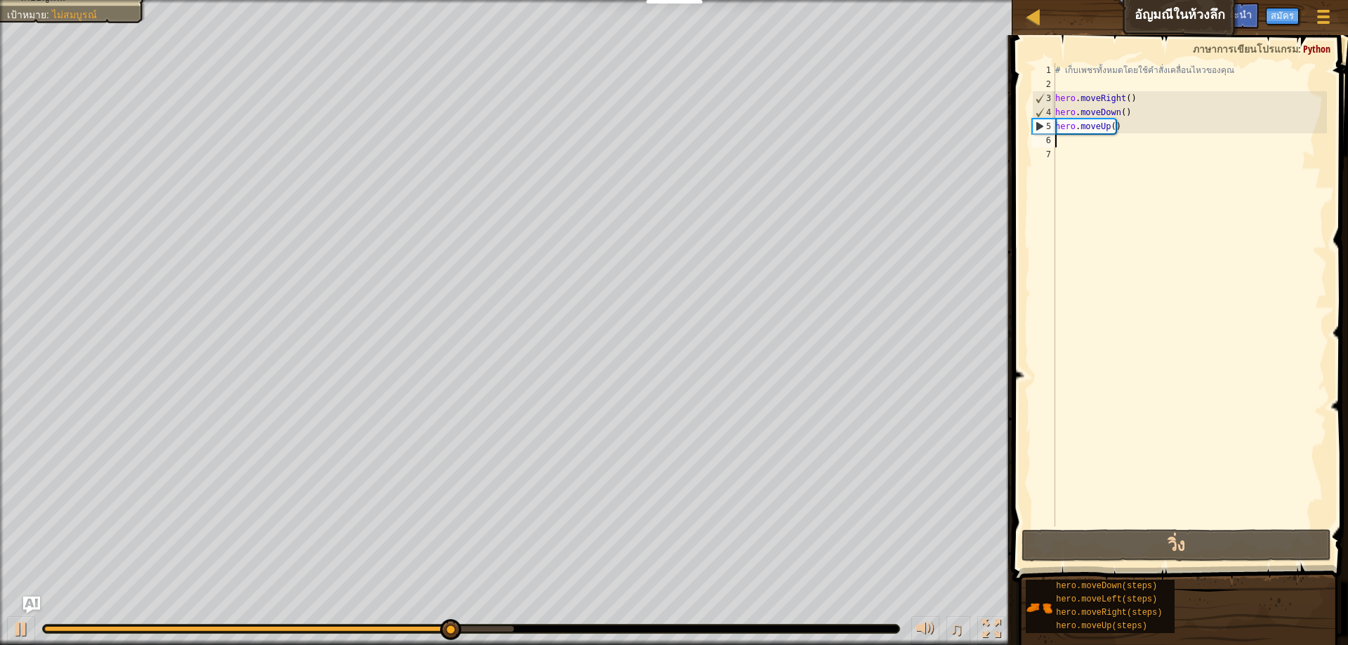
click at [1100, 141] on div "# เก็บเพชรทั้งหมดโดยใช้คำสั่งเคลื่อนไหวของคุณ hero . moveRight ( ) hero . moveD…" at bounding box center [1189, 308] width 274 height 491
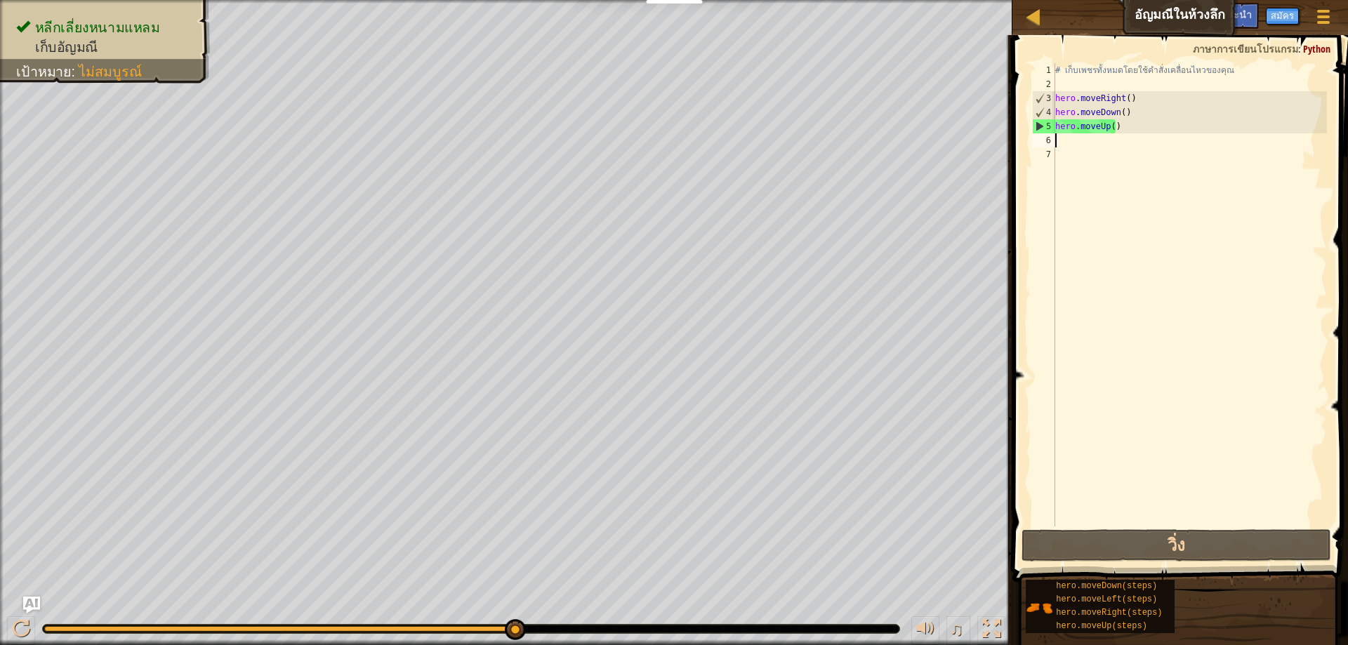
type textarea "h"
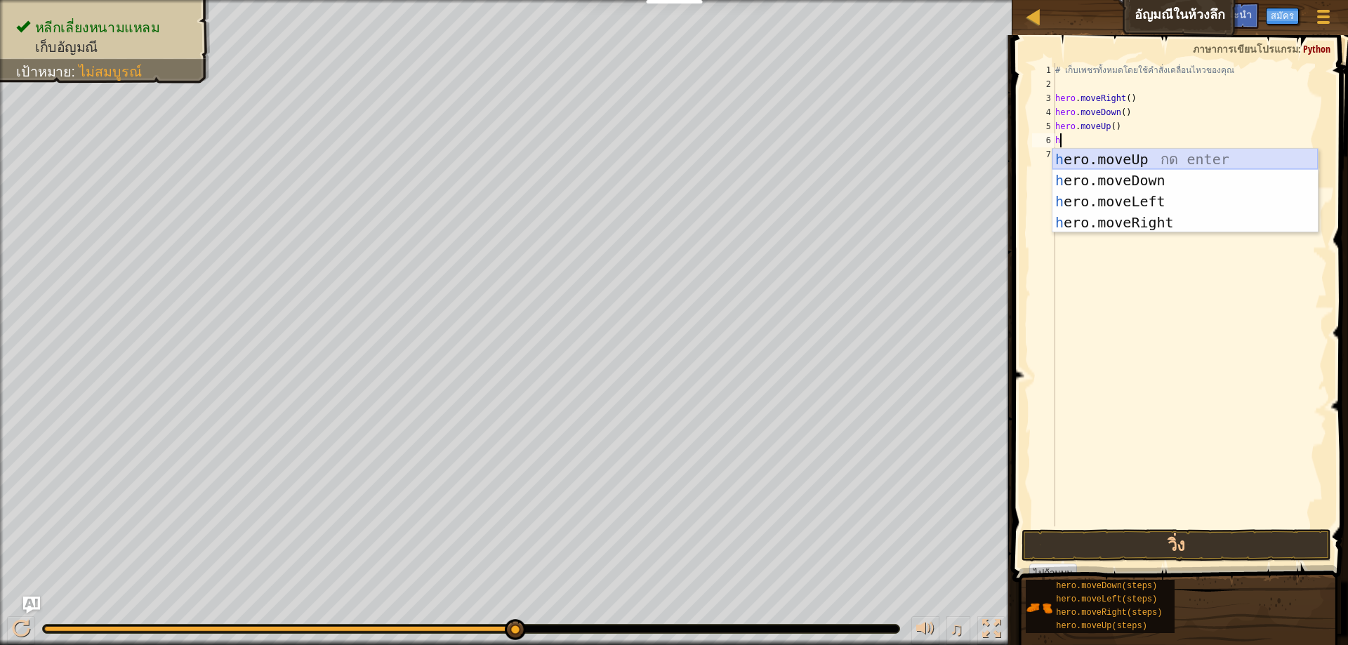
click at [1120, 151] on div "h ero.moveUp กด enter h ero.moveDown กด enter h ero.moveLeft กด enter h ero.mov…" at bounding box center [1184, 212] width 265 height 126
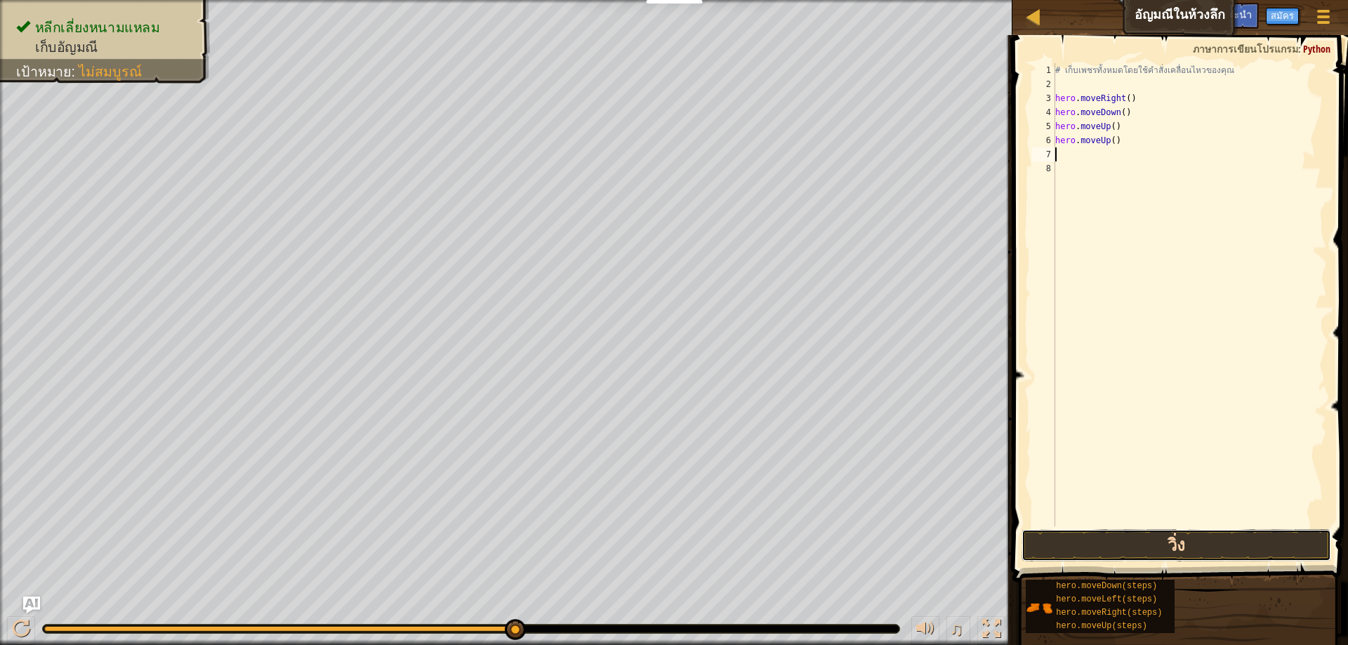
click at [1032, 550] on button "วิ่ง" at bounding box center [1176, 545] width 310 height 32
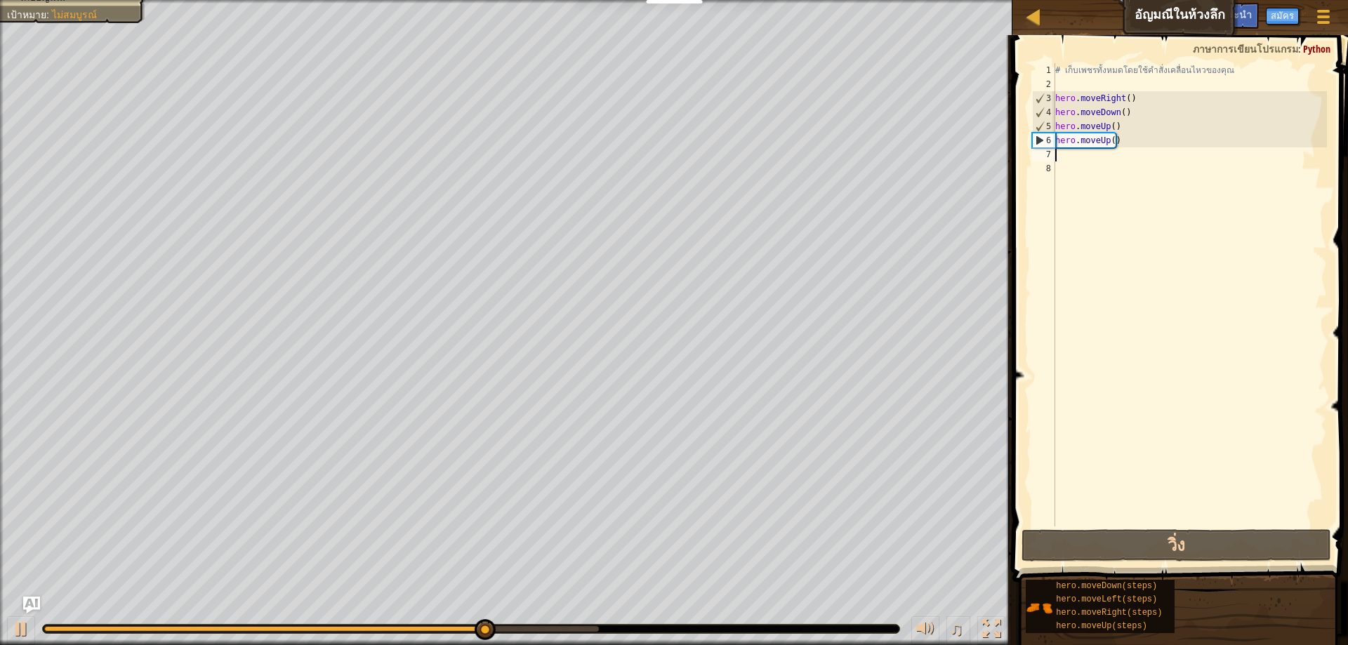
type textarea "h"
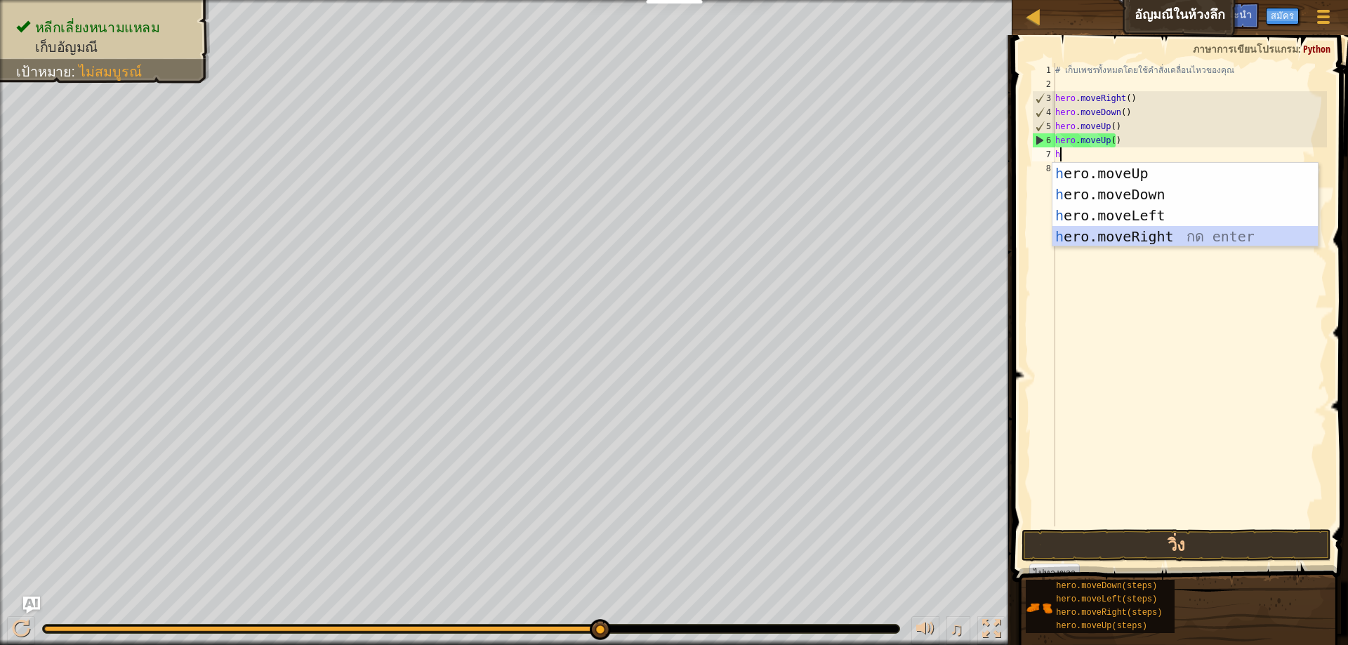
click at [1165, 234] on div "h ero.moveUp กด enter h ero.moveDown กด enter h ero.moveLeft กด enter h ero.mov…" at bounding box center [1184, 226] width 265 height 126
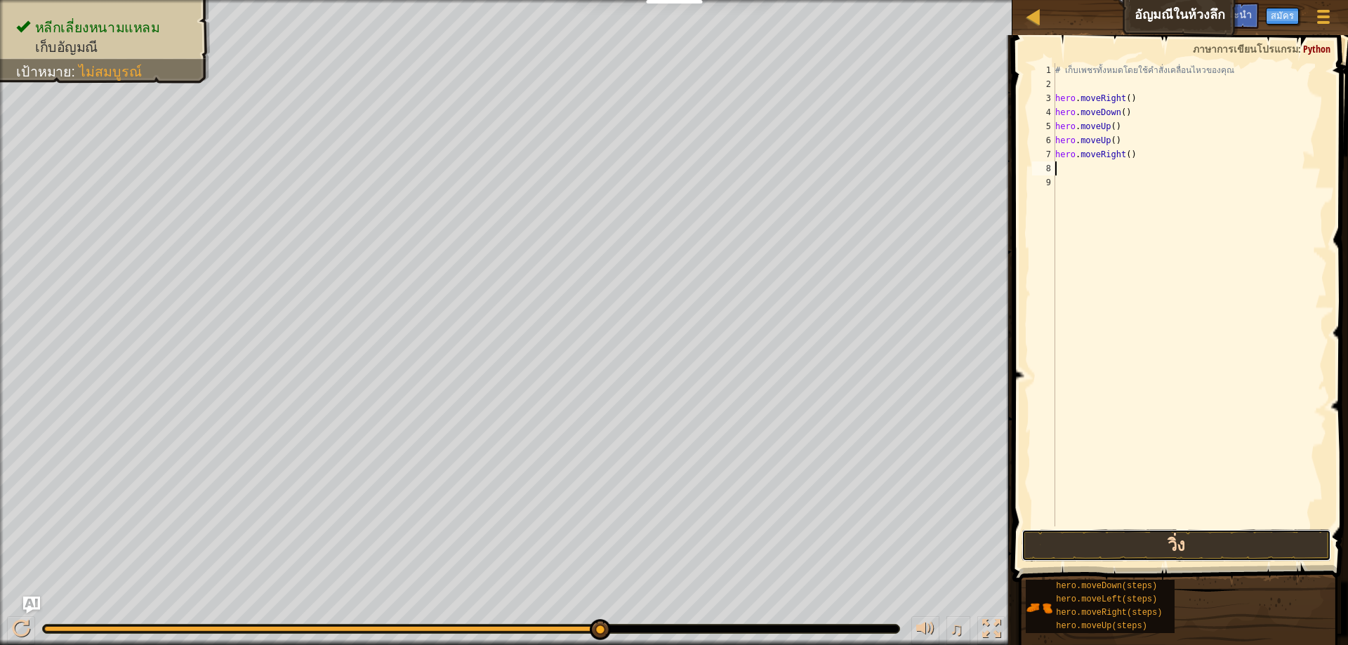
click at [1097, 535] on button "วิ่ง" at bounding box center [1176, 545] width 310 height 32
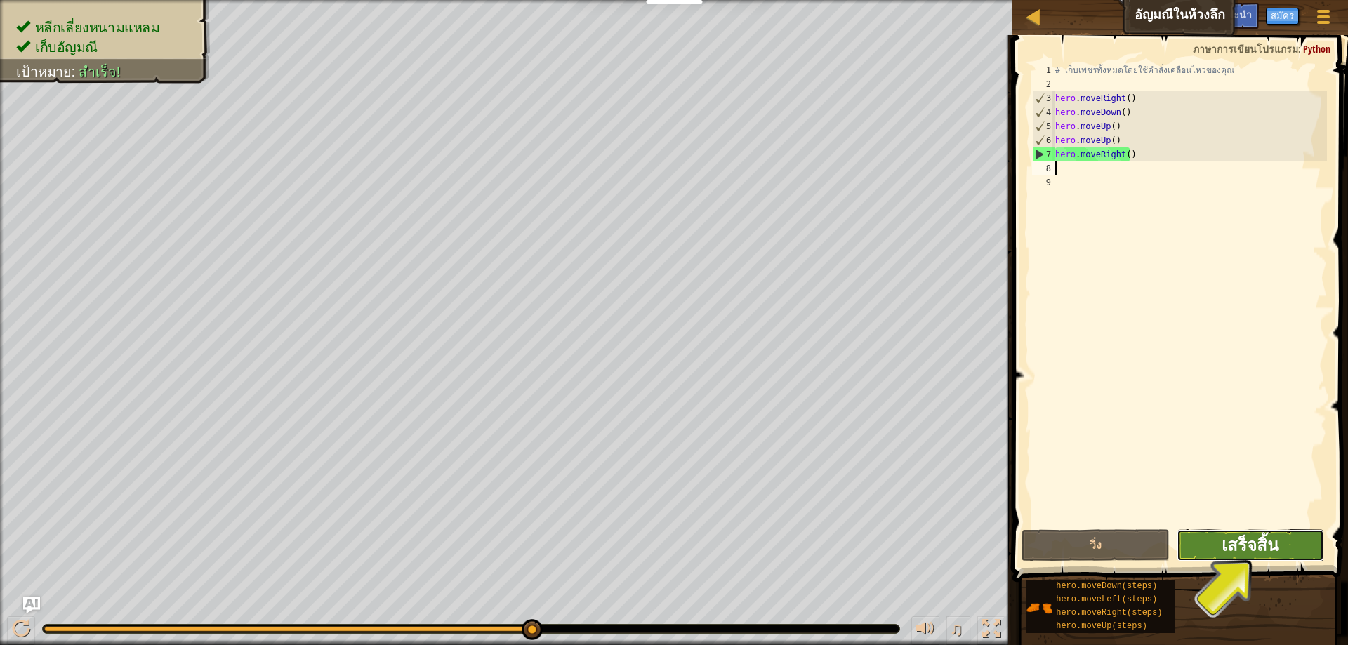
click at [1231, 548] on span "เสร็จสิ้น" at bounding box center [1250, 545] width 57 height 22
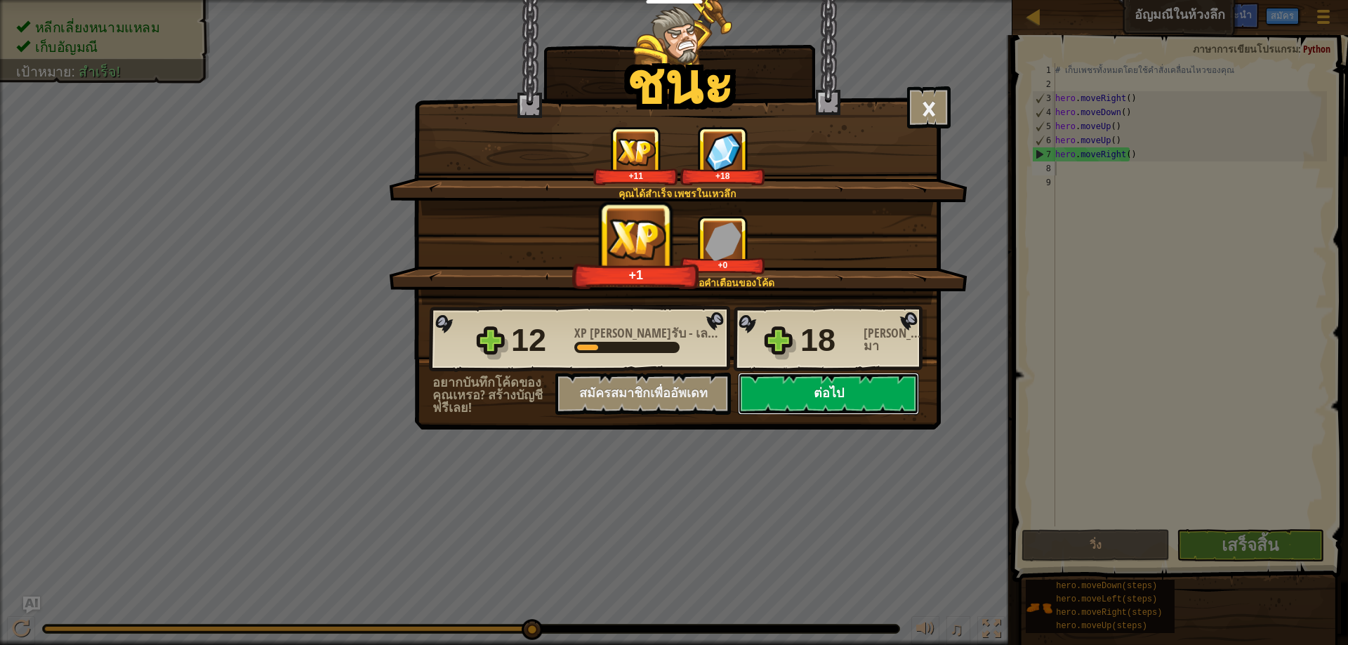
click at [836, 392] on button "ต่อไป" at bounding box center [828, 394] width 181 height 42
select select "th"
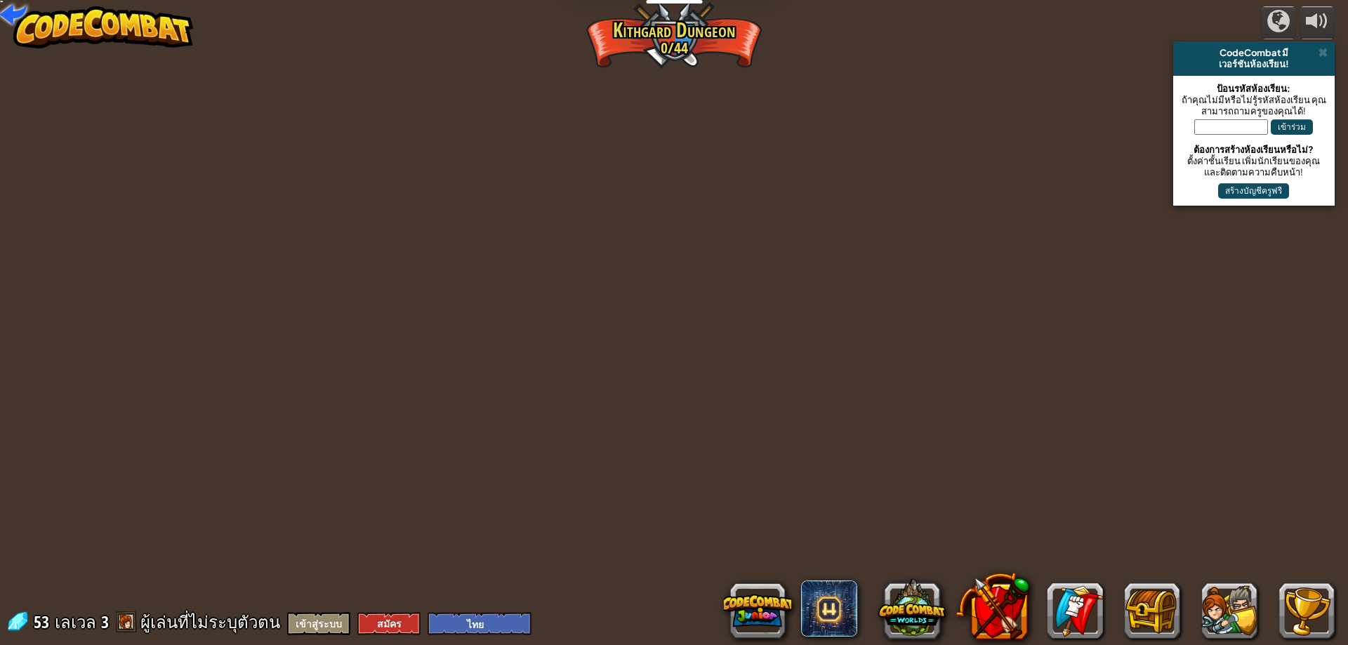
select select "th"
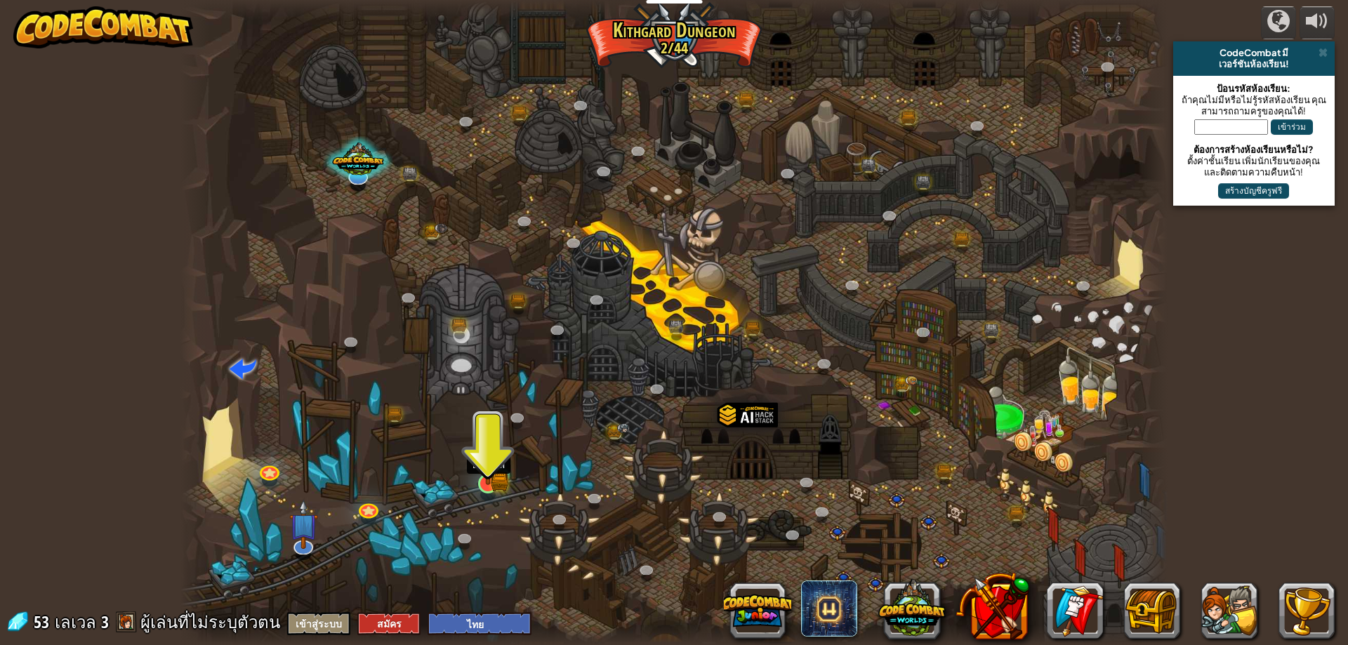
click at [490, 462] on img at bounding box center [487, 456] width 15 height 15
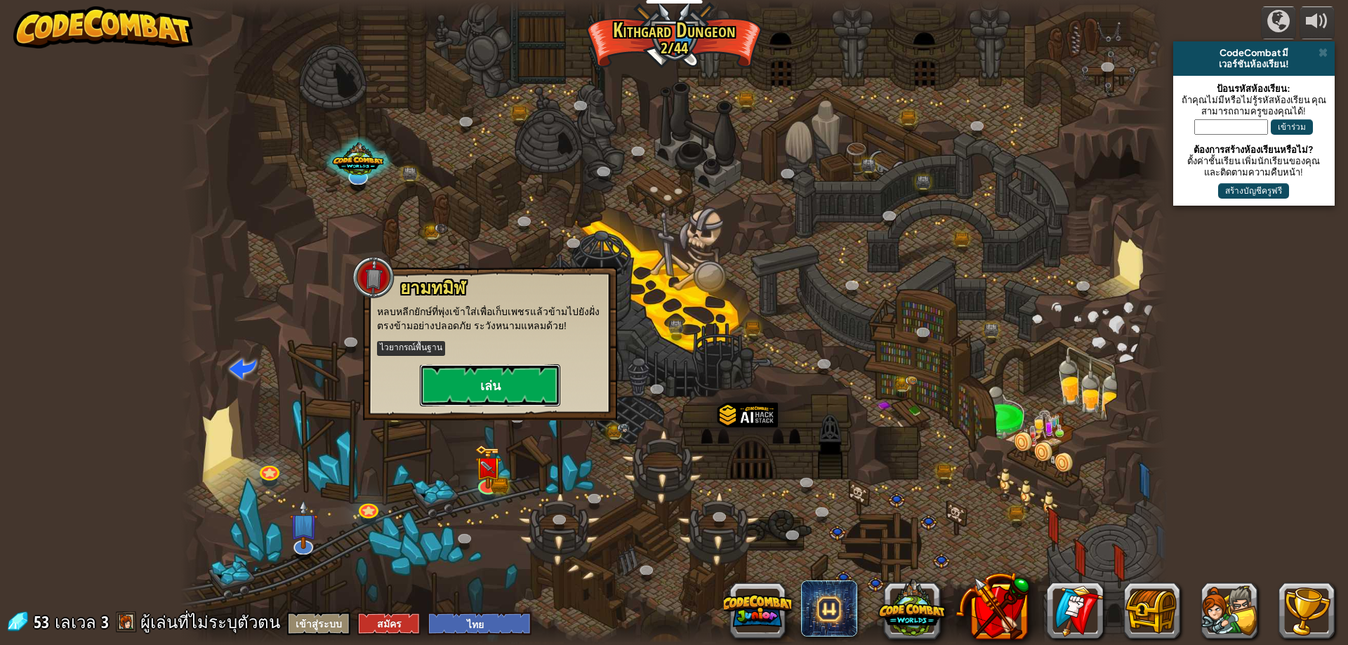
click at [479, 385] on button "เล่น" at bounding box center [490, 385] width 140 height 42
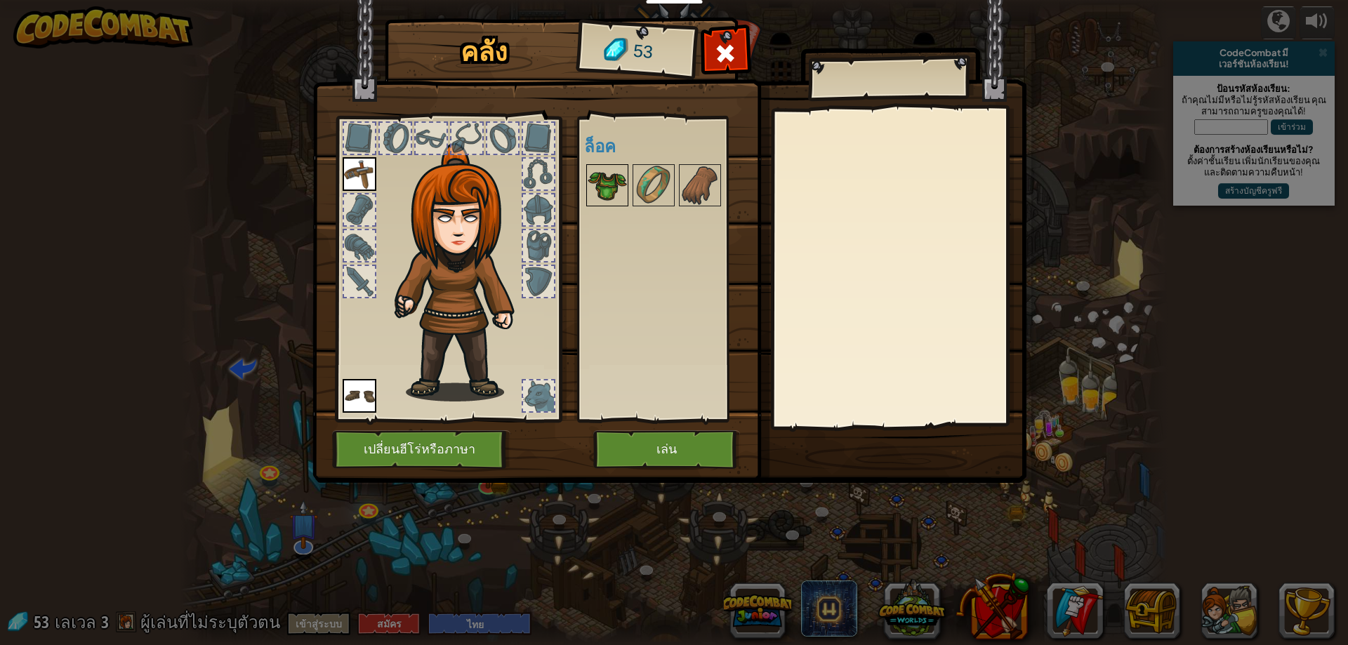
click at [596, 180] on img at bounding box center [607, 185] width 39 height 39
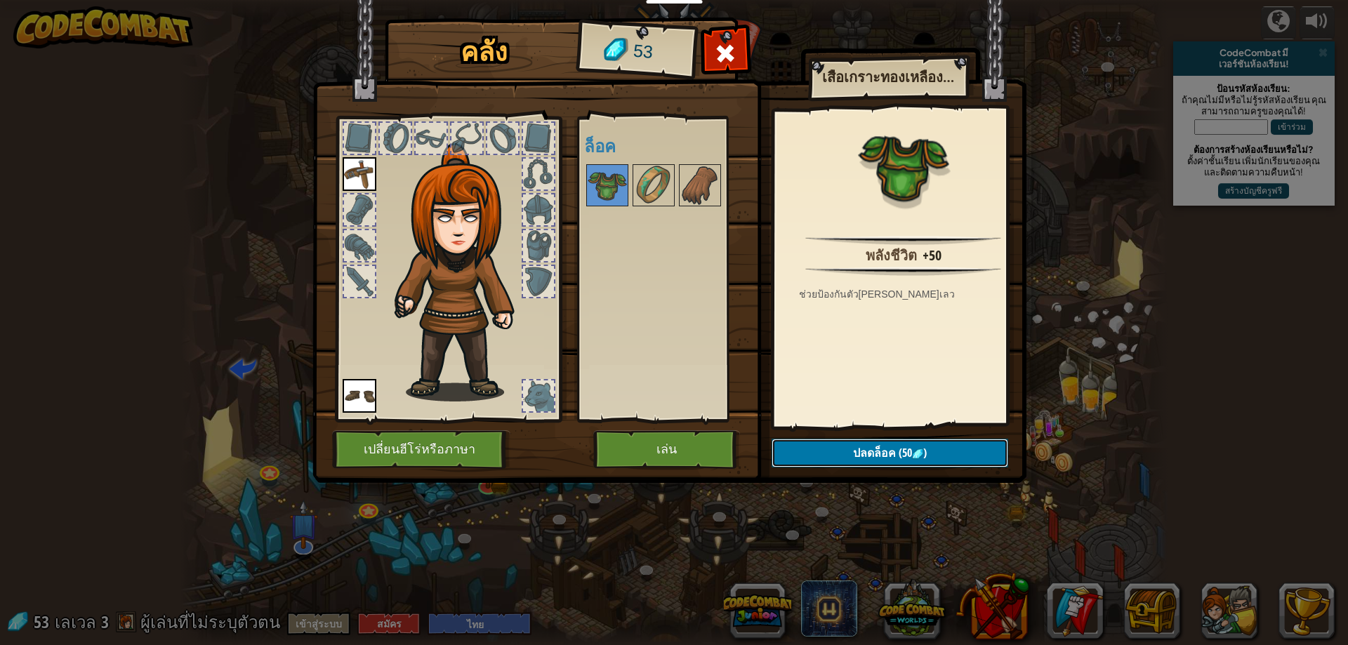
click at [859, 455] on span "ปลดล็อค" at bounding box center [874, 452] width 43 height 15
click at [859, 446] on button "ยืนยัน" at bounding box center [890, 453] width 237 height 29
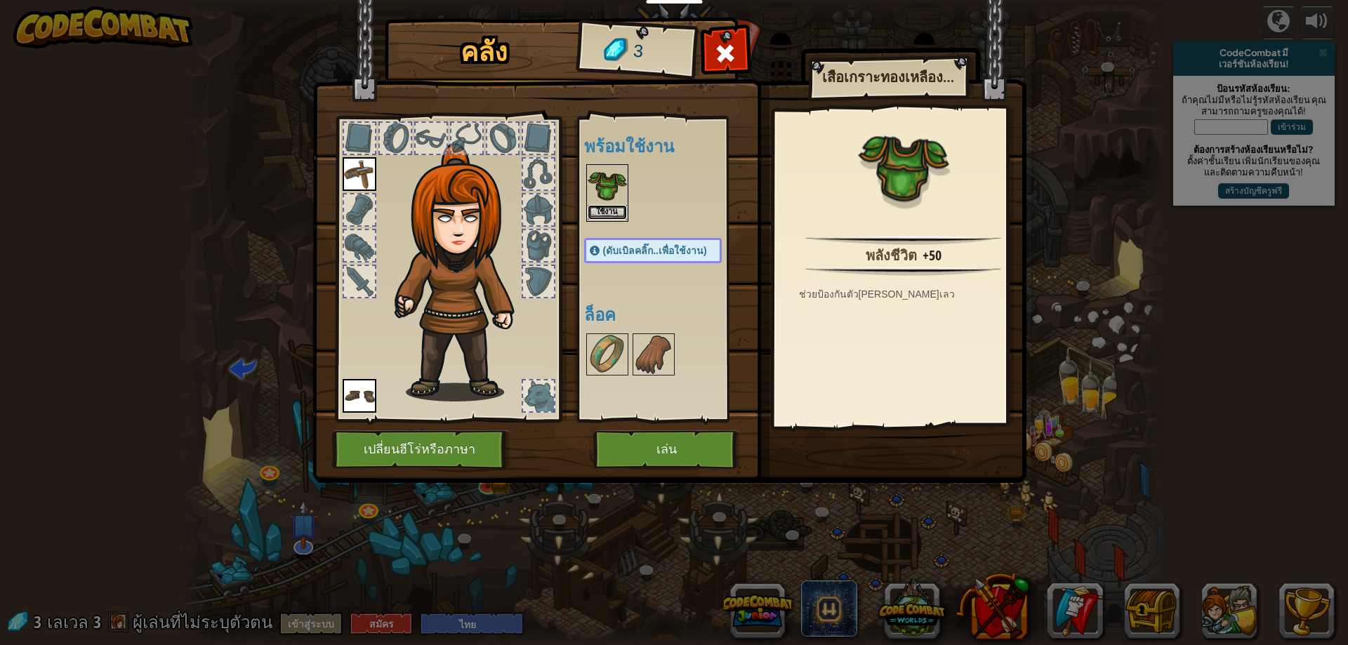
click at [611, 208] on button "ใช้งาน" at bounding box center [607, 212] width 39 height 15
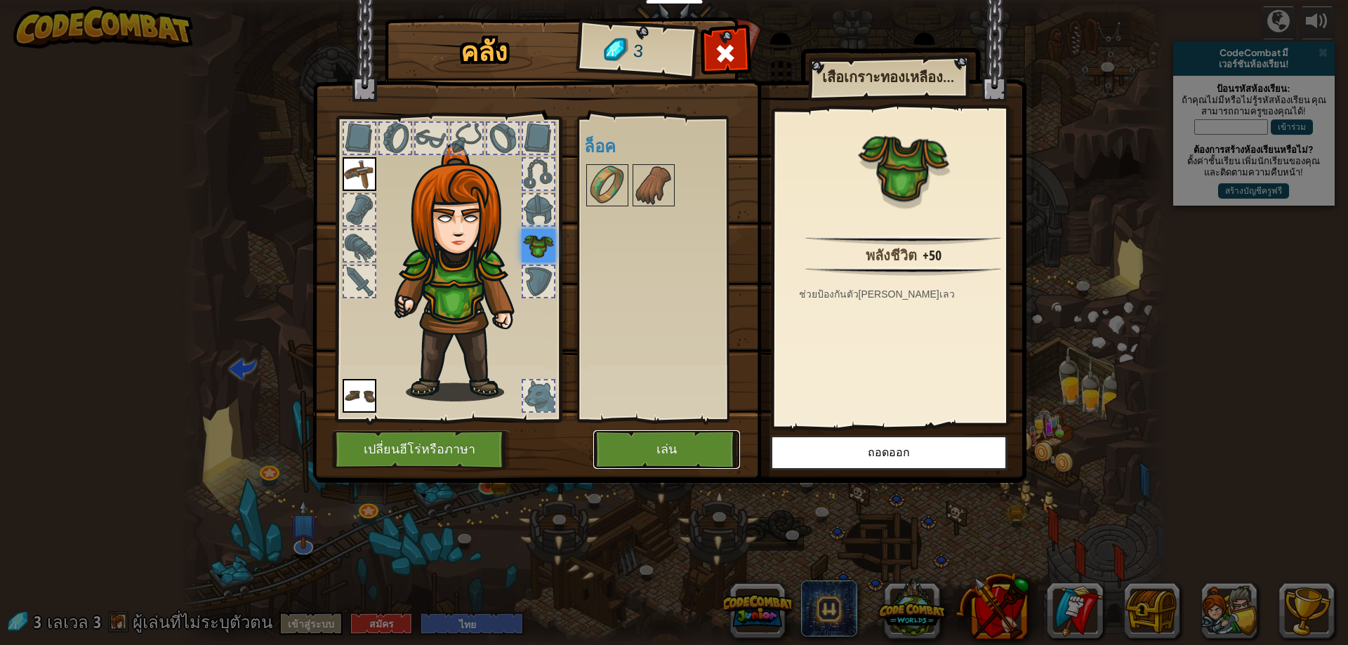
click at [669, 445] on button "เล่น" at bounding box center [666, 449] width 147 height 39
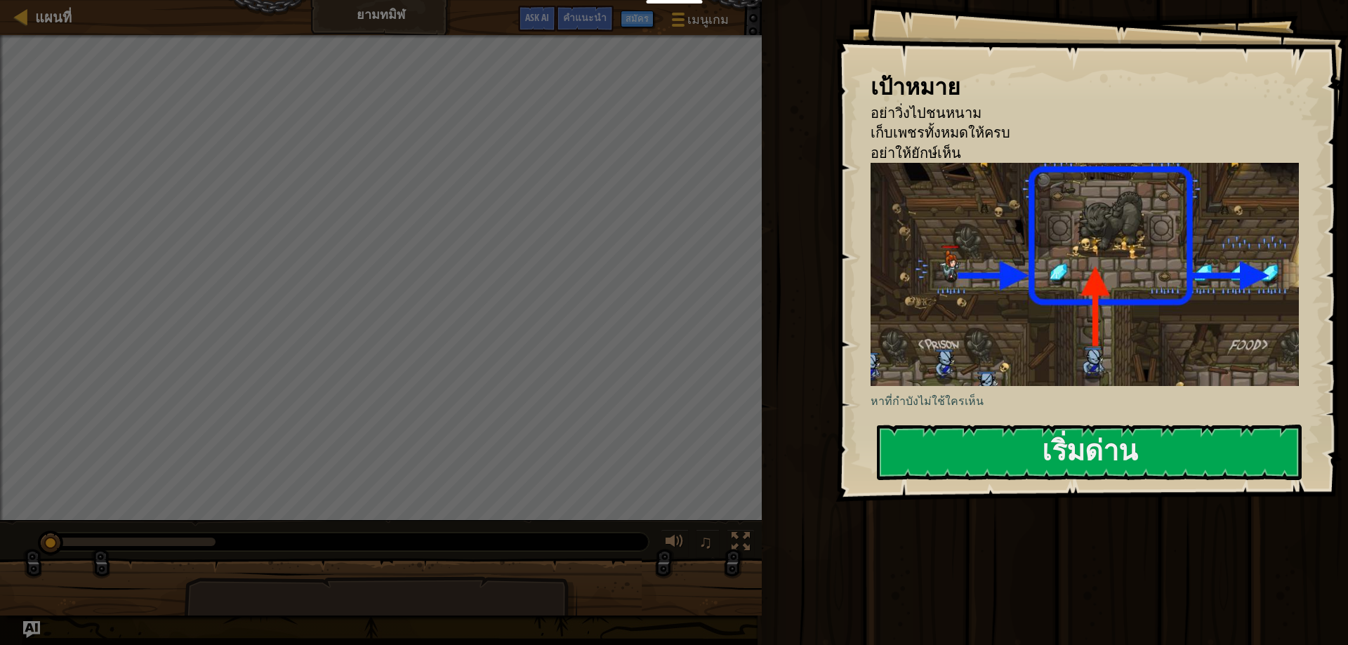
click at [993, 420] on div "เป้าหมาย อย่าวิ่งไปชนหนาม เก็บเพชรทั้งหมดให้ครบ อย่าให้ยักษ์เห็น หาที่กำบังไม่ใ…" at bounding box center [1091, 251] width 512 height 502
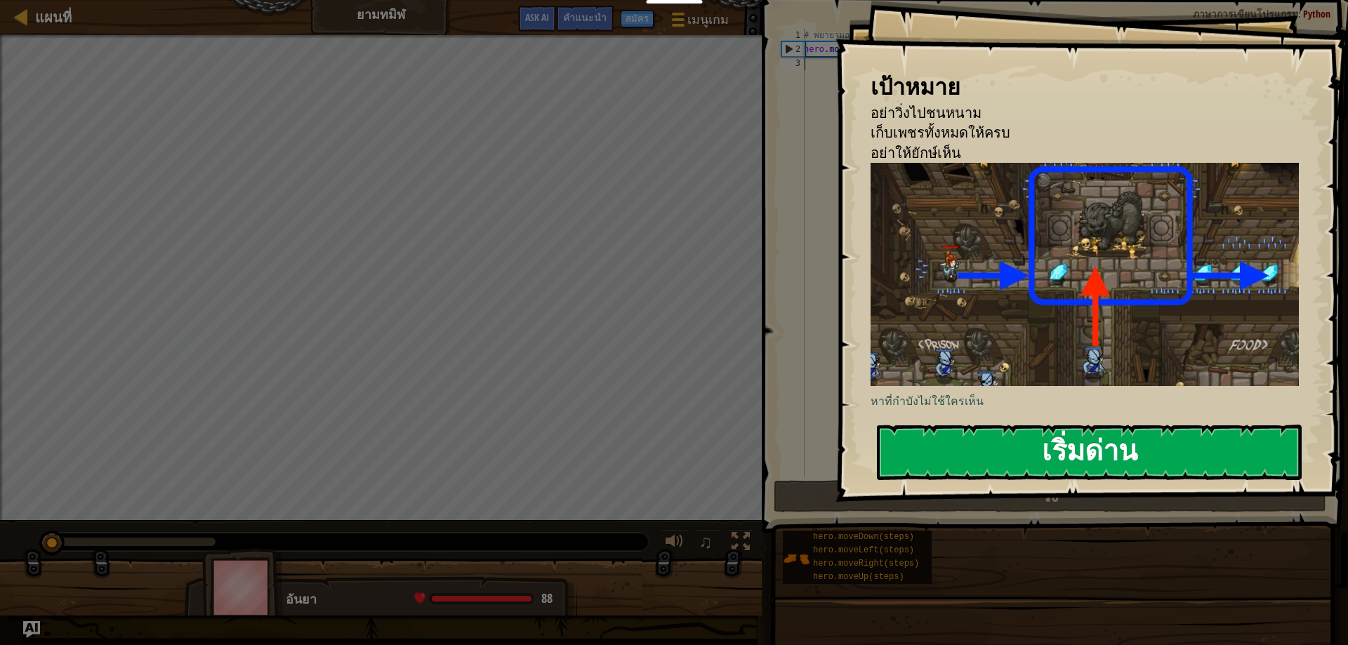
click at [998, 432] on button "เริ่มด่าน" at bounding box center [1089, 452] width 425 height 55
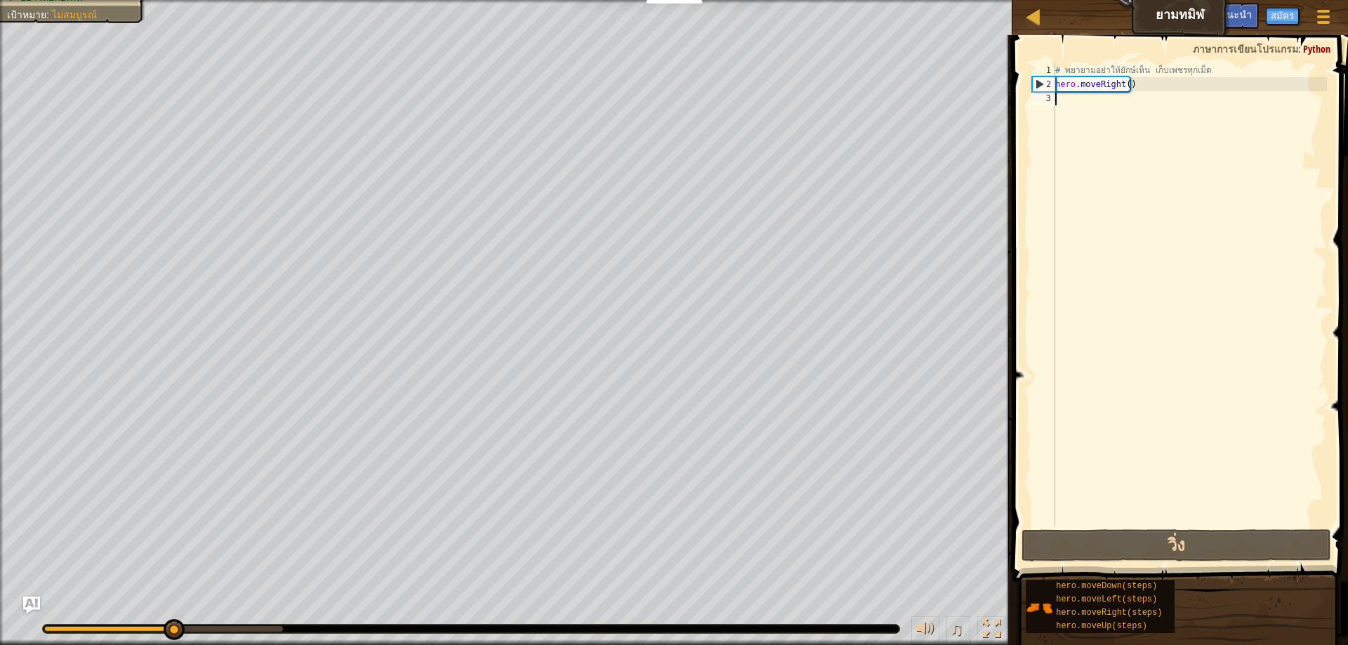
type textarea "h"
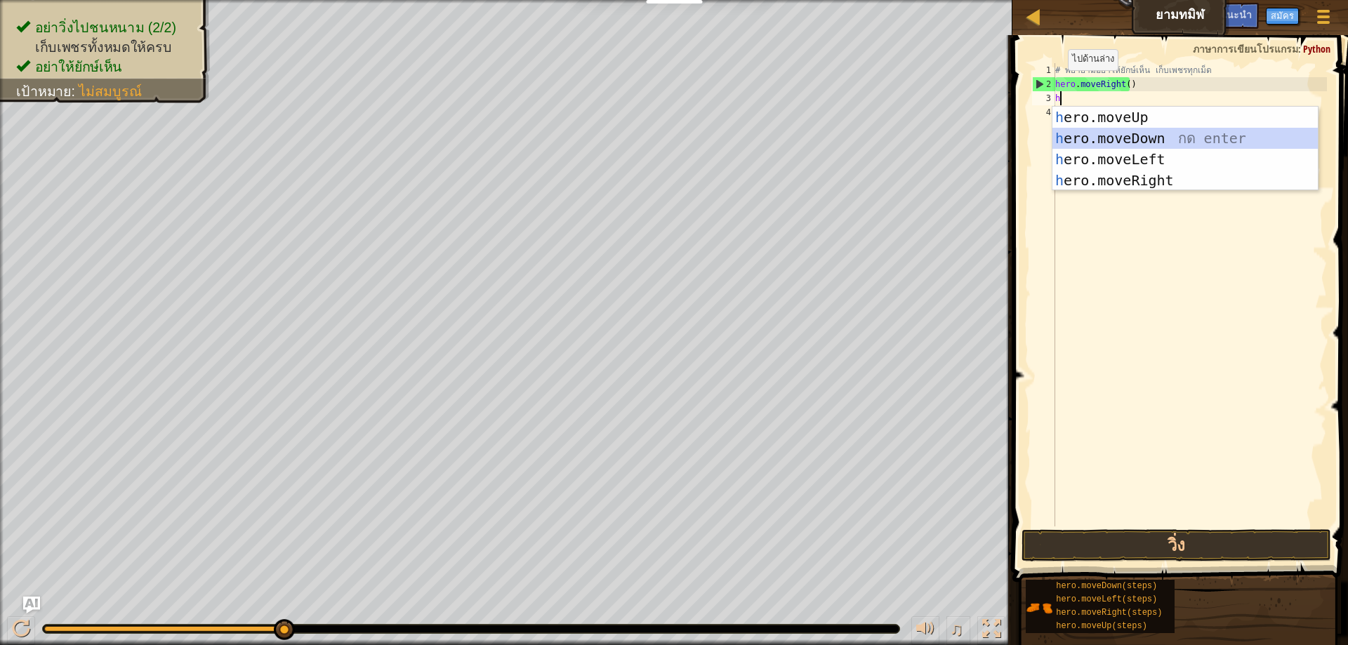
click at [1151, 141] on div "h ero.moveUp กด enter h ero.moveDown กด enter h ero.moveLeft กด enter h ero.mov…" at bounding box center [1184, 170] width 265 height 126
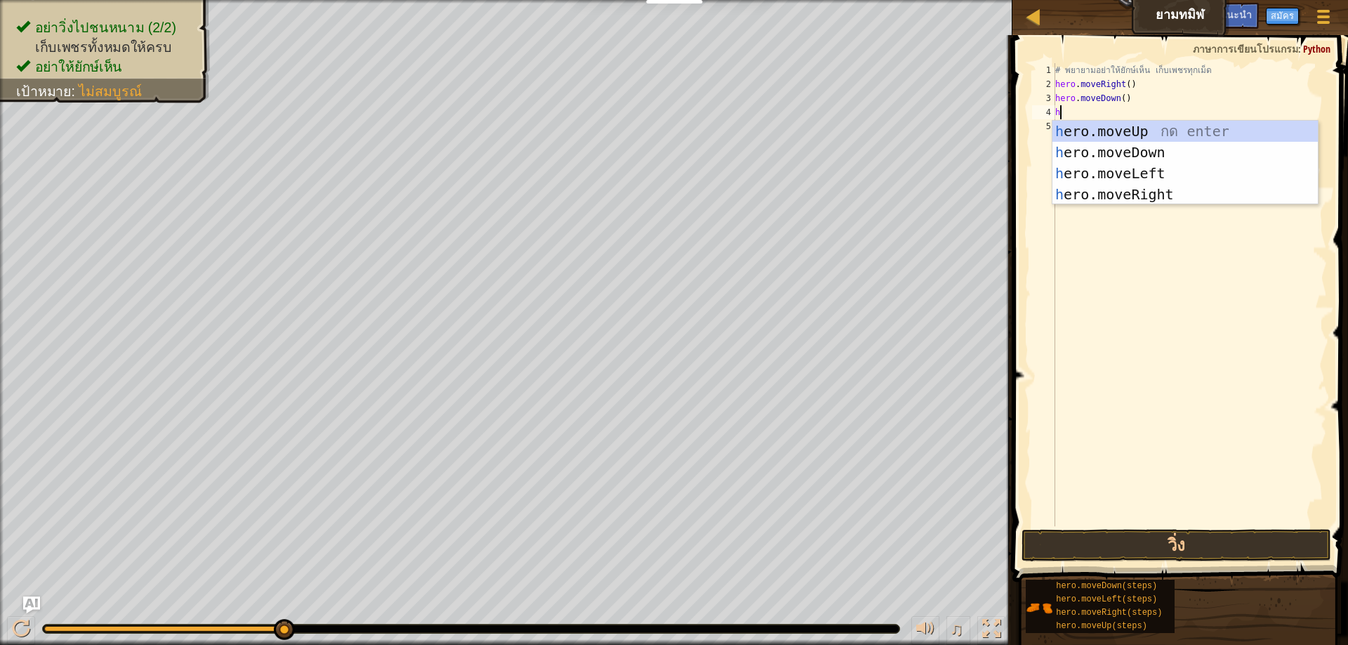
type textarea "h"
click at [1115, 133] on div "h ero.moveUp กด enter h ero.moveDown กด enter h ero.moveLeft กด enter h ero.mov…" at bounding box center [1184, 184] width 265 height 126
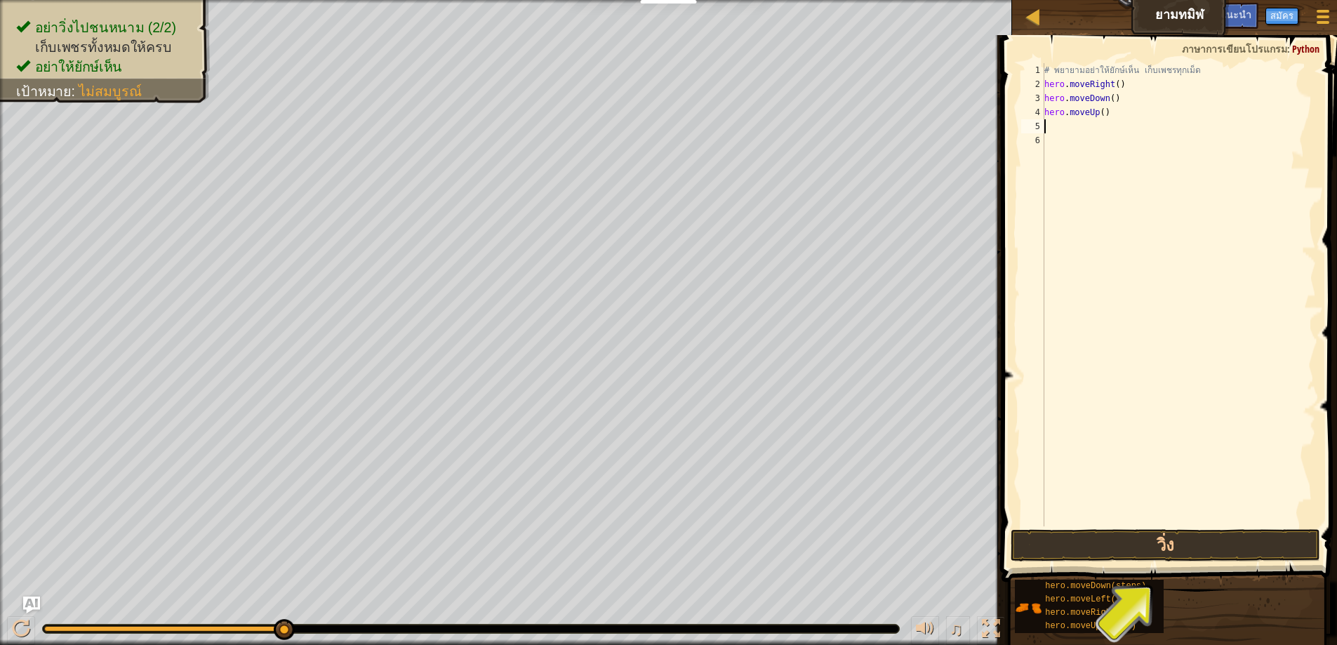
type textarea "h"
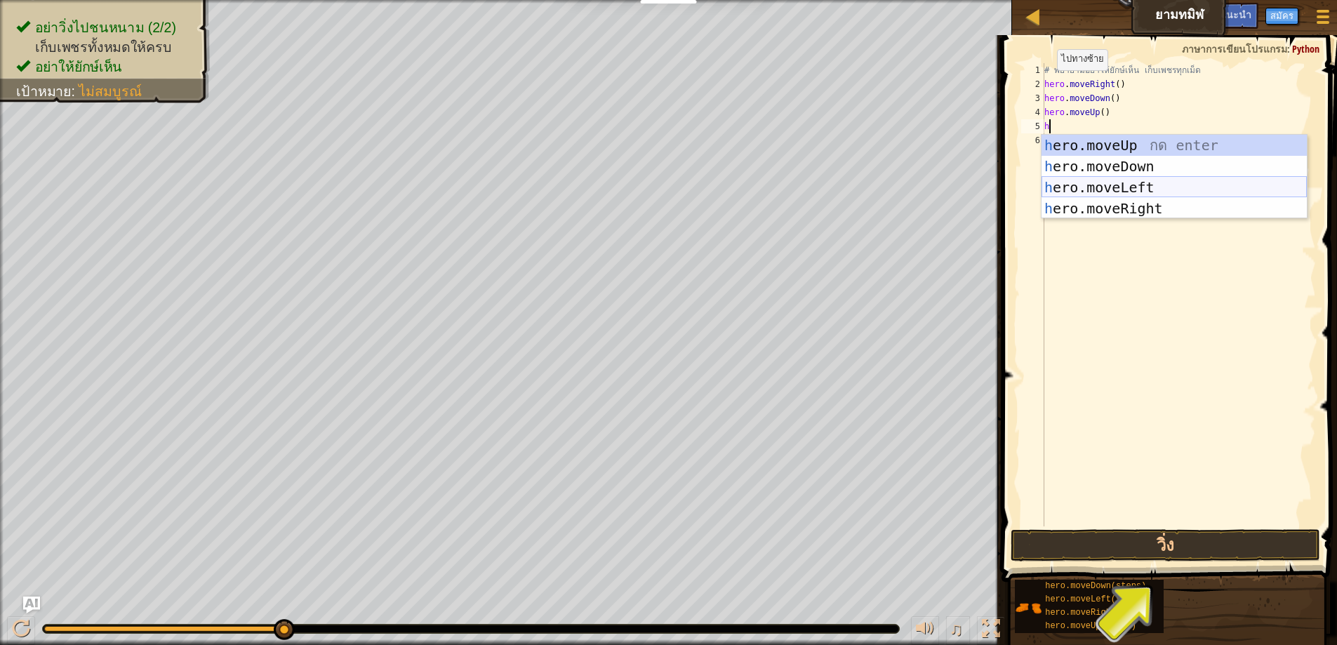
click at [1113, 185] on div "h ero.moveUp กด enter h ero.moveDown กด enter h ero.moveLeft กด enter h ero.mov…" at bounding box center [1174, 198] width 265 height 126
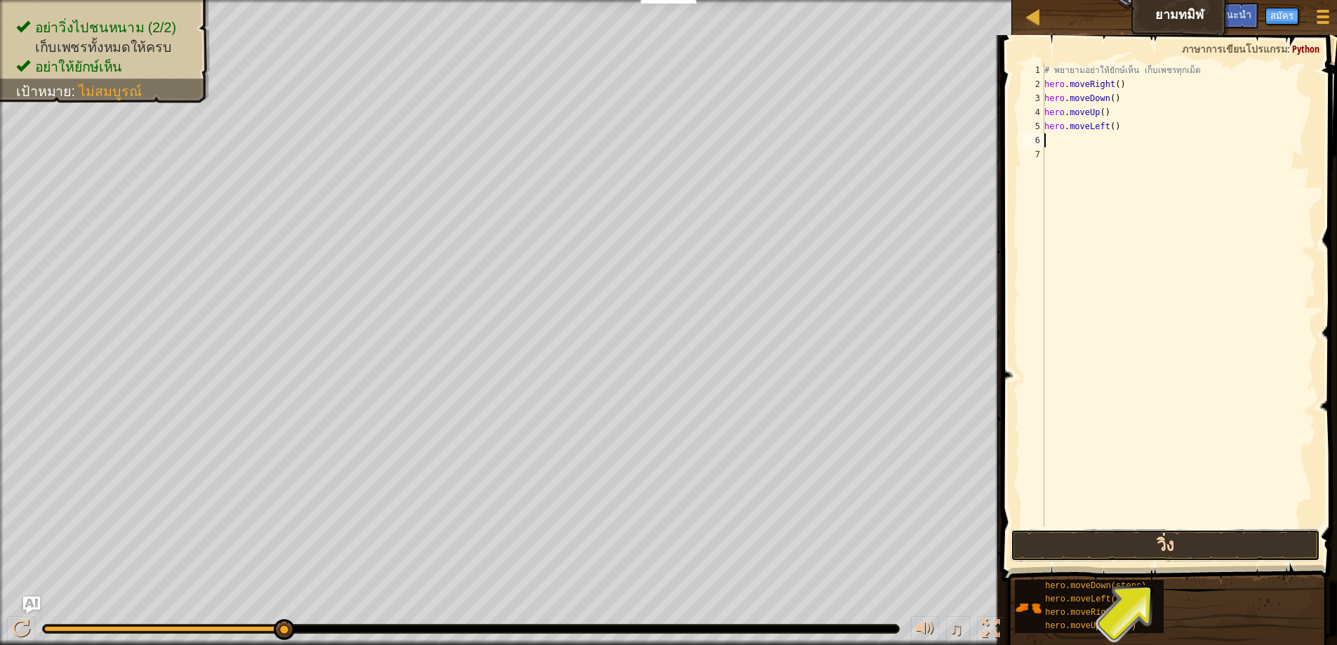
click at [1111, 540] on button "วิ่ง" at bounding box center [1166, 545] width 310 height 32
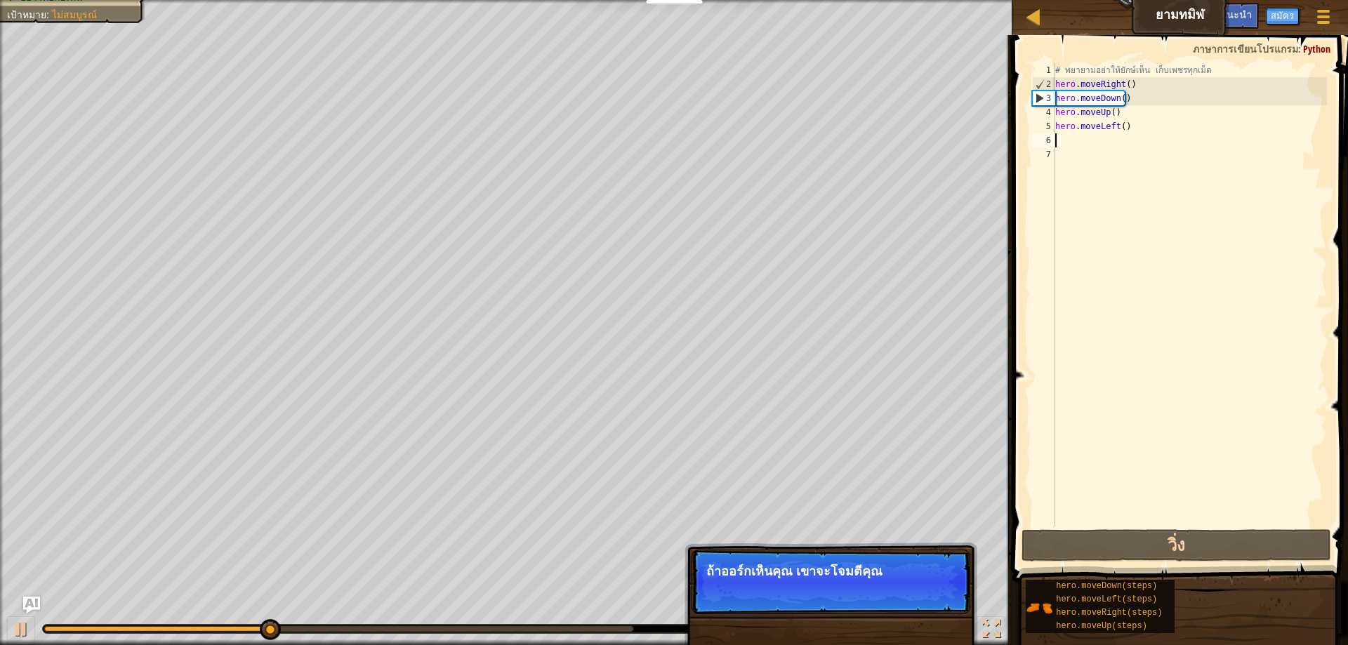
click at [1147, 126] on div "# [PERSON_NAME]อย่าให้ยักษ์เห็น เก็บเพชรทุกเม็ด hero . moveRight ( ) hero . mov…" at bounding box center [1189, 308] width 274 height 491
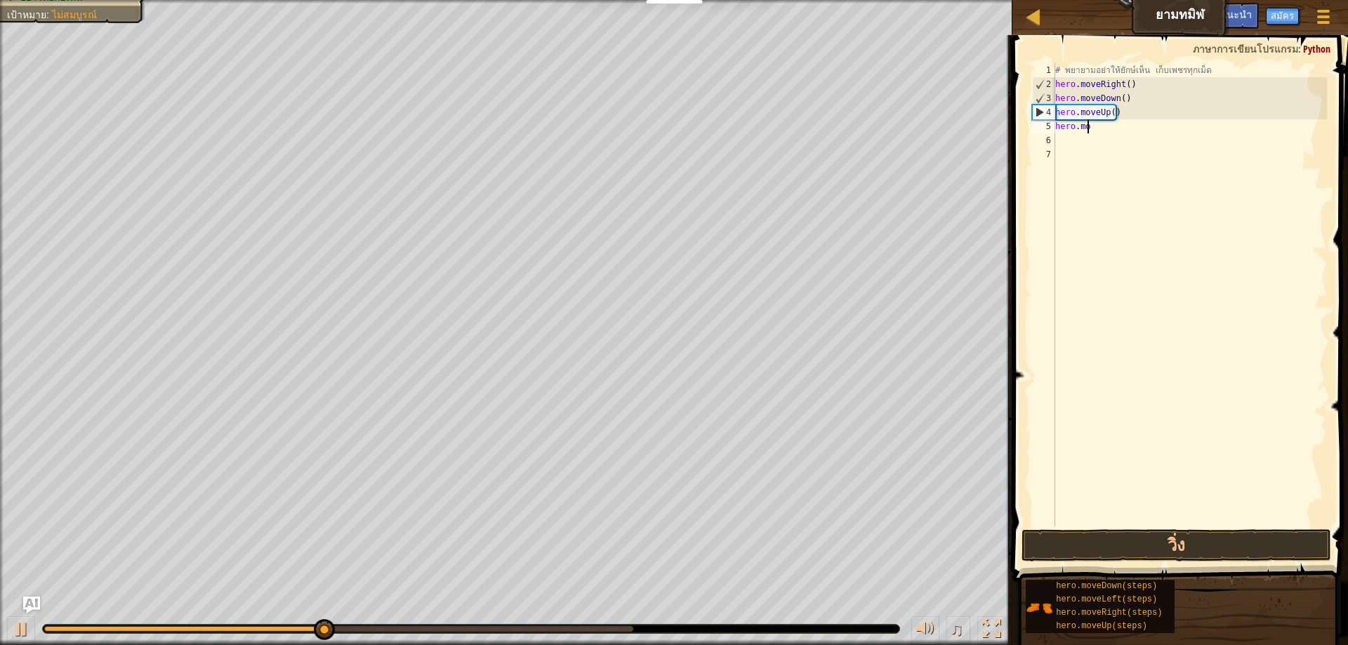
type textarea "h"
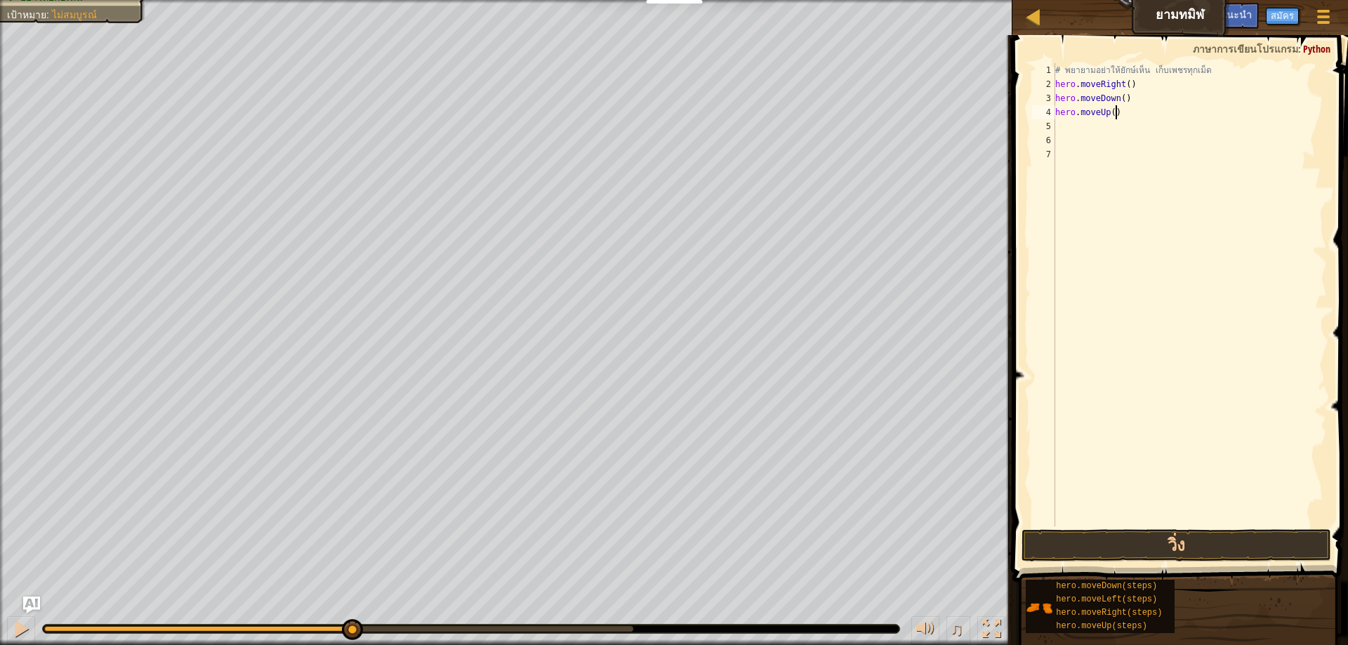
click at [1123, 107] on div "# [PERSON_NAME]อย่าให้ยักษ์เห็น เก็บเพชรทุกเม็ด hero . moveRight ( ) hero . mov…" at bounding box center [1189, 308] width 274 height 491
type textarea "h"
click at [1141, 104] on div "# พยายามอย่าให้ยักษ์เห็น เก็บเพชรทุกเม็ด hero . moveRight ( ) hero . moveDown (…" at bounding box center [1189, 308] width 274 height 491
type textarea "h"
click at [1104, 537] on button "วิ่ง" at bounding box center [1176, 545] width 310 height 32
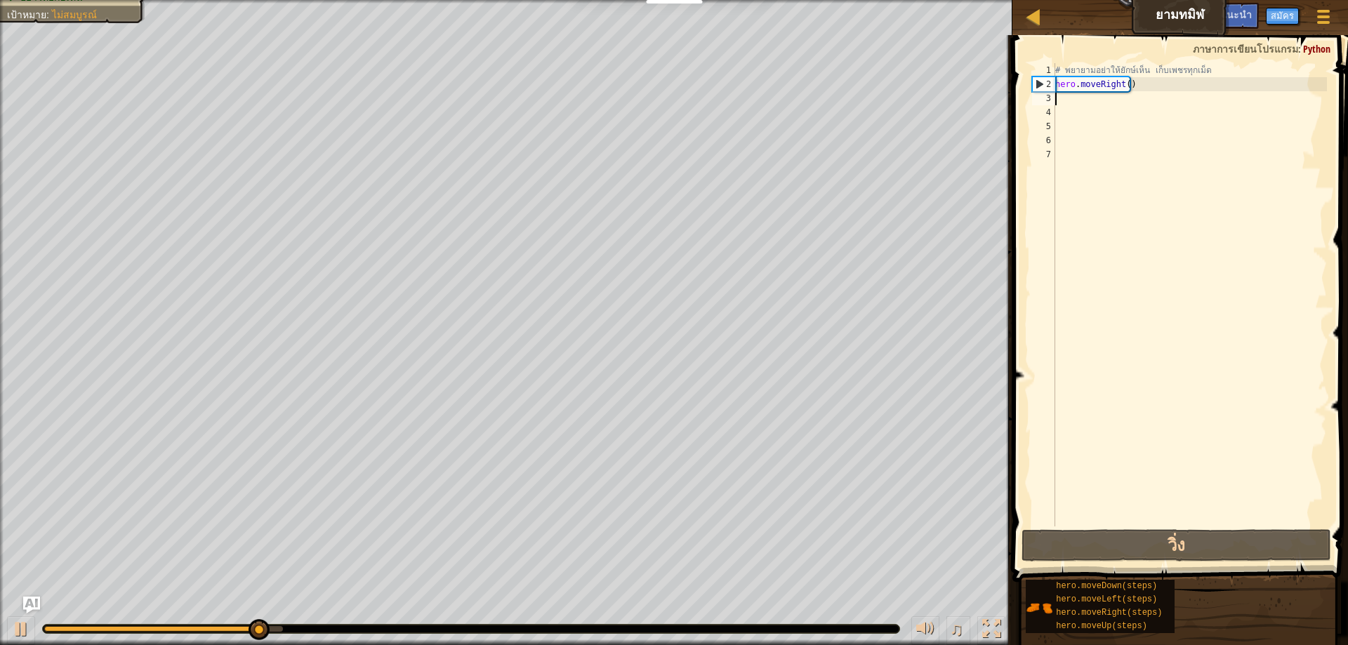
type textarea "g"
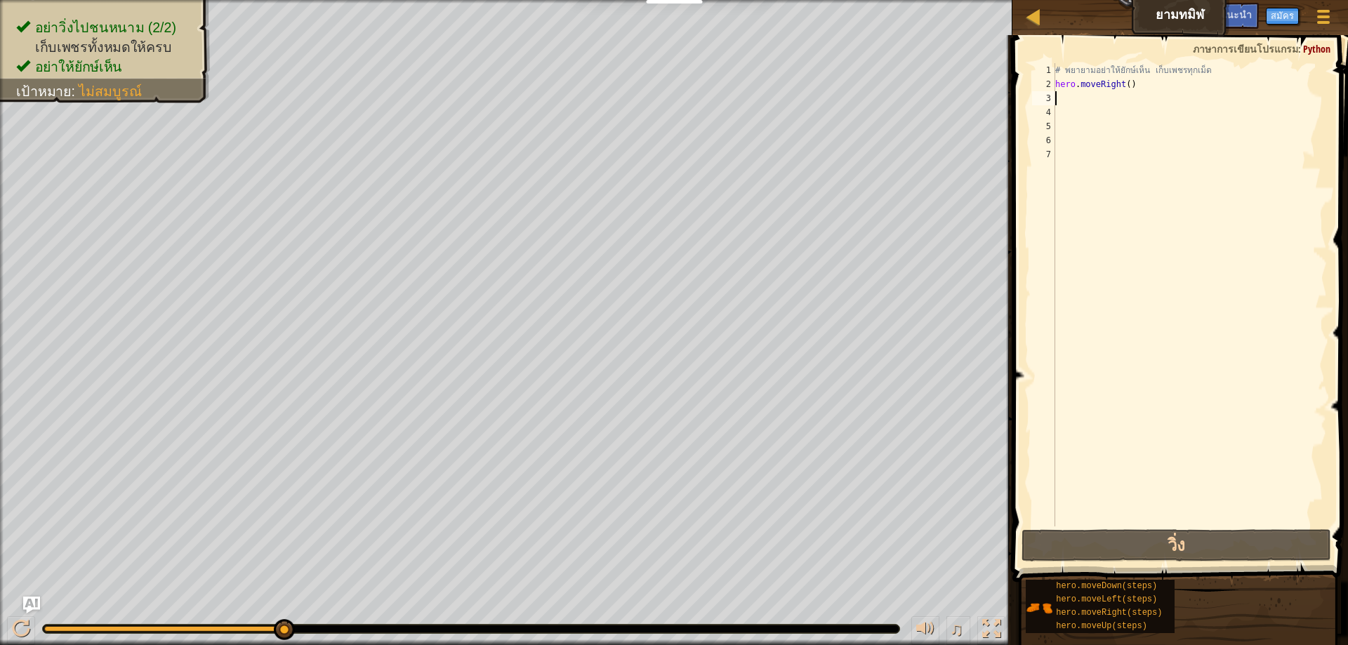
type textarea "h"
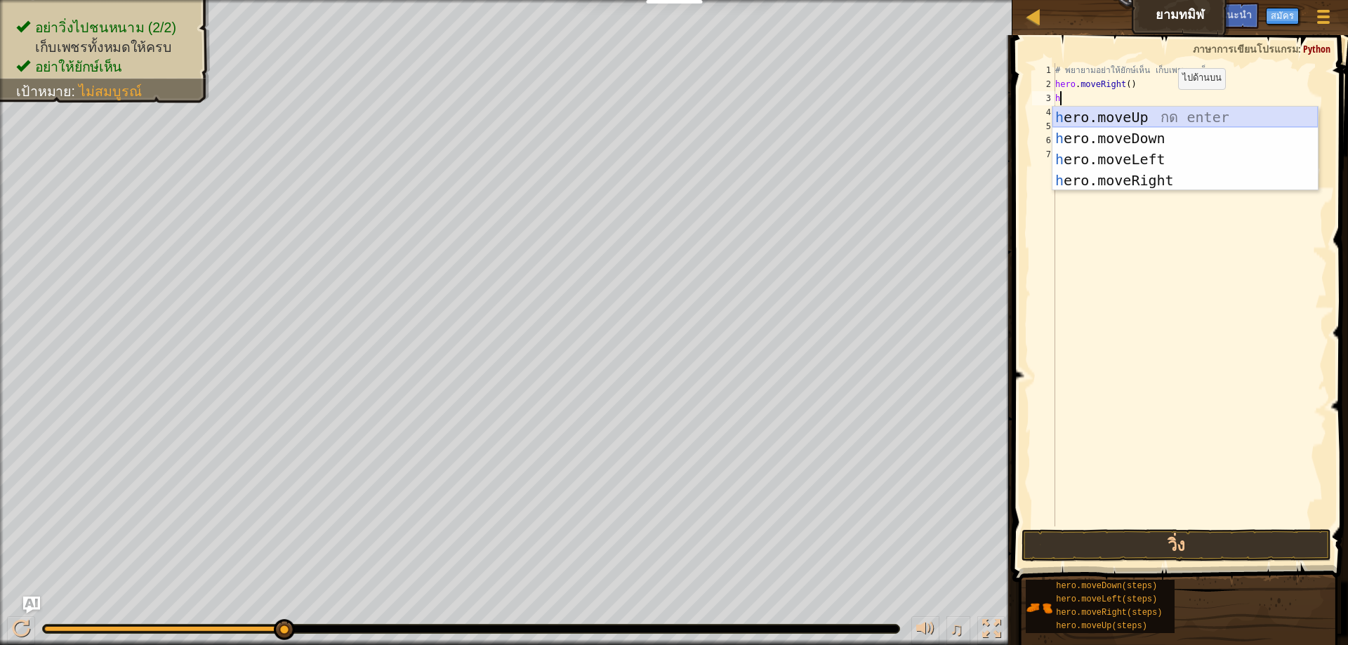
click at [1139, 118] on div "h ero.moveUp กด enter h ero.moveDown กด enter h ero.moveLeft กด enter h ero.mov…" at bounding box center [1184, 170] width 265 height 126
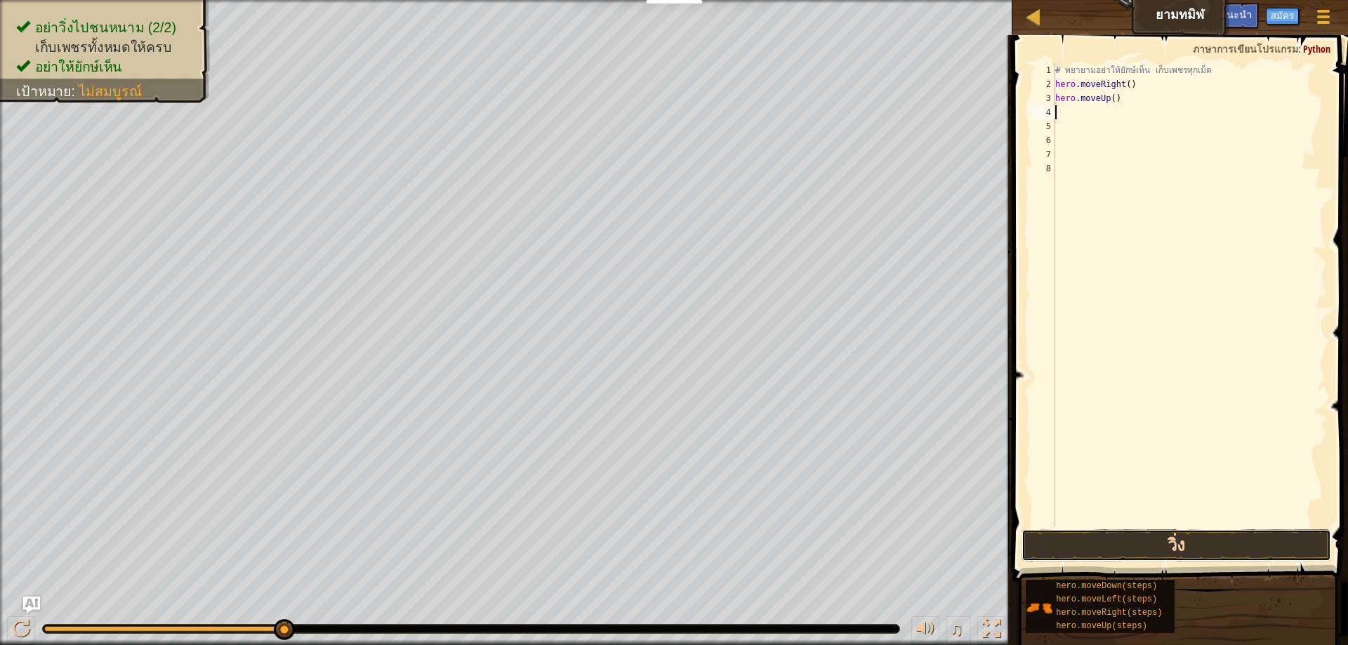
click at [1140, 536] on button "วิ่ง" at bounding box center [1176, 545] width 310 height 32
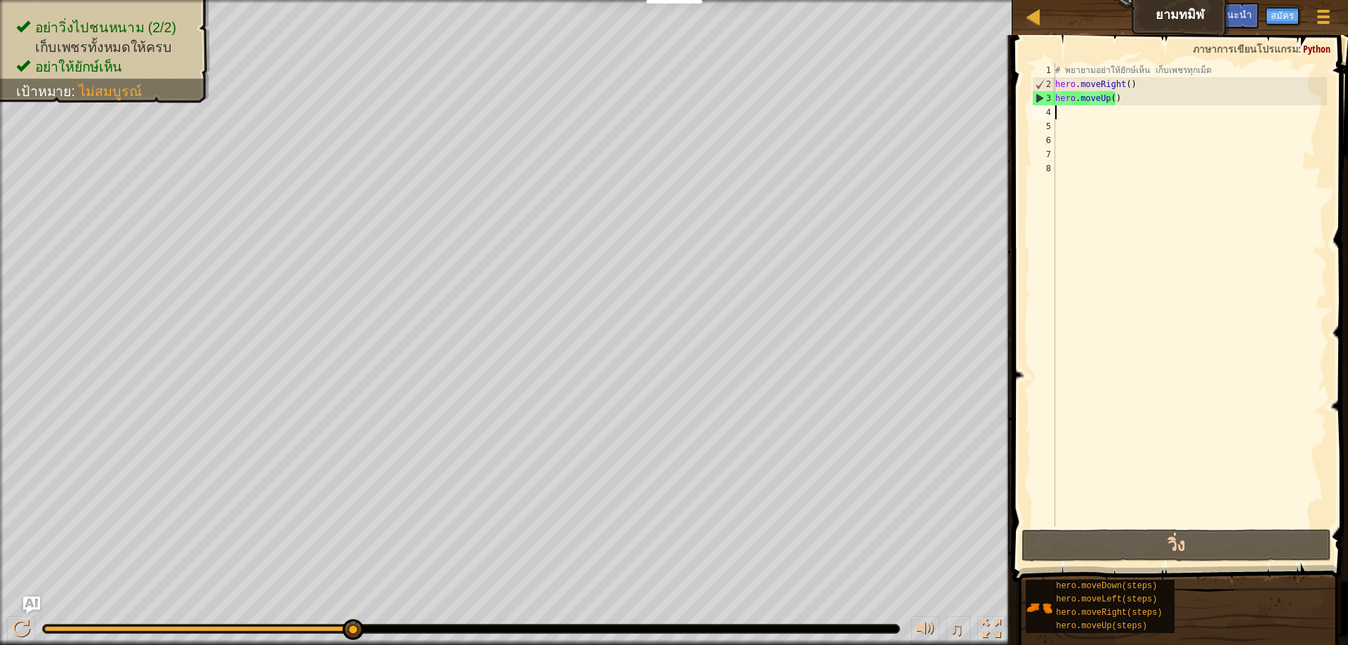
click at [1139, 103] on div "# [PERSON_NAME]อย่าให้ยักษ์เห็น เก็บเพชรทุกเม็ด hero . moveRight ( ) hero . mov…" at bounding box center [1189, 308] width 274 height 491
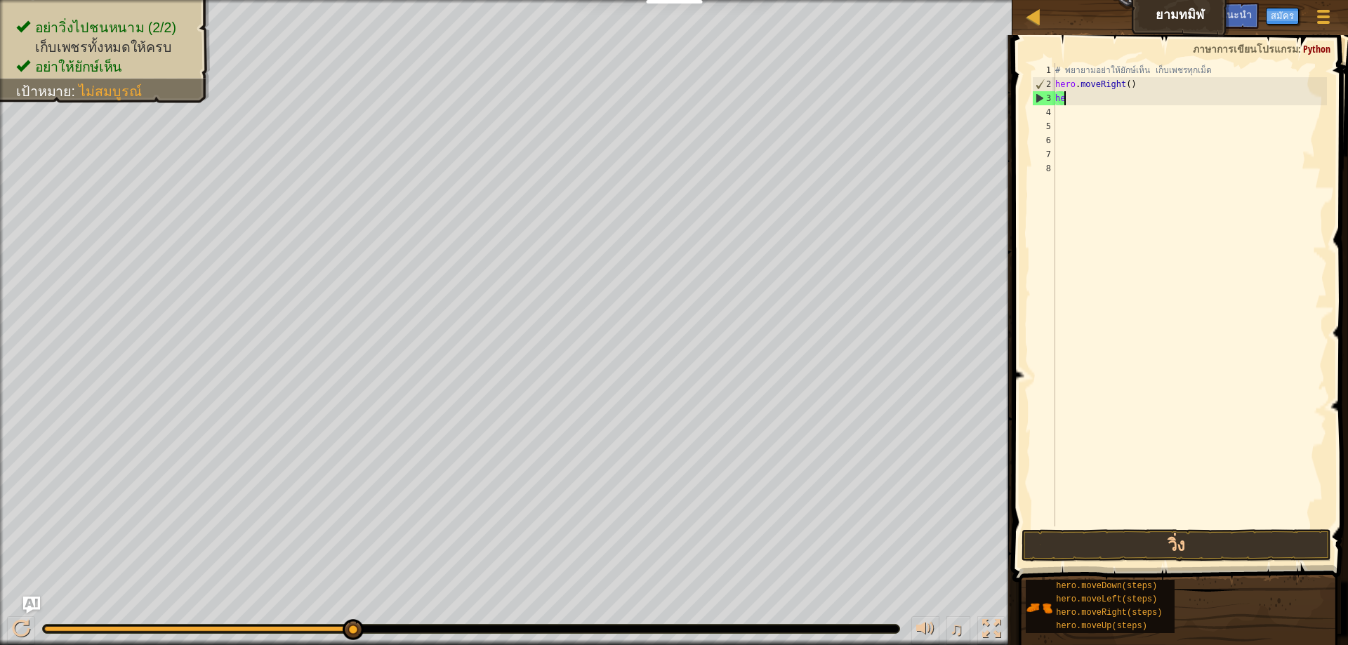
type textarea "h"
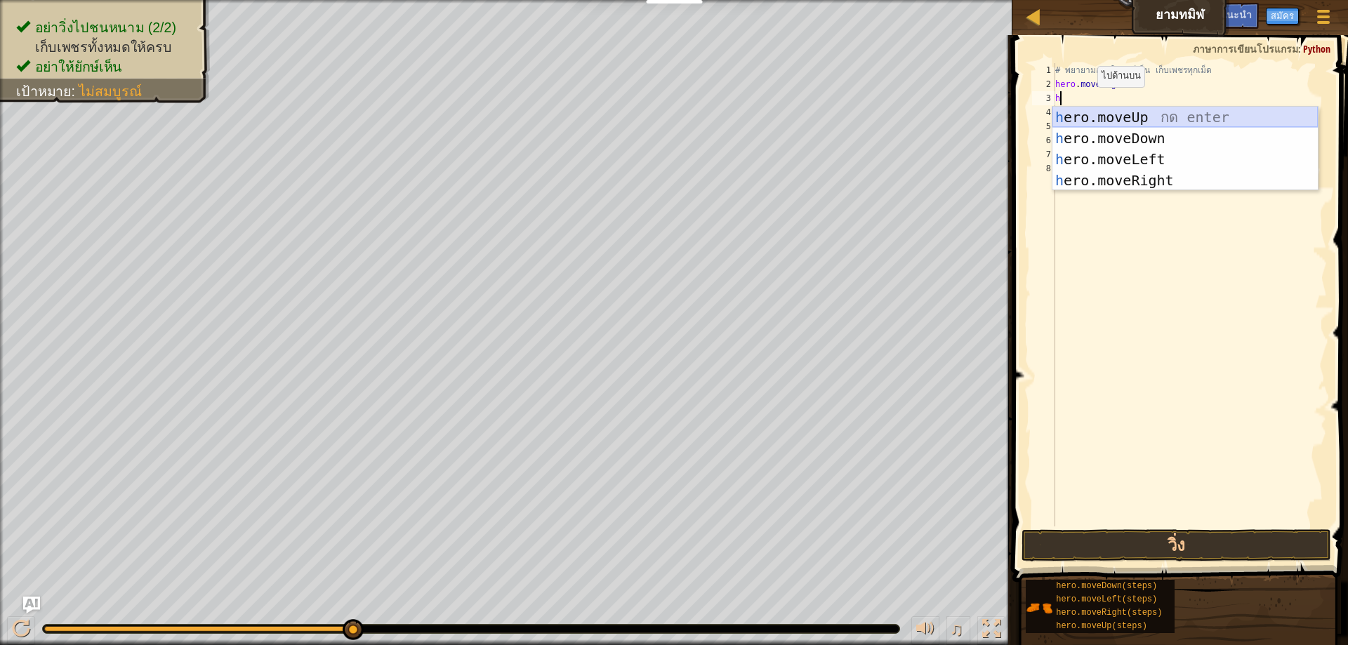
click at [1117, 110] on div "h ero.moveUp กด enter h ero.moveDown กด enter h ero.moveLeft กด enter h ero.mov…" at bounding box center [1184, 170] width 265 height 126
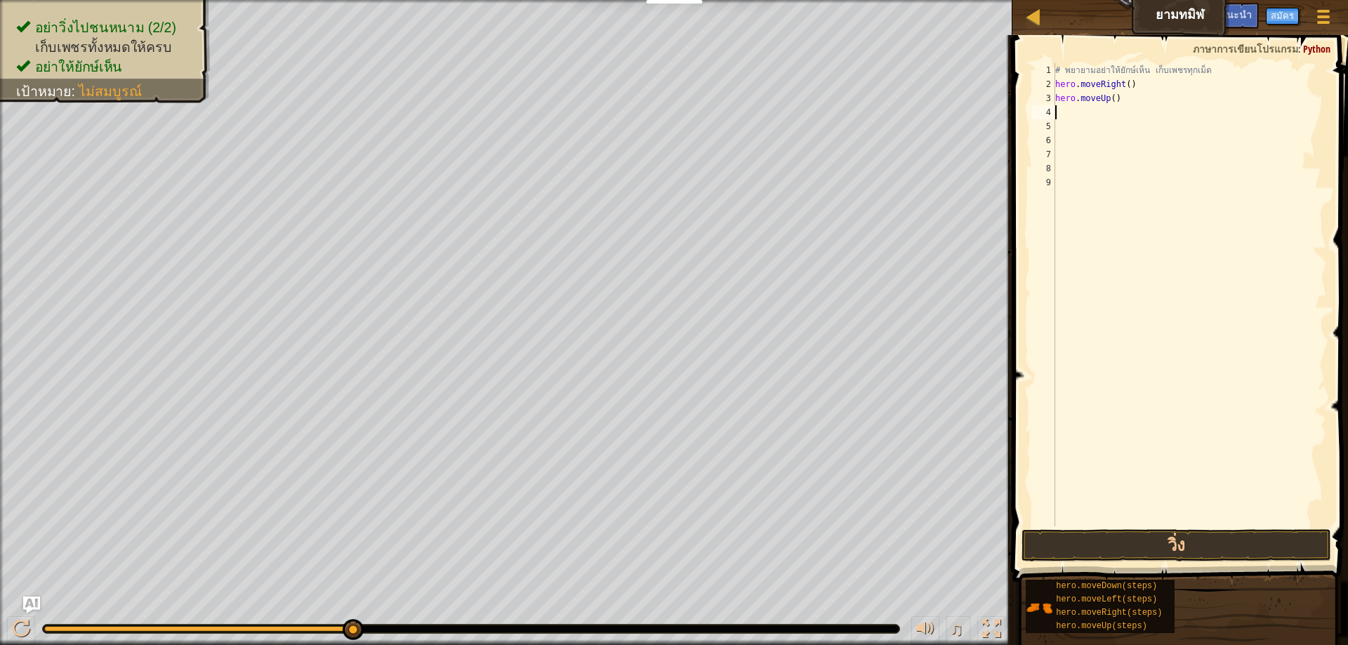
type textarea "h"
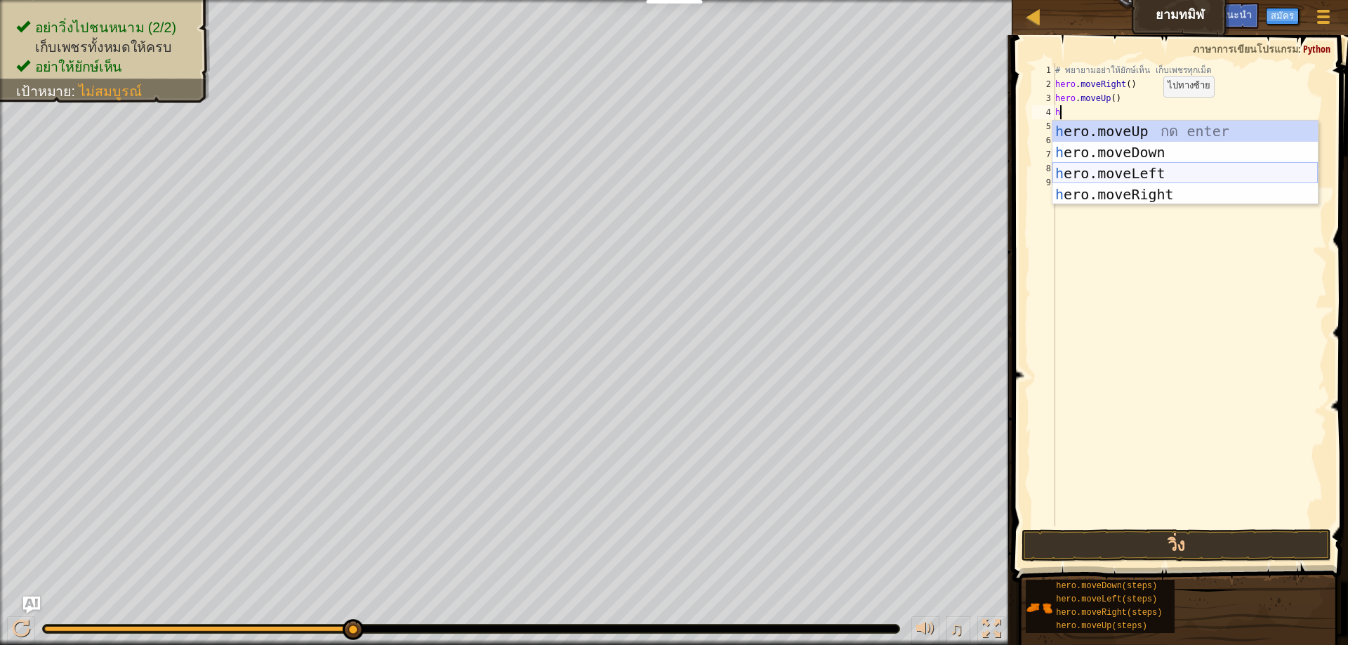
click at [1146, 169] on div "h ero.moveUp กด enter h ero.moveDown กด enter h ero.moveLeft กด enter h ero.mov…" at bounding box center [1184, 184] width 265 height 126
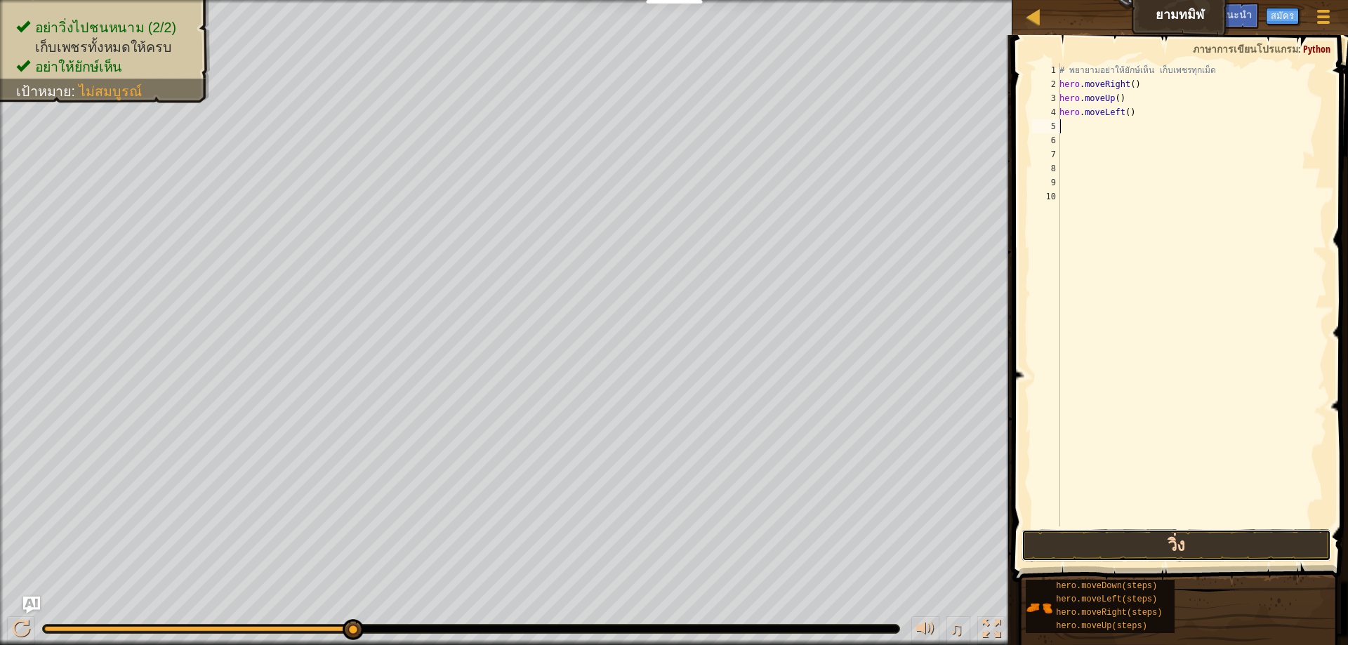
click at [1039, 543] on button "วิ่ง" at bounding box center [1176, 545] width 310 height 32
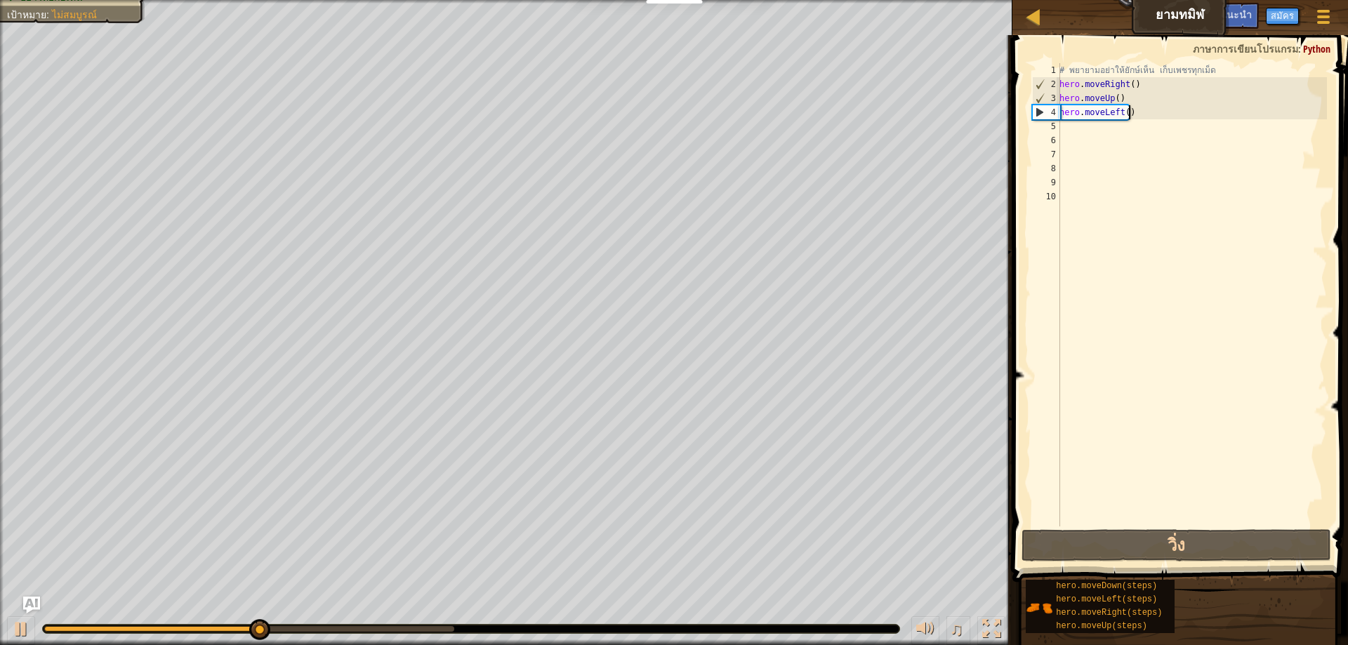
click at [1165, 116] on div "# [PERSON_NAME]อย่าให้ยักษ์เห็น เก็บเพชรทุกเม็ด hero . moveRight ( ) hero . mov…" at bounding box center [1192, 308] width 270 height 491
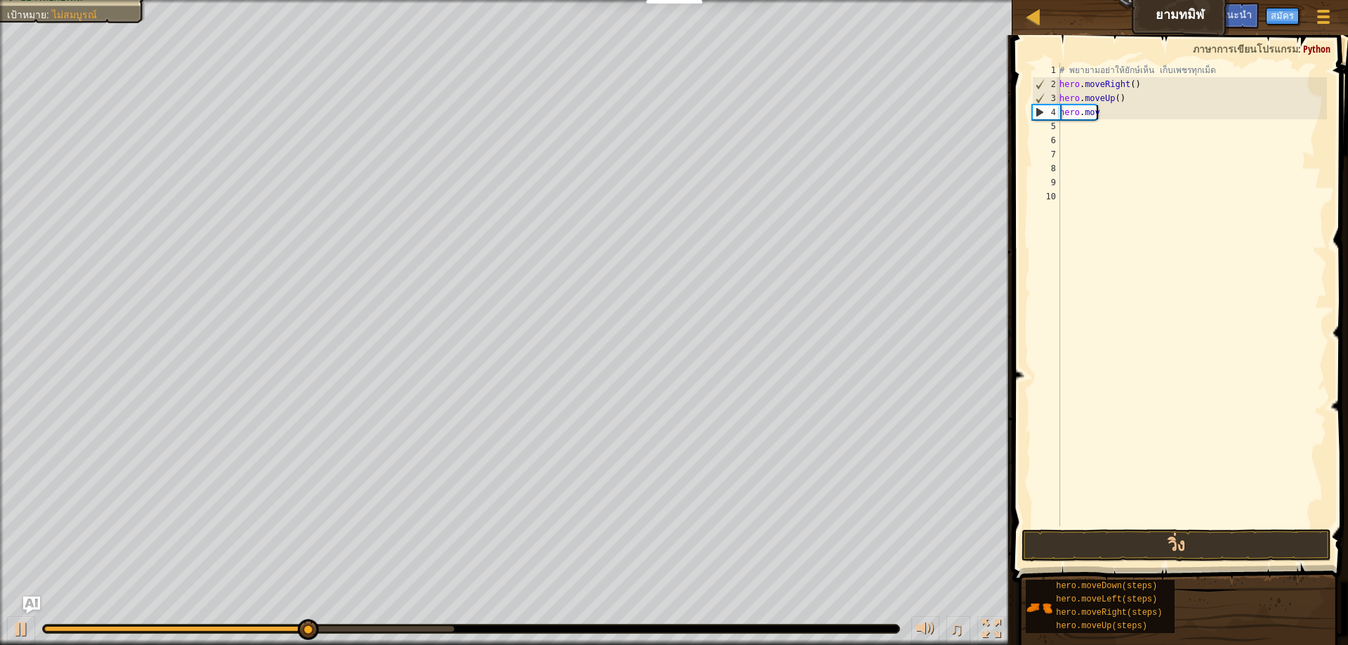
type textarea "h"
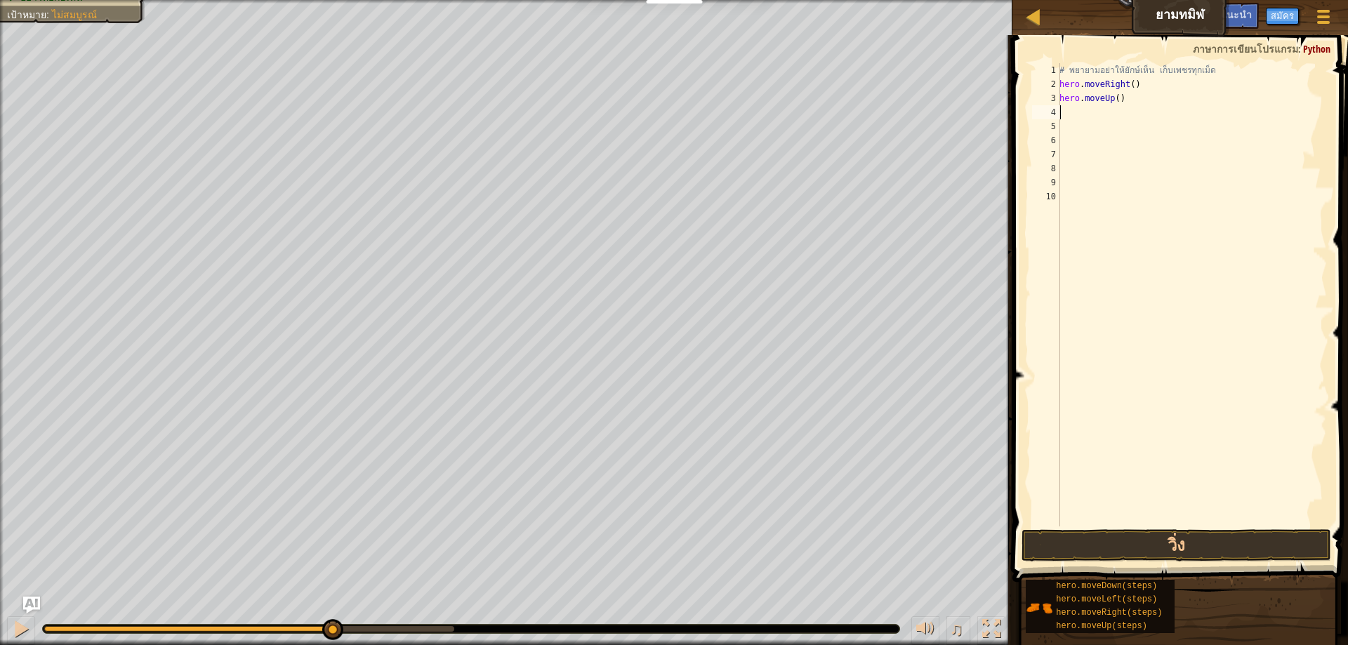
type textarea "h"
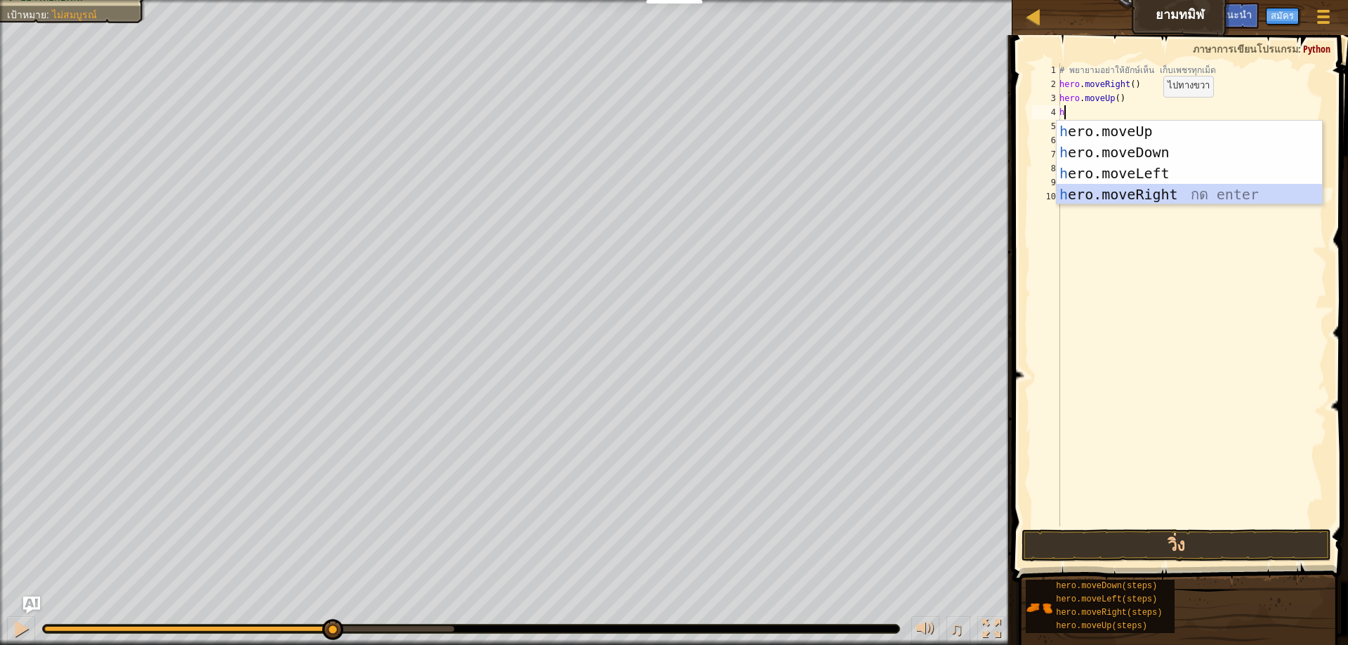
click at [1137, 194] on div "h ero.moveUp กด enter h ero.moveDown กด enter h ero.moveLeft กด enter h ero.mov…" at bounding box center [1189, 184] width 265 height 126
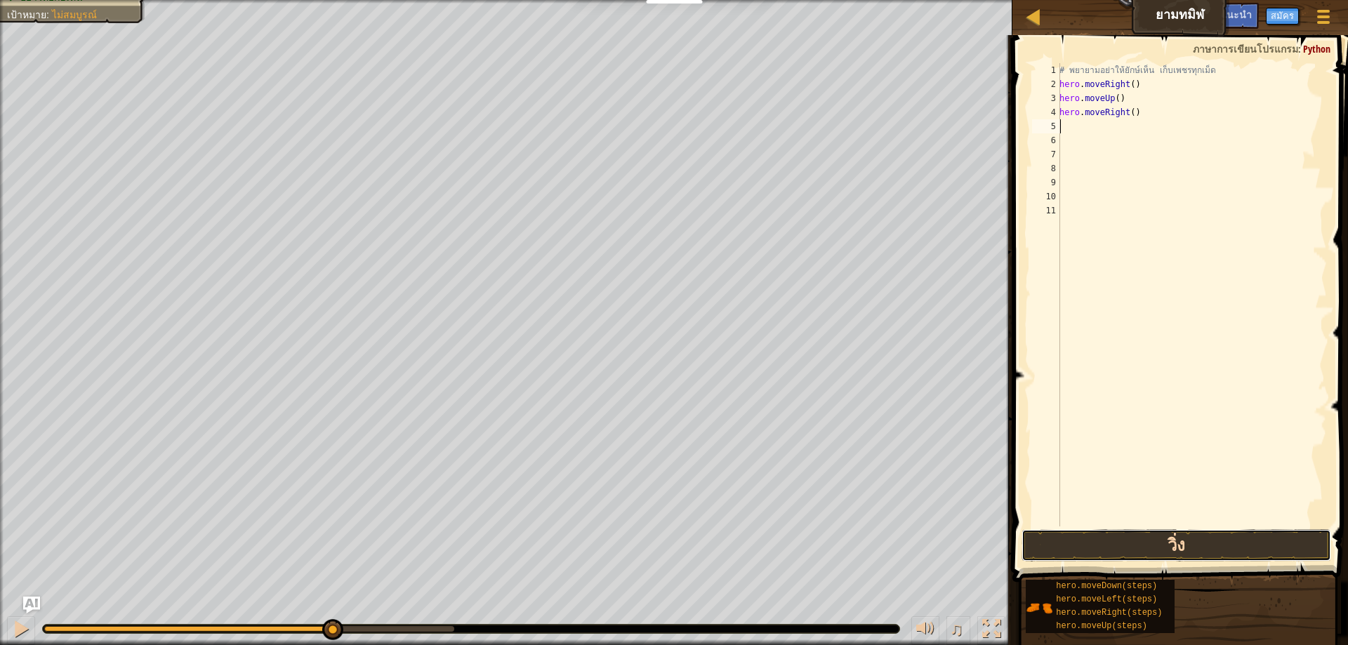
click at [1108, 534] on button "วิ่ง" at bounding box center [1176, 545] width 310 height 32
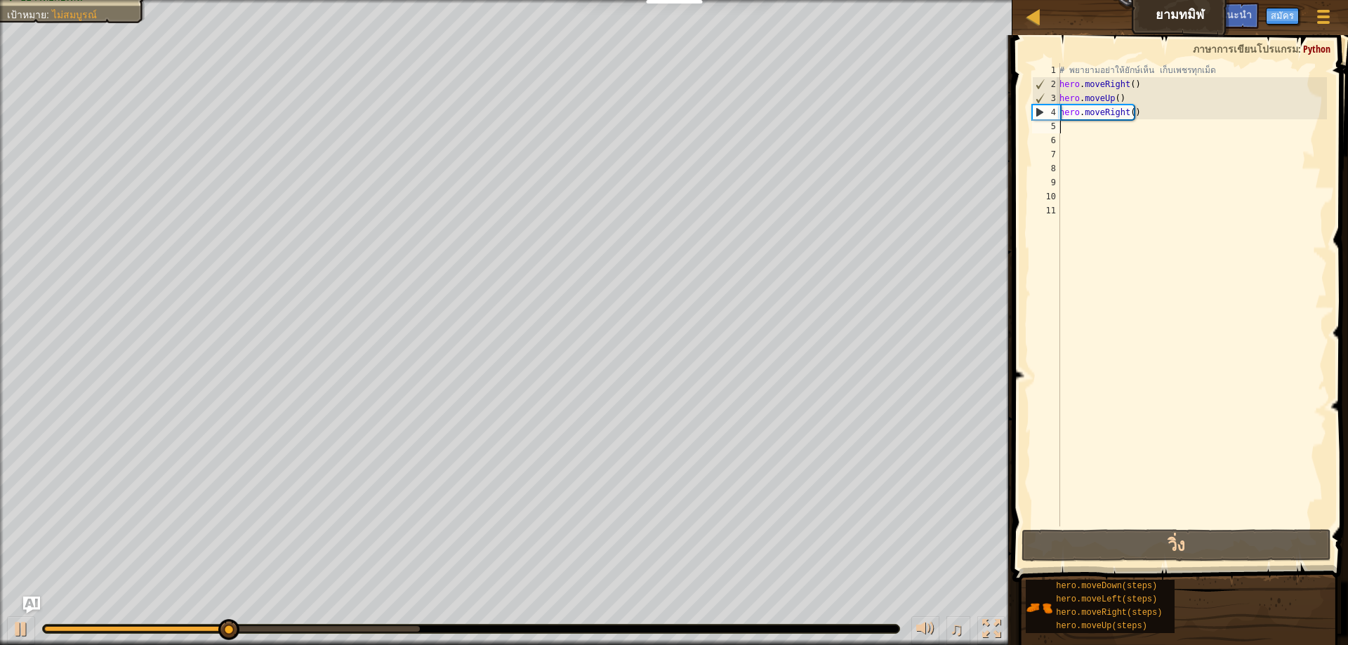
type textarea "h"
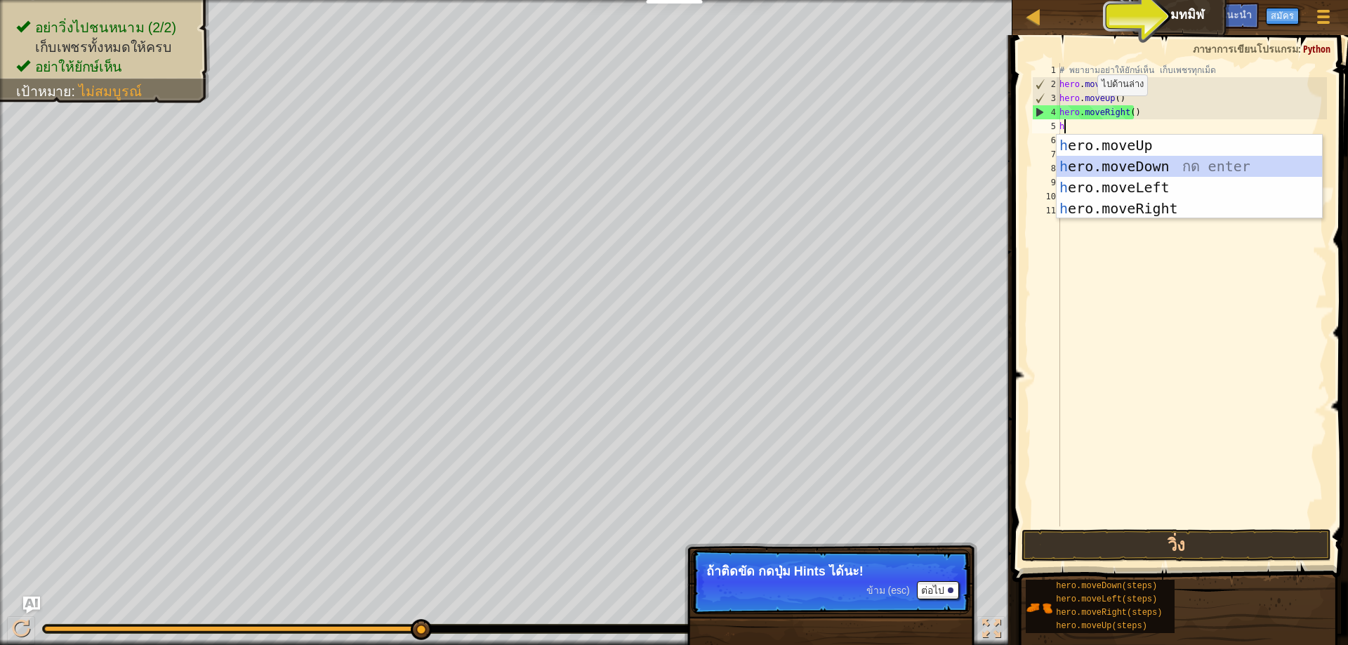
click at [1127, 163] on div "h ero.moveUp กด enter h ero.moveDown กด enter h ero.moveLeft กด enter h ero.mov…" at bounding box center [1189, 198] width 265 height 126
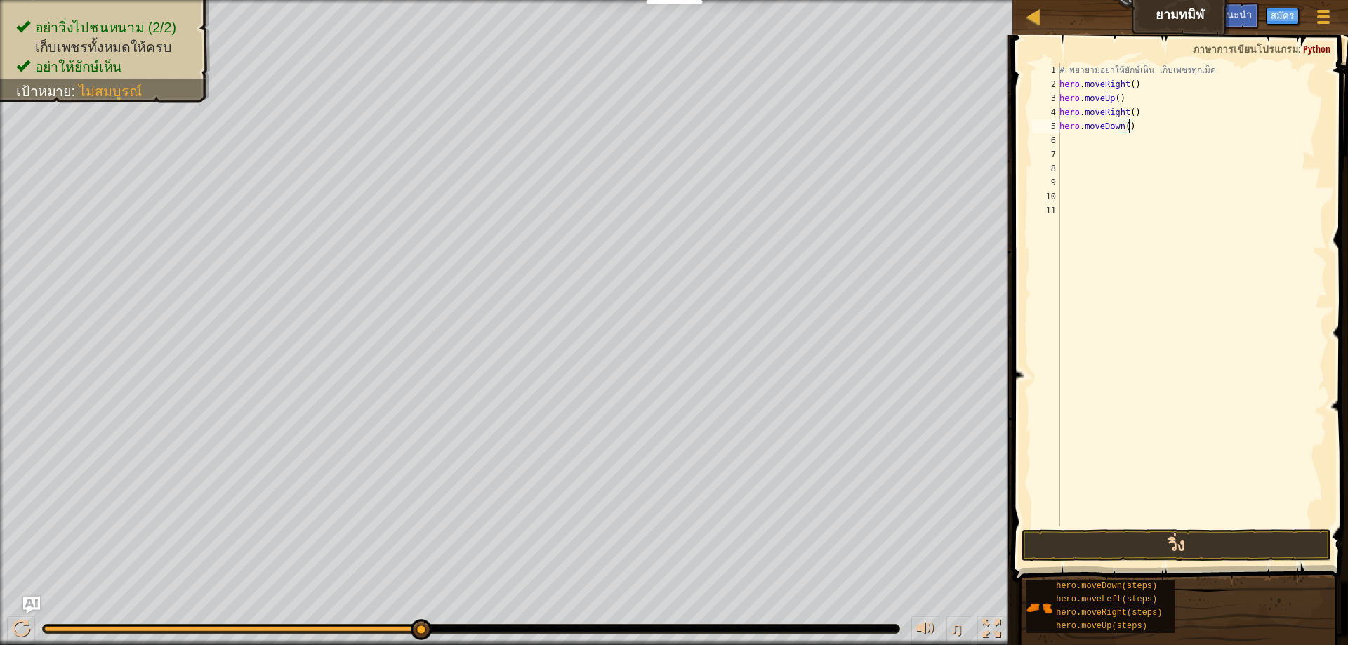
type textarea "hero.moveDown()"
click at [1191, 550] on button "วิ่ง" at bounding box center [1176, 545] width 310 height 32
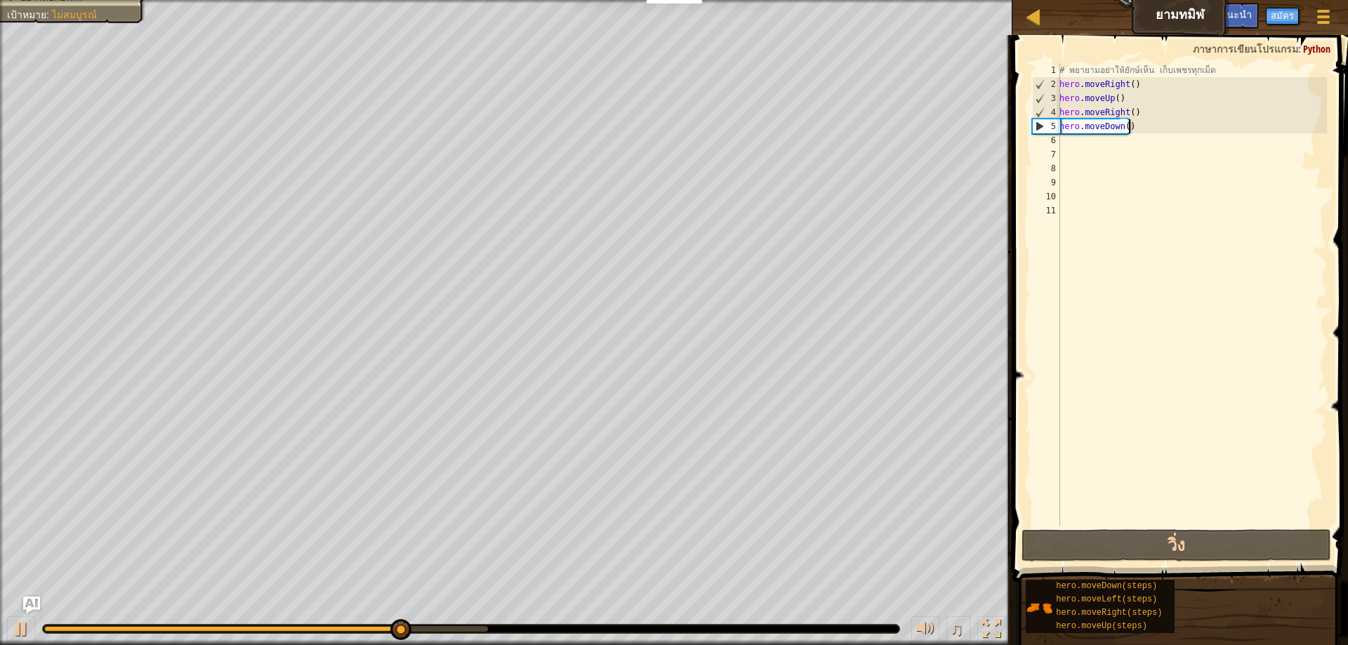
click at [1076, 142] on div "# [PERSON_NAME]อย่าให้ยักษ์เห็น เก็บเพชรทุกเม็ด hero . moveRight ( ) hero . mov…" at bounding box center [1192, 308] width 270 height 491
type textarea "h"
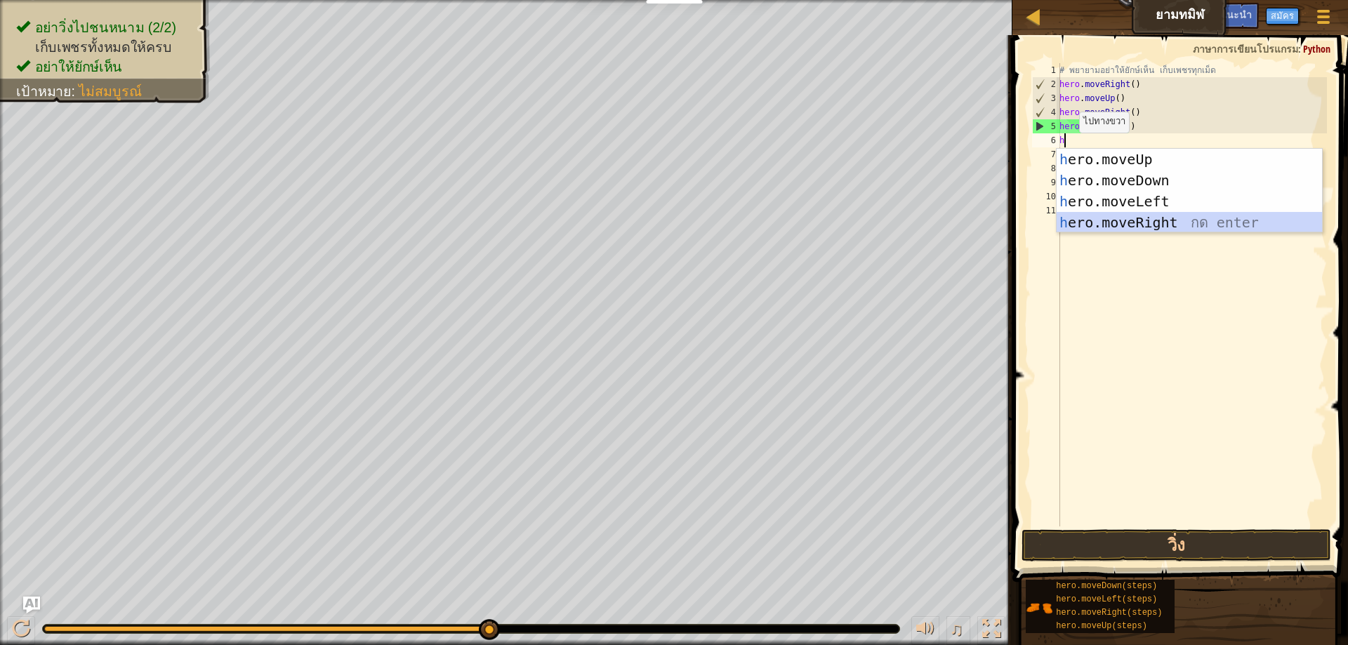
click at [1138, 213] on div "h ero.moveUp กด enter h ero.moveDown กด enter h ero.moveLeft กด enter h ero.mov…" at bounding box center [1189, 212] width 265 height 126
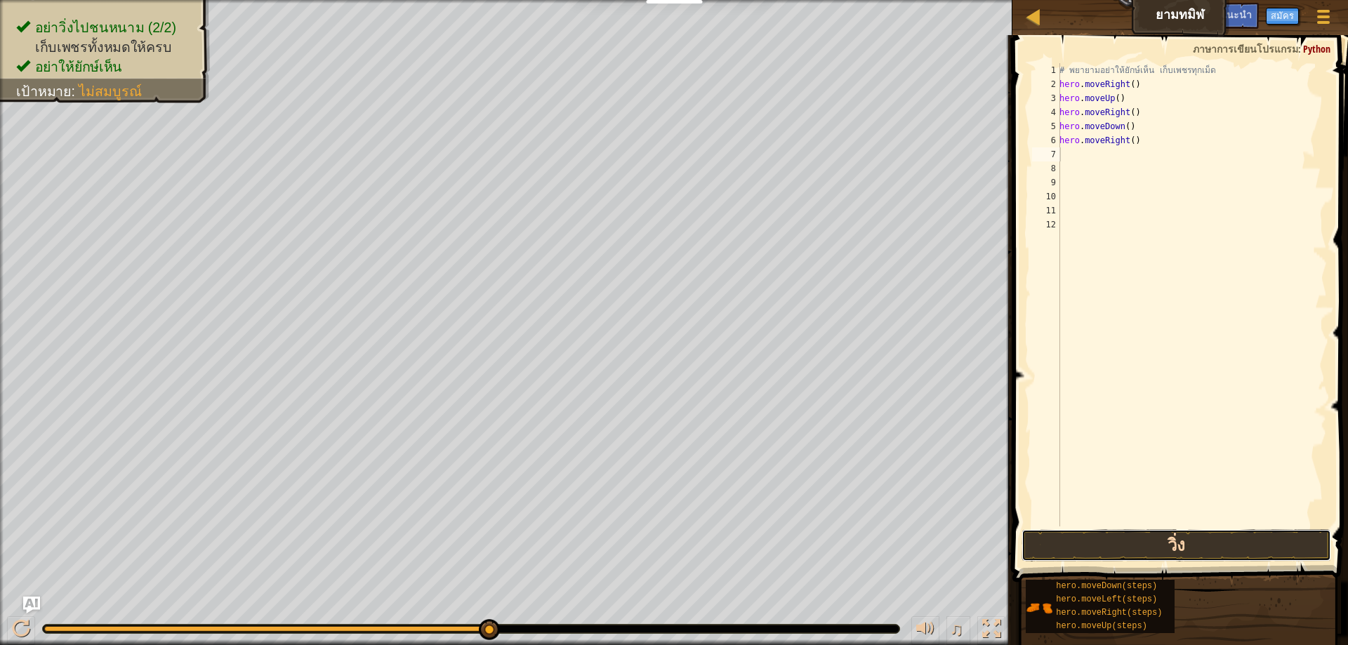
click at [1075, 540] on button "วิ่ง" at bounding box center [1176, 545] width 310 height 32
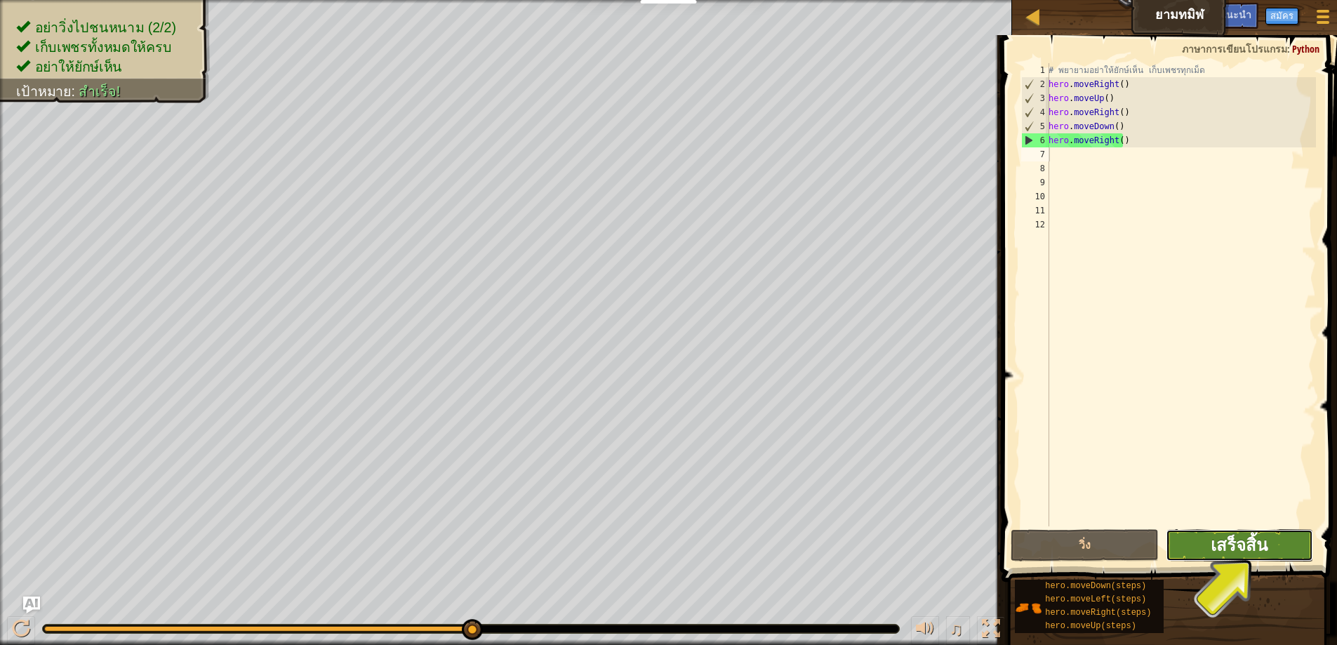
click at [1233, 550] on span "เสร็จสิ้น" at bounding box center [1239, 545] width 57 height 22
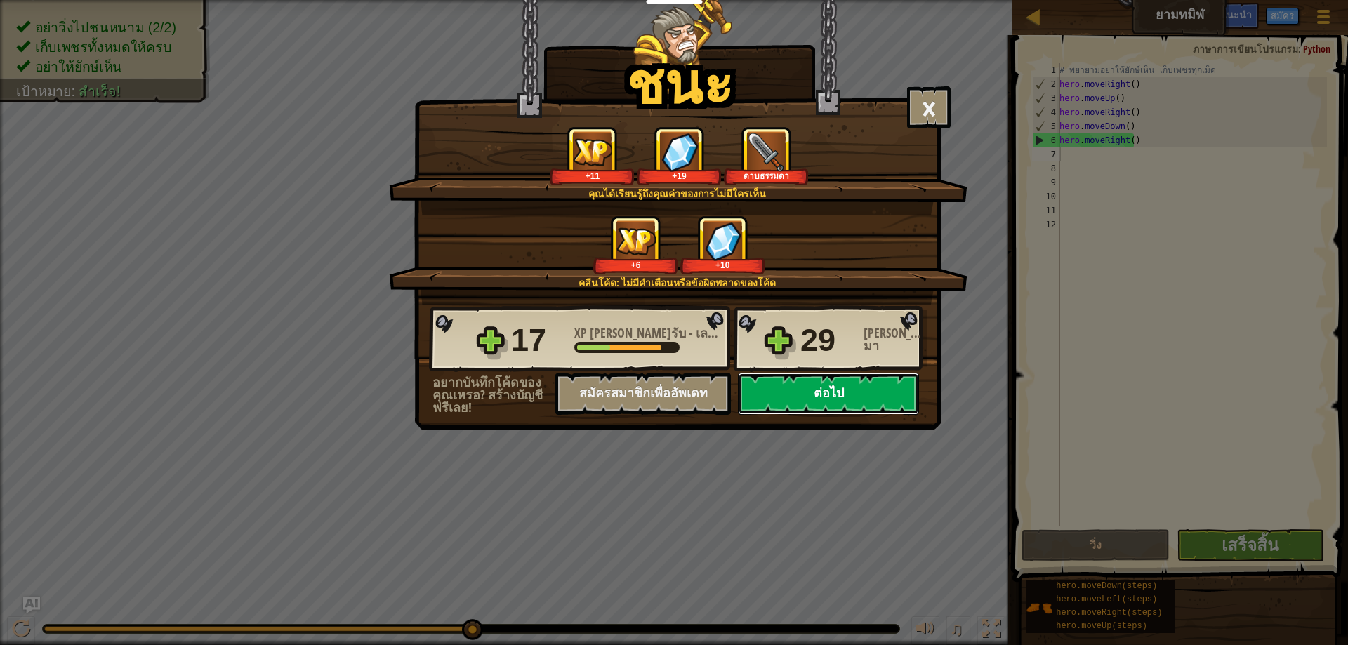
click at [860, 381] on button "ต่อไป" at bounding box center [828, 394] width 181 height 42
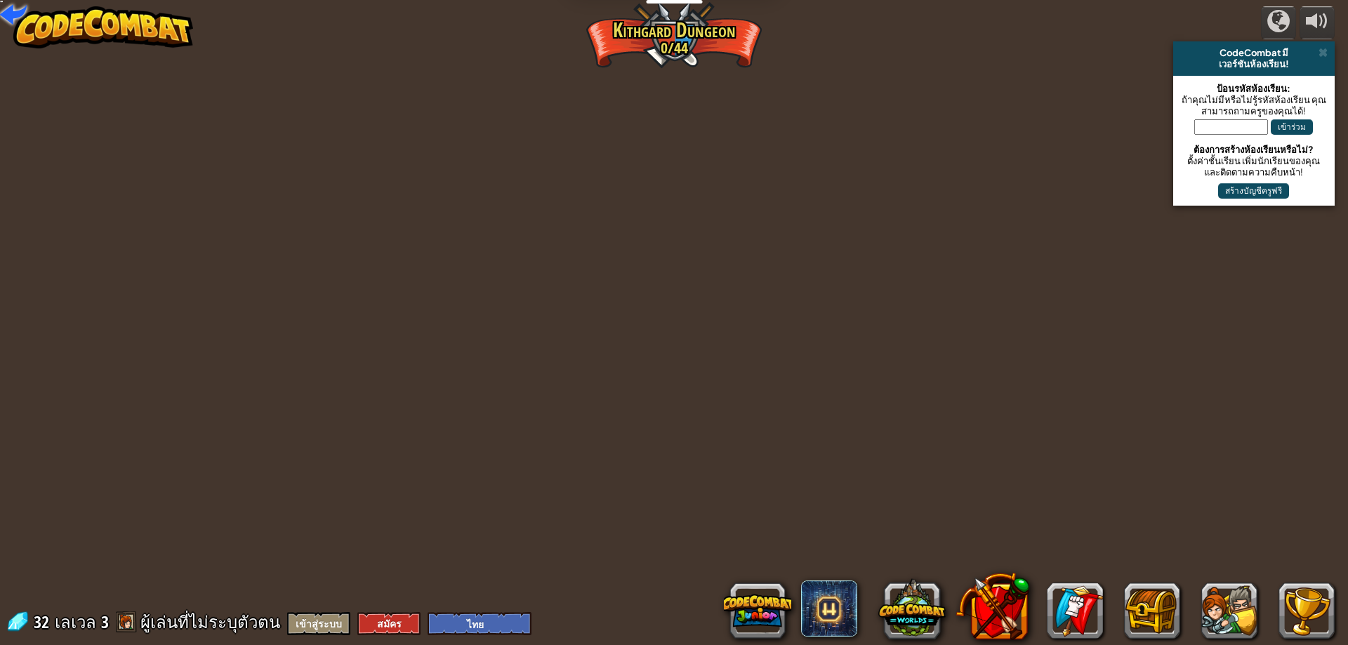
select select "th"
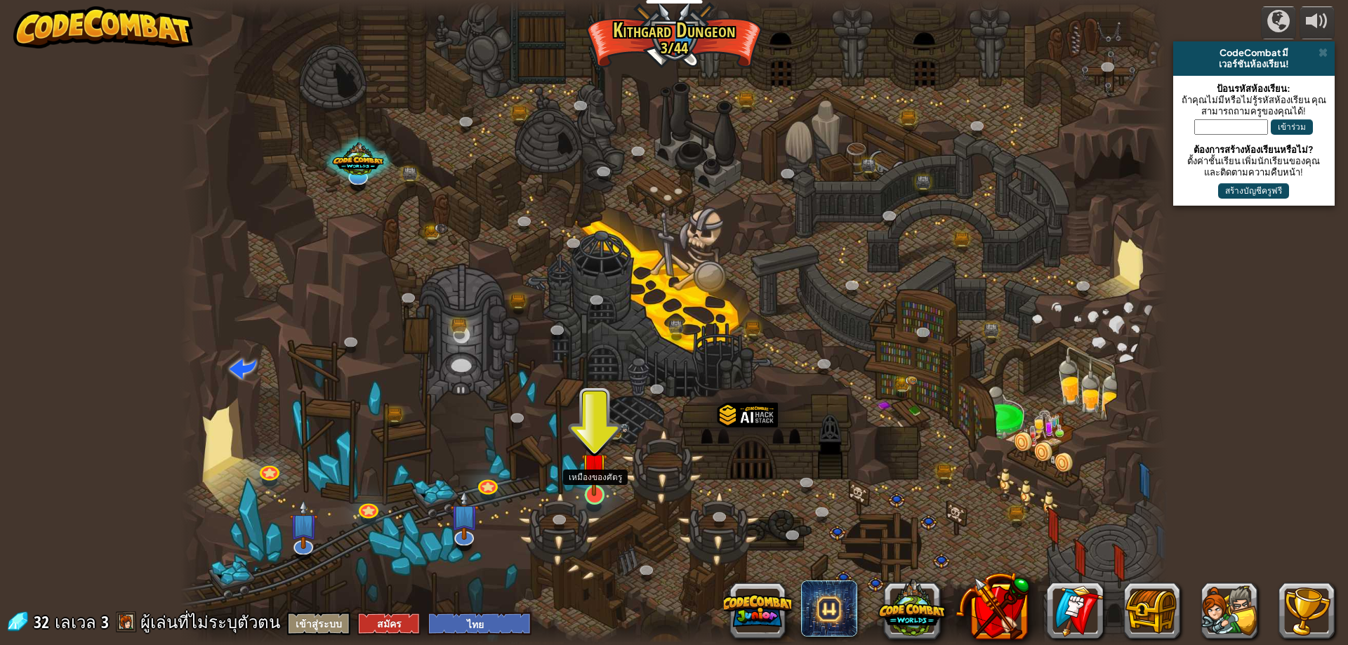
click at [592, 496] on img at bounding box center [594, 466] width 27 height 60
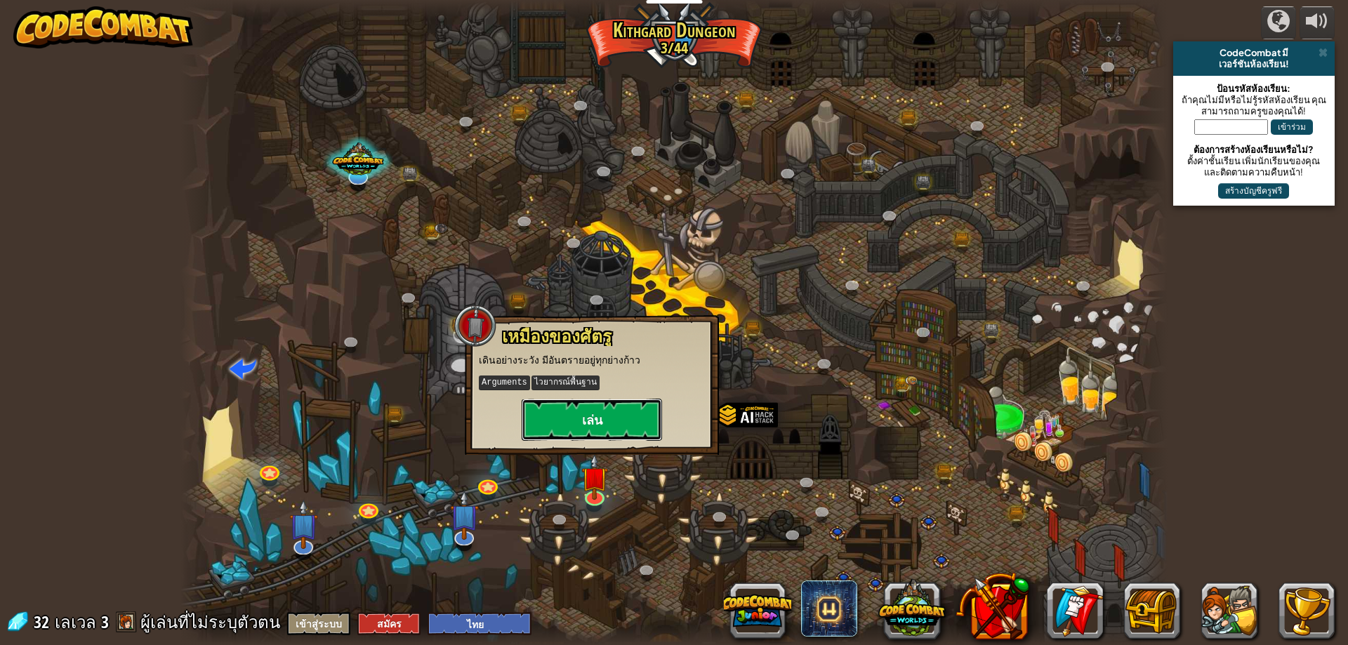
click at [578, 413] on button "เล่น" at bounding box center [592, 420] width 140 height 42
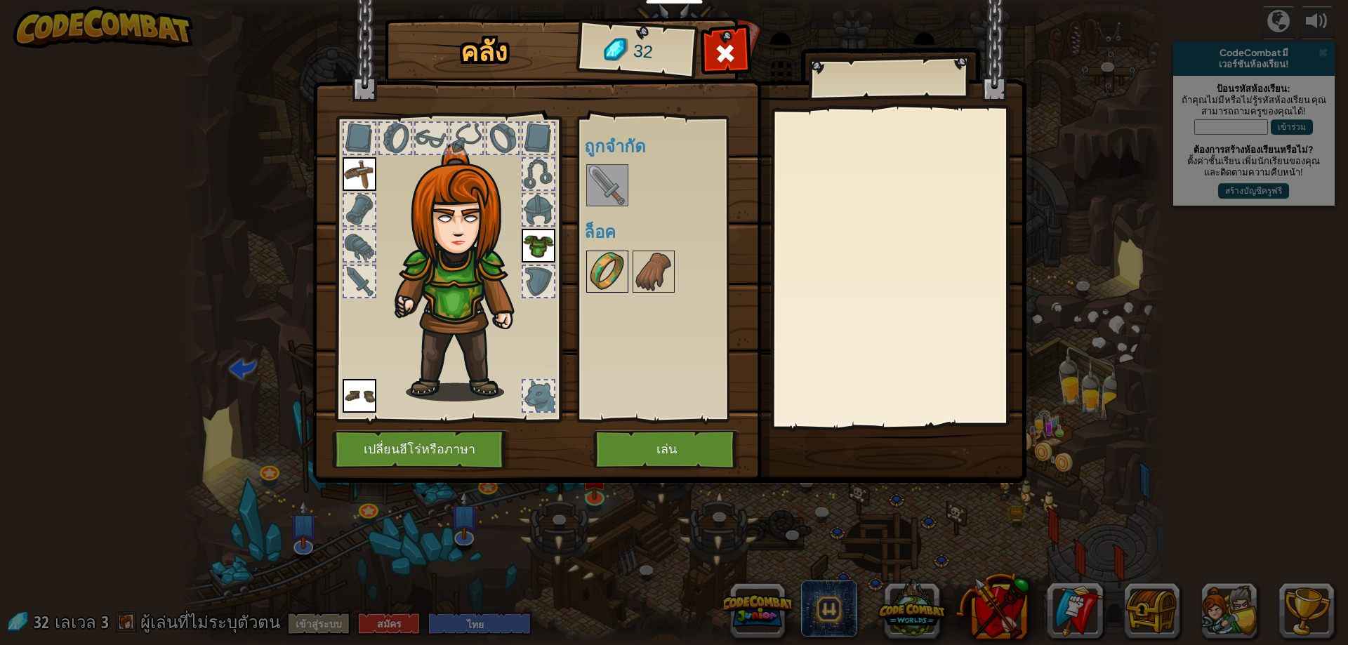
click at [608, 265] on img at bounding box center [607, 271] width 39 height 39
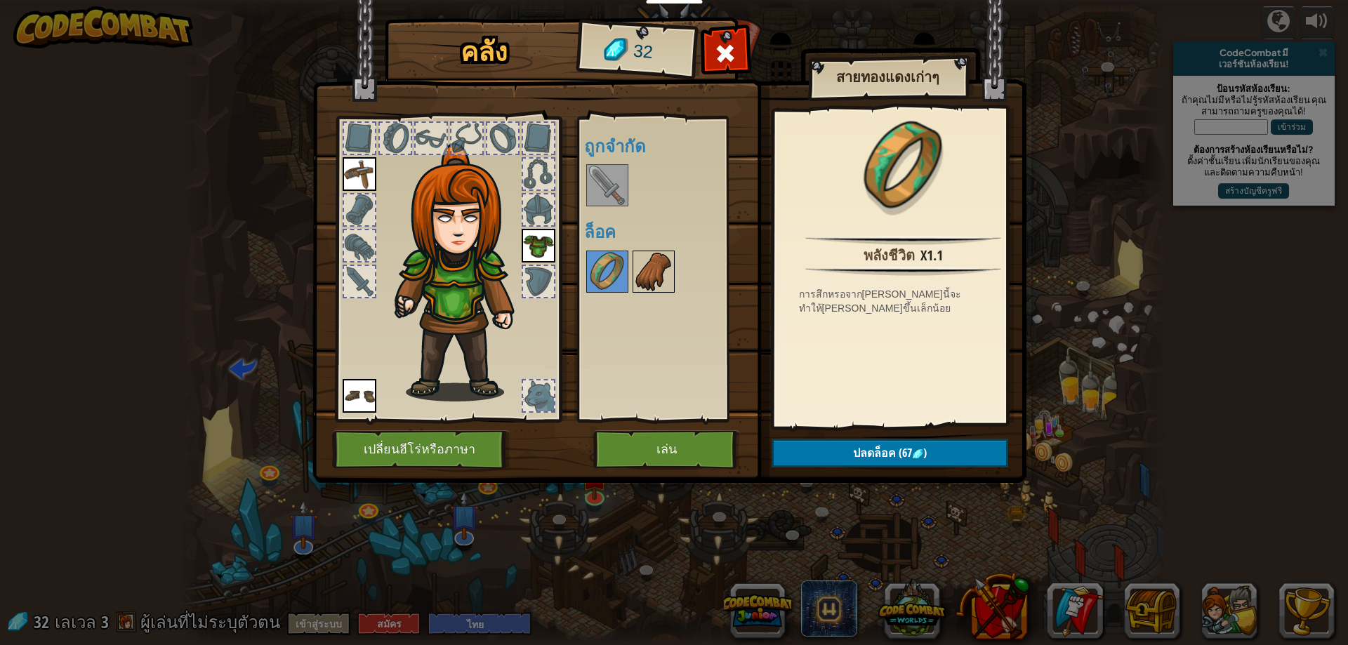
click at [651, 279] on img at bounding box center [653, 271] width 39 height 39
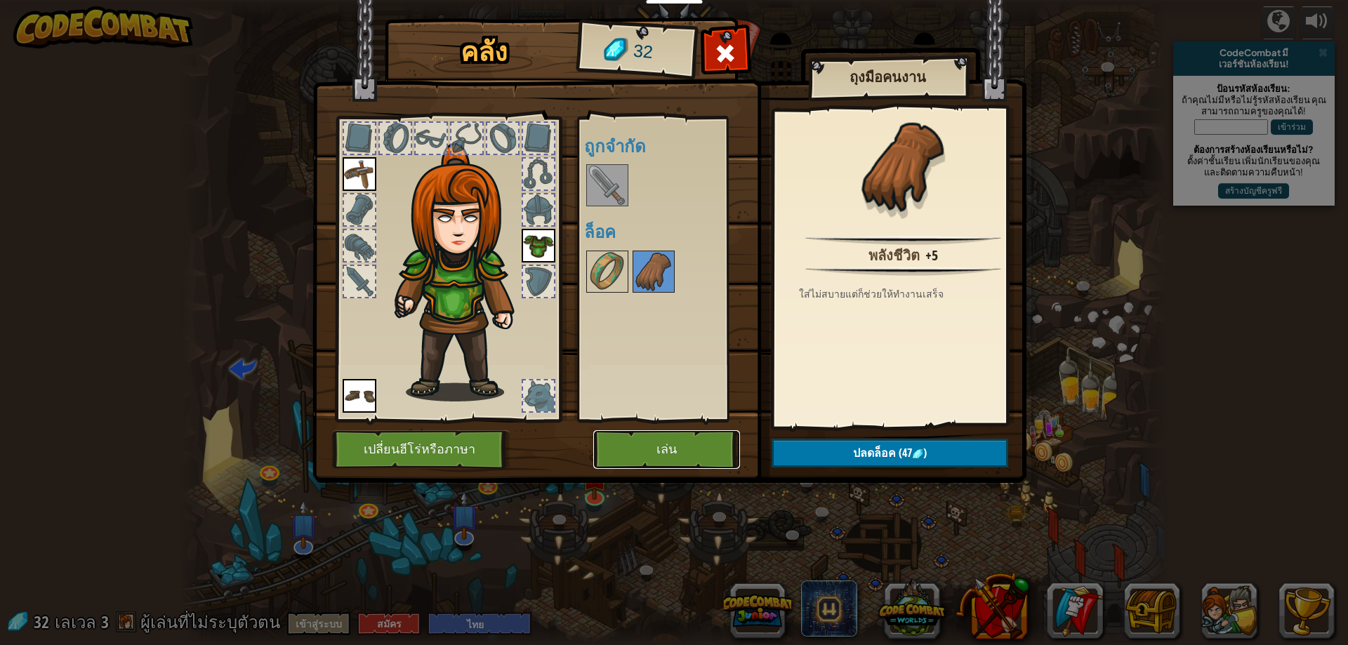
click at [628, 455] on button "เล่น" at bounding box center [666, 449] width 147 height 39
